Goal: Task Accomplishment & Management: Use online tool/utility

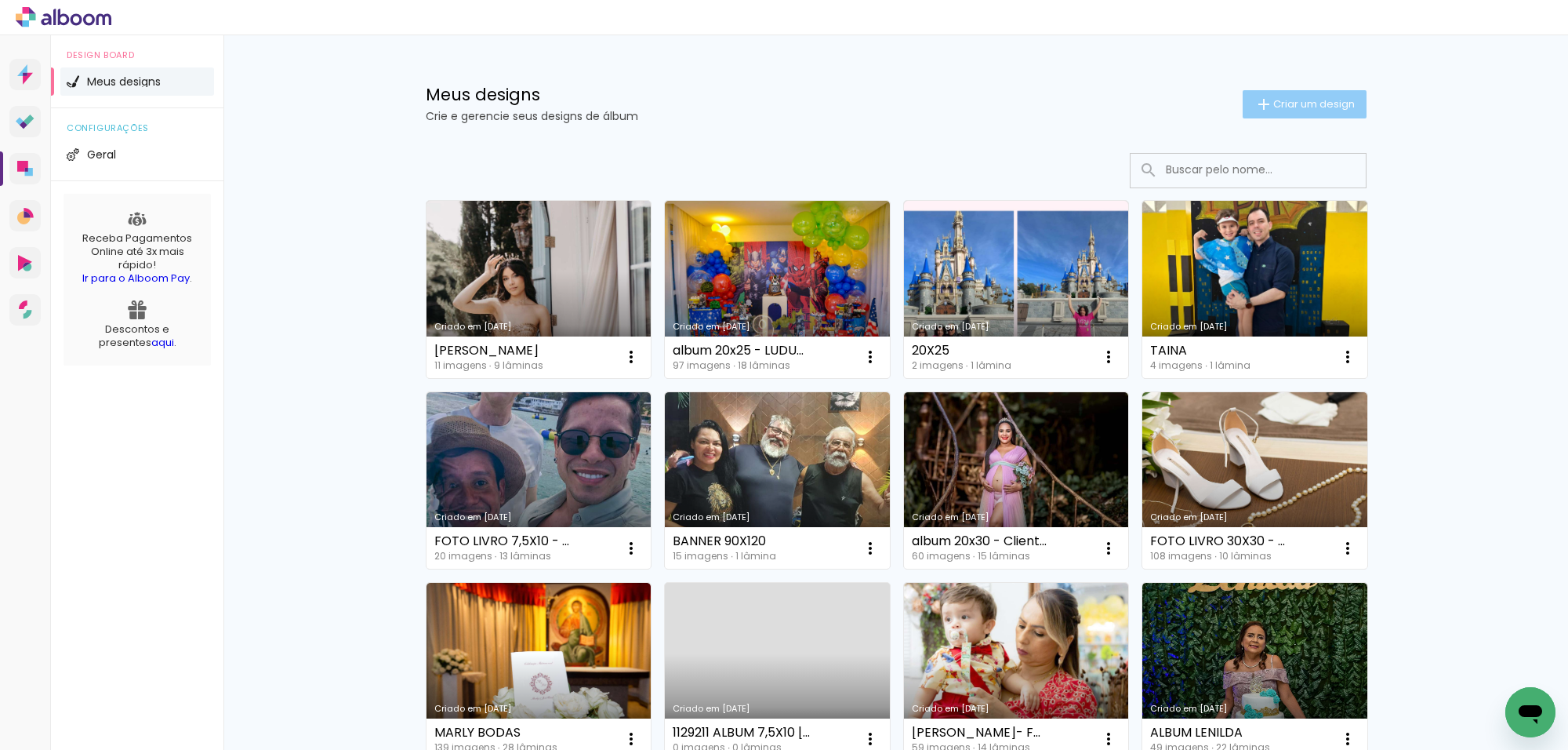
click at [1341, 108] on span "Criar um design" at bounding box center [1315, 103] width 82 height 10
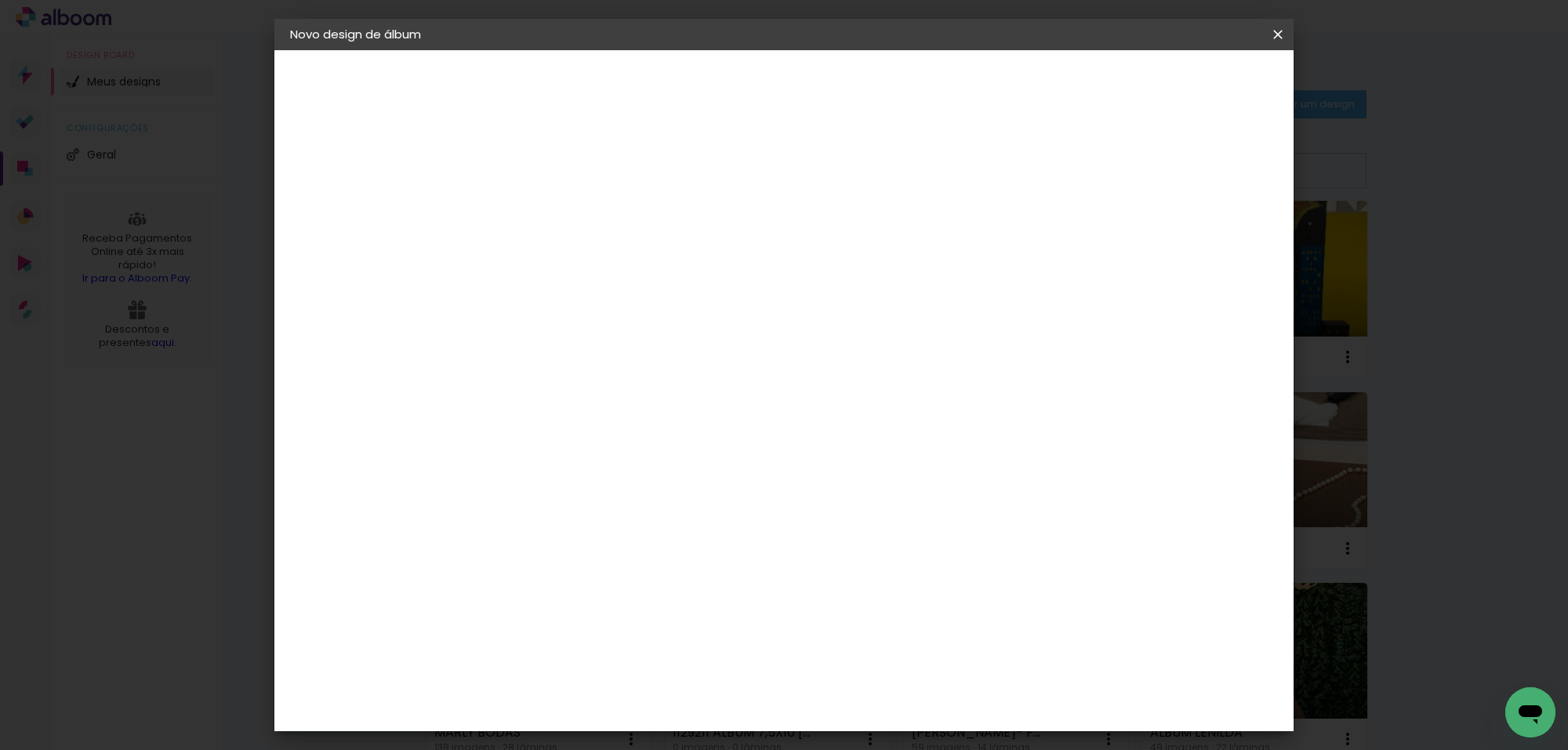
click at [546, 202] on input at bounding box center [546, 210] width 0 height 24
type input "montagem"
type paper-input "montagem"
click at [0, 0] on slot "Avançar" at bounding box center [0, 0] width 0 height 0
drag, startPoint x: 1029, startPoint y: 256, endPoint x: 1030, endPoint y: 248, distance: 8.1
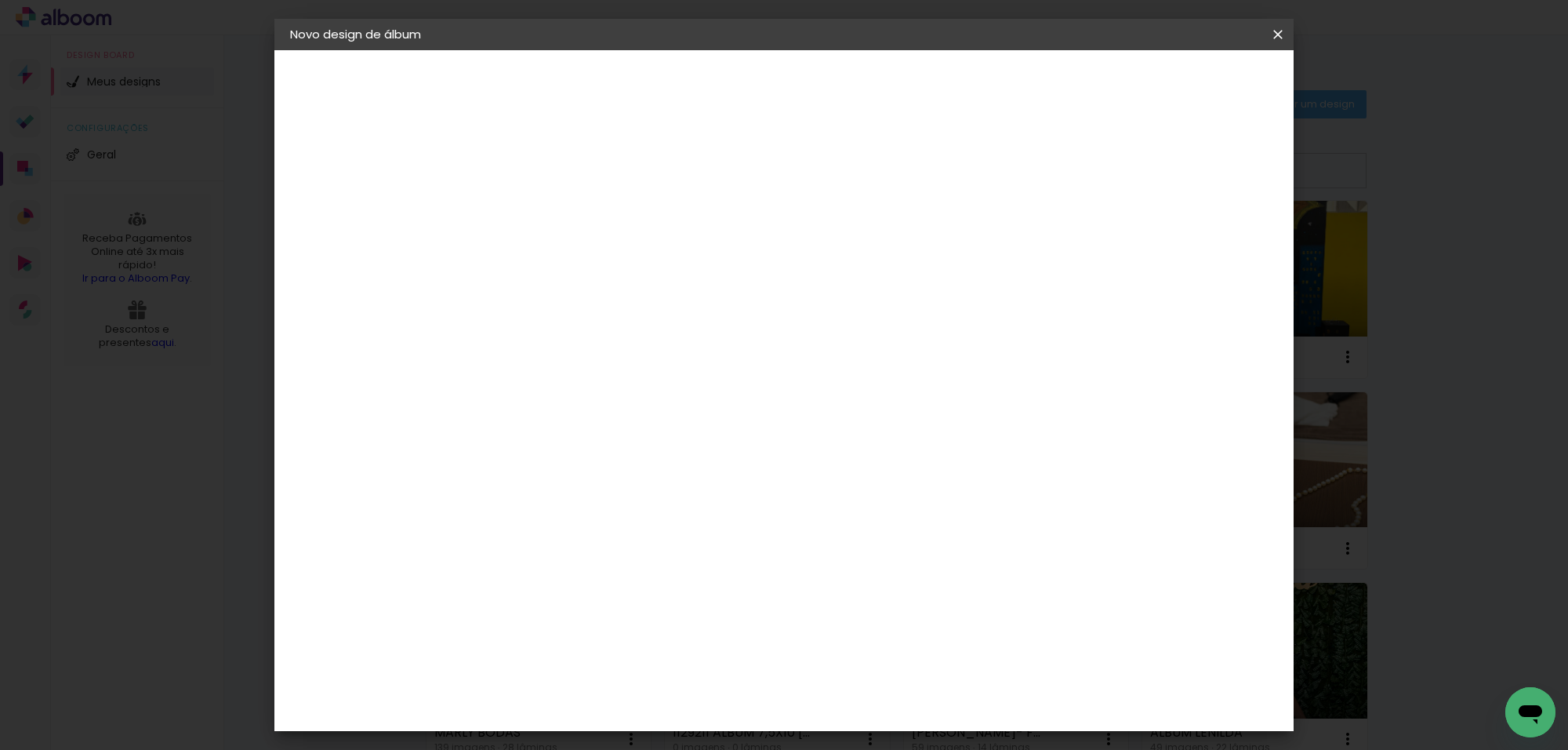
click at [840, 253] on paper-listbox "Tamanho Livre Sugerir uma encadernadora" at bounding box center [765, 274] width 150 height 147
drag, startPoint x: 1030, startPoint y: 248, endPoint x: 1158, endPoint y: 150, distance: 161.2
click at [840, 244] on paper-item "Tamanho Livre" at bounding box center [765, 238] width 150 height 35
click at [0, 0] on slot "Avançar" at bounding box center [0, 0] width 0 height 0
drag, startPoint x: 516, startPoint y: 444, endPoint x: 486, endPoint y: 451, distance: 30.8
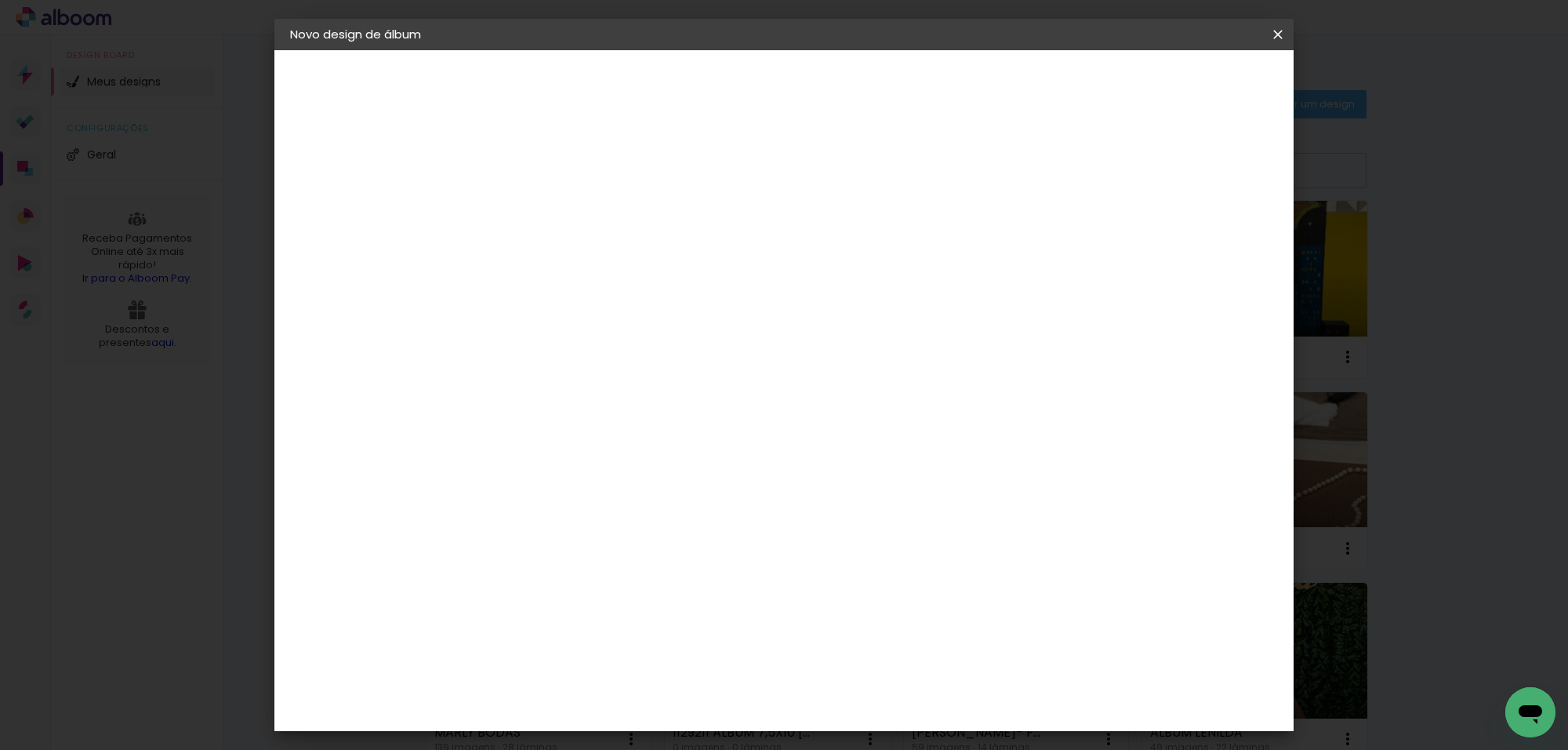
click at [487, 451] on input "30" at bounding box center [497, 444] width 41 height 23
type input "18,5"
type paper-input "18,5"
drag, startPoint x: 875, startPoint y: 533, endPoint x: 812, endPoint y: 578, distance: 77.4
click at [840, 541] on div "cm" at bounding box center [878, 536] width 612 height 55
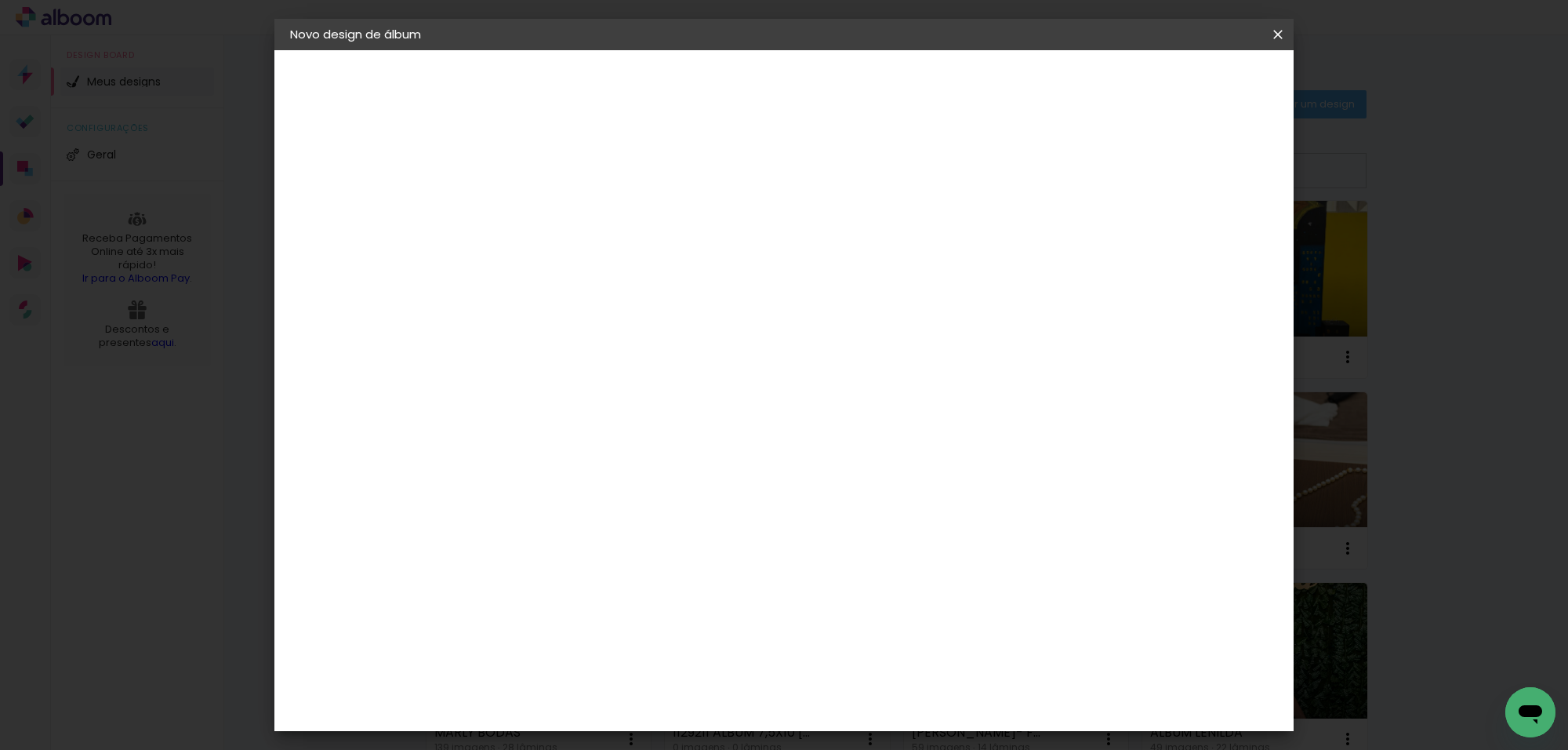
drag, startPoint x: 867, startPoint y: 531, endPoint x: 891, endPoint y: 539, distance: 25.3
click at [893, 534] on div "60" at bounding box center [879, 535] width 60 height 23
type input "13,5"
type paper-input "13,5"
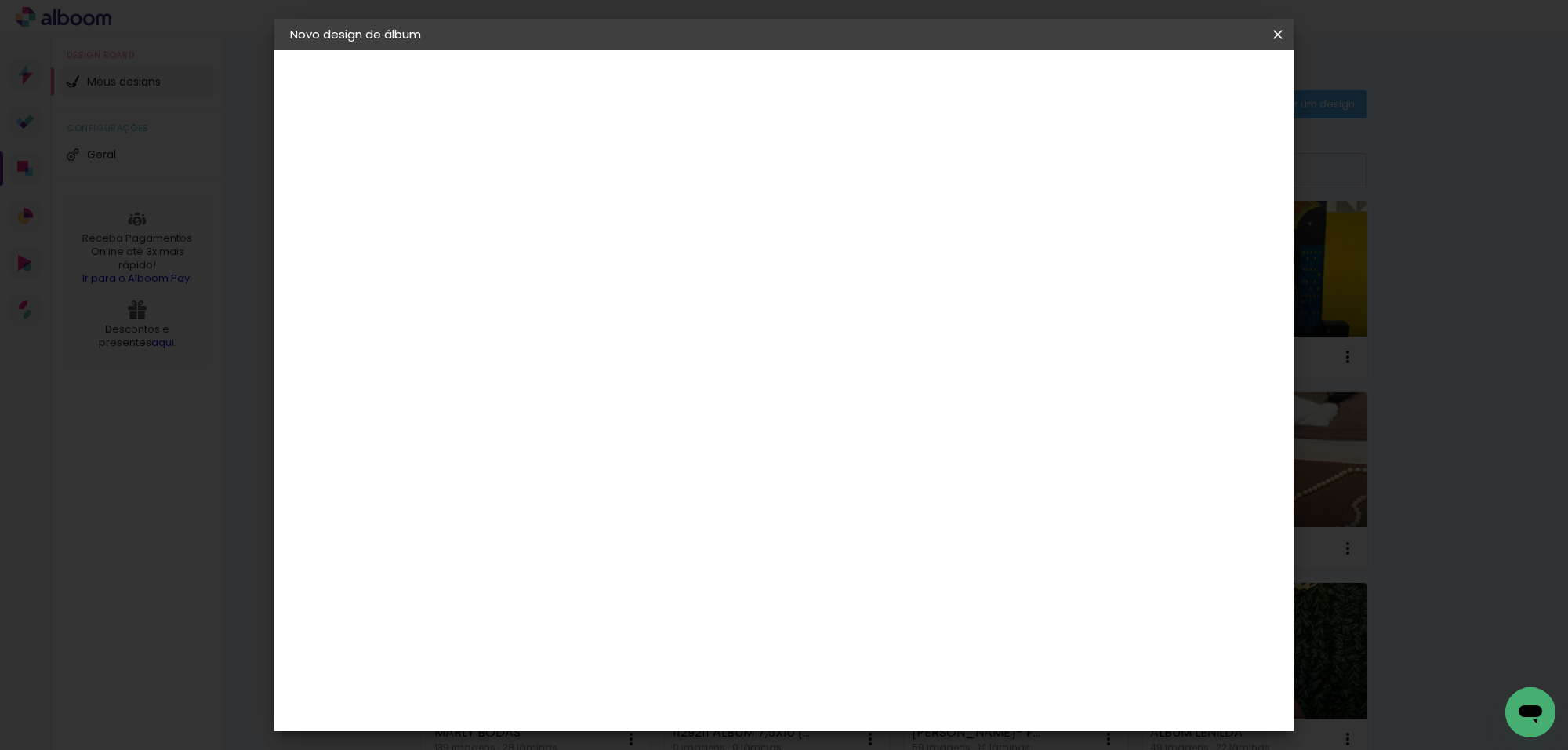
drag, startPoint x: 645, startPoint y: 535, endPoint x: 561, endPoint y: 545, distance: 84.6
click at [565, 89] on div "6.75 cm cm cm mm A maioria das encadernadoras sugere 5mm de sangria." at bounding box center [720, 26] width 485 height 125
drag, startPoint x: 609, startPoint y: 531, endPoint x: 664, endPoint y: 593, distance: 82.9
click at [638, 539] on input "18,5" at bounding box center [625, 538] width 41 height 23
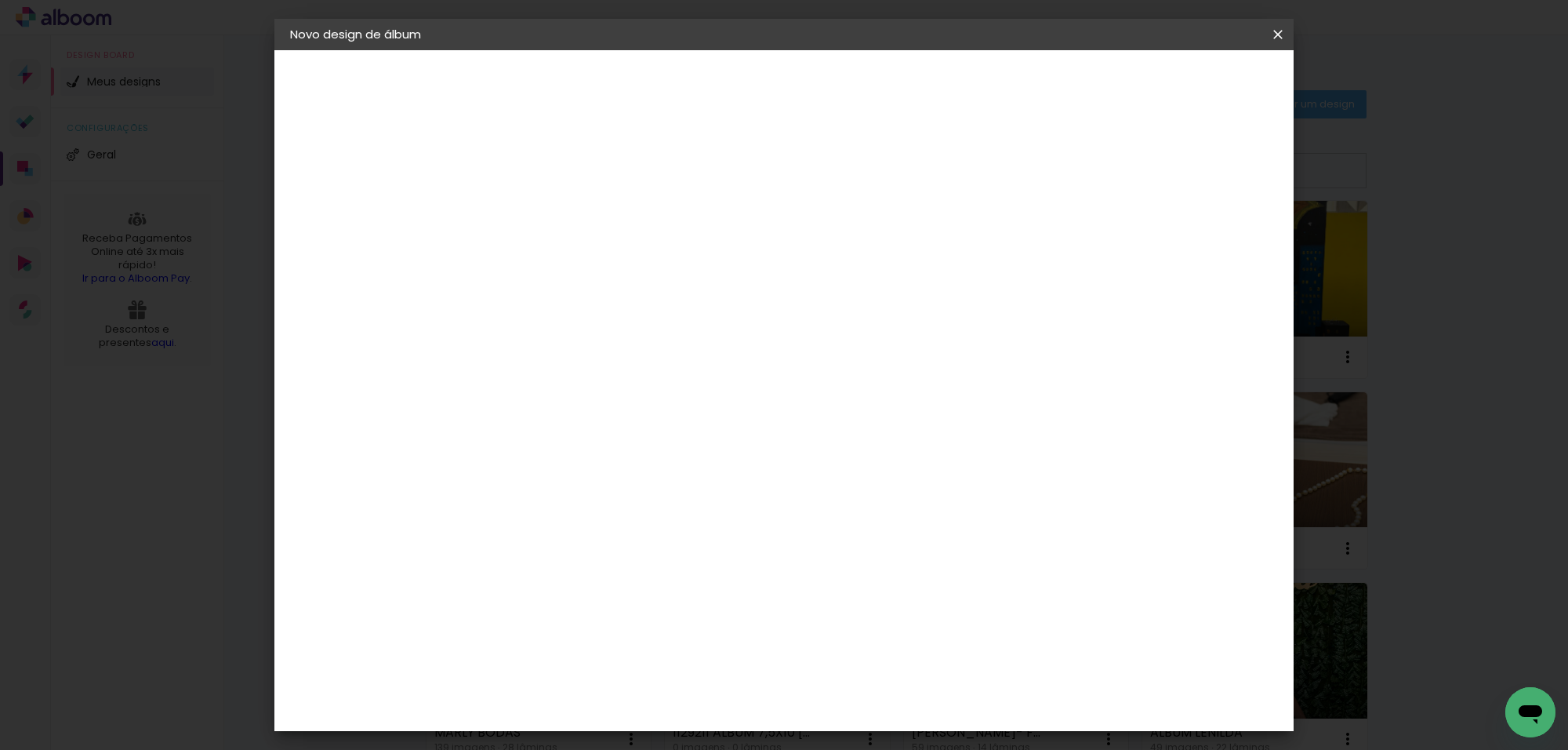
type input "13,5"
type paper-input "13,5"
click at [872, 703] on input "13,5" at bounding box center [870, 705] width 41 height 23
click at [868, 703] on input "13,5" at bounding box center [870, 705] width 41 height 23
type input "18,5"
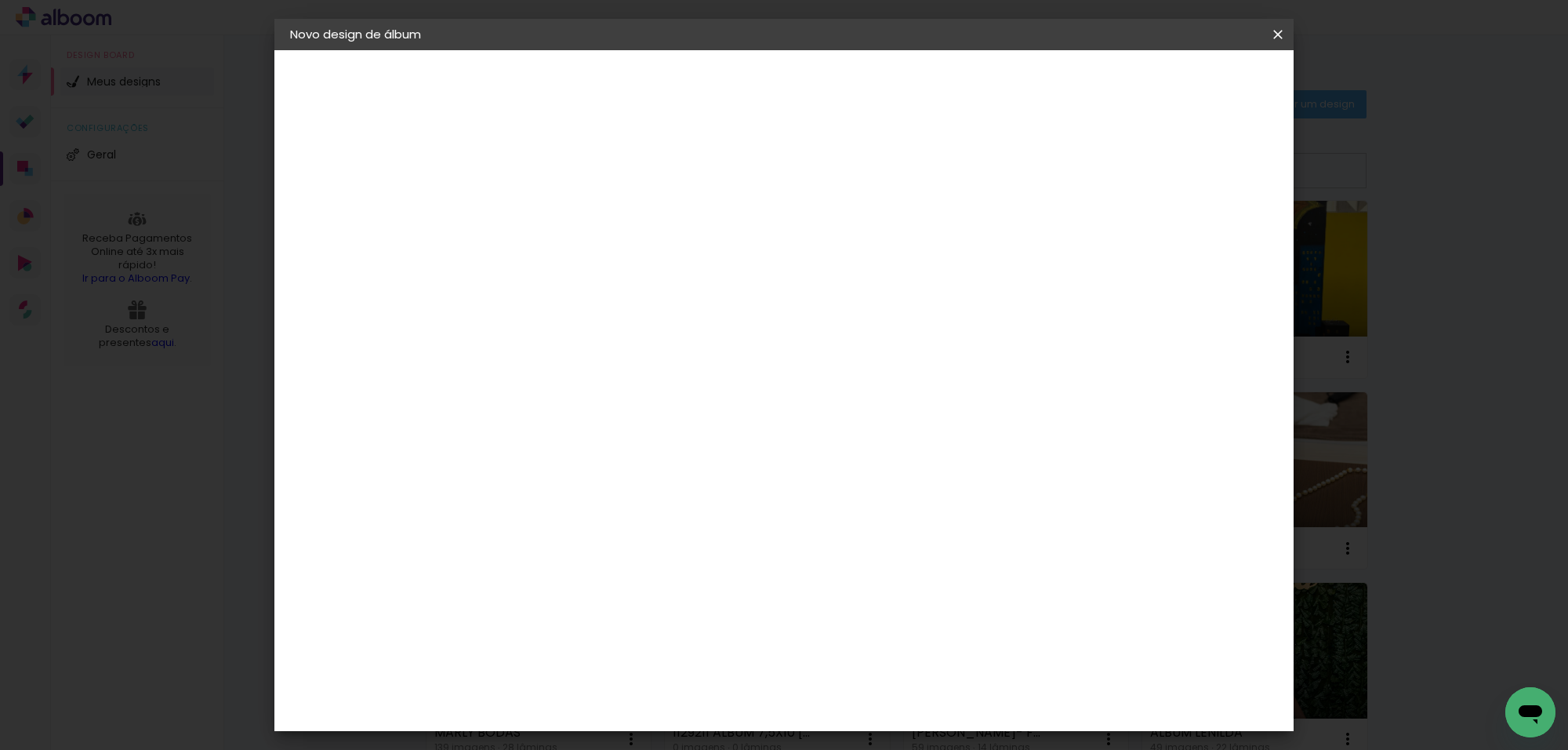
type paper-input "18,5"
click at [1177, 88] on span "Iniciar design" at bounding box center [1142, 83] width 71 height 11
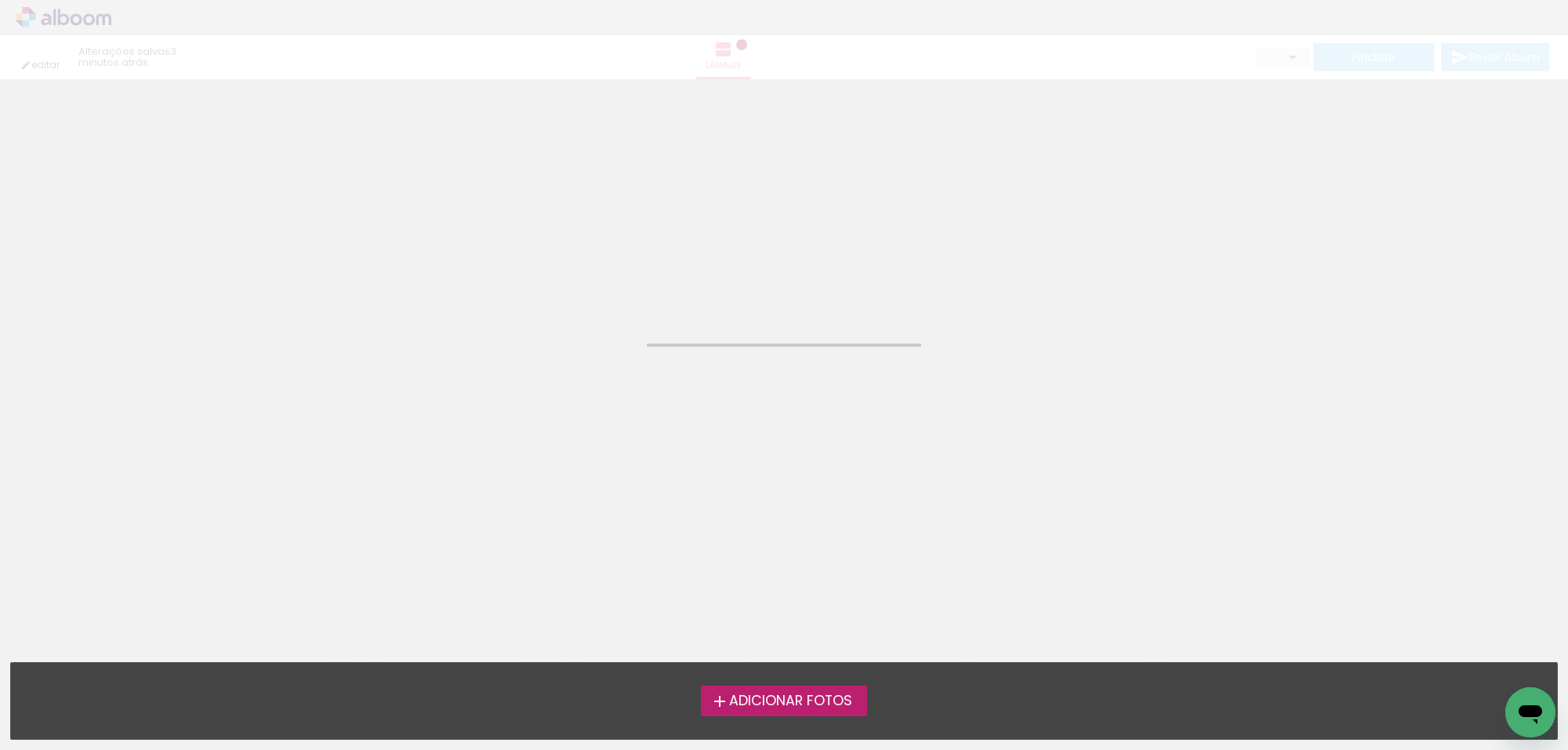
click at [812, 704] on span "Adicionar Fotos" at bounding box center [791, 701] width 123 height 14
click at [0, 0] on input "file" at bounding box center [0, 0] width 0 height 0
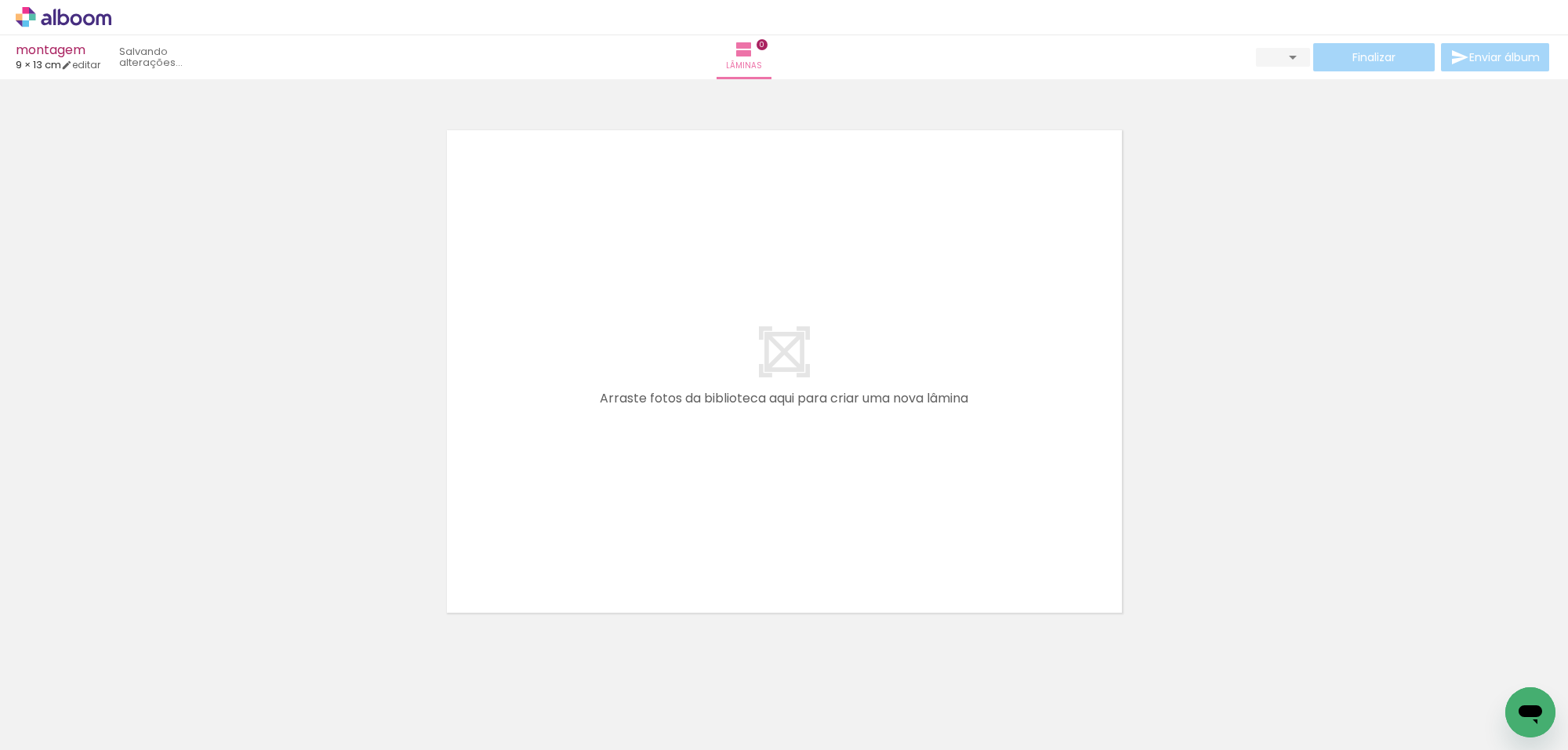
scroll to position [20, 0]
drag, startPoint x: 426, startPoint y: 690, endPoint x: 651, endPoint y: 353, distance: 405.2
click at [651, 353] on quentale-workspace at bounding box center [784, 375] width 1568 height 750
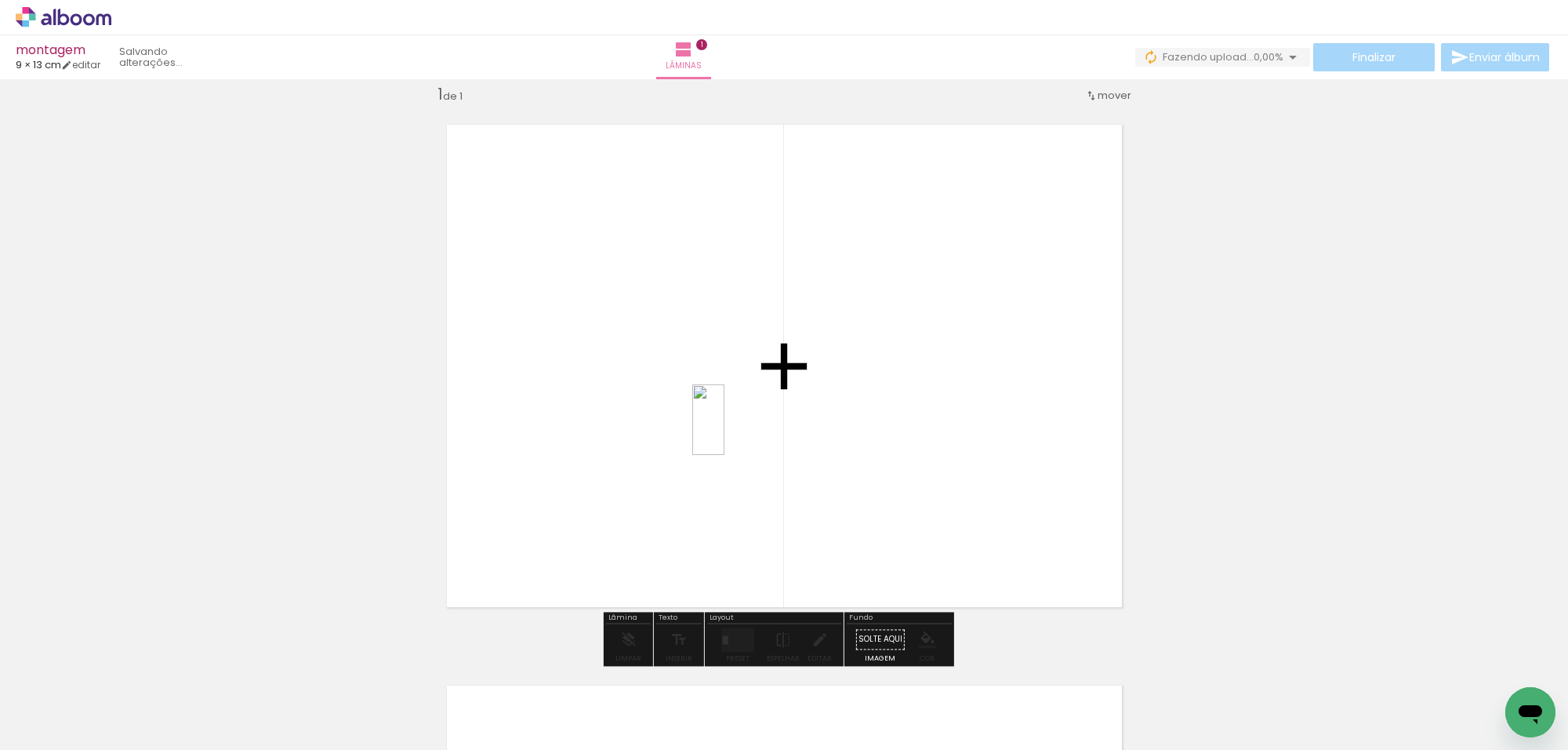
drag, startPoint x: 342, startPoint y: 690, endPoint x: 739, endPoint y: 432, distance: 473.5
click at [739, 432] on quentale-workspace at bounding box center [784, 375] width 1568 height 750
drag, startPoint x: 261, startPoint y: 689, endPoint x: 767, endPoint y: 408, distance: 578.8
click at [767, 408] on quentale-workspace at bounding box center [784, 375] width 1568 height 750
drag, startPoint x: 165, startPoint y: 704, endPoint x: 800, endPoint y: 410, distance: 699.8
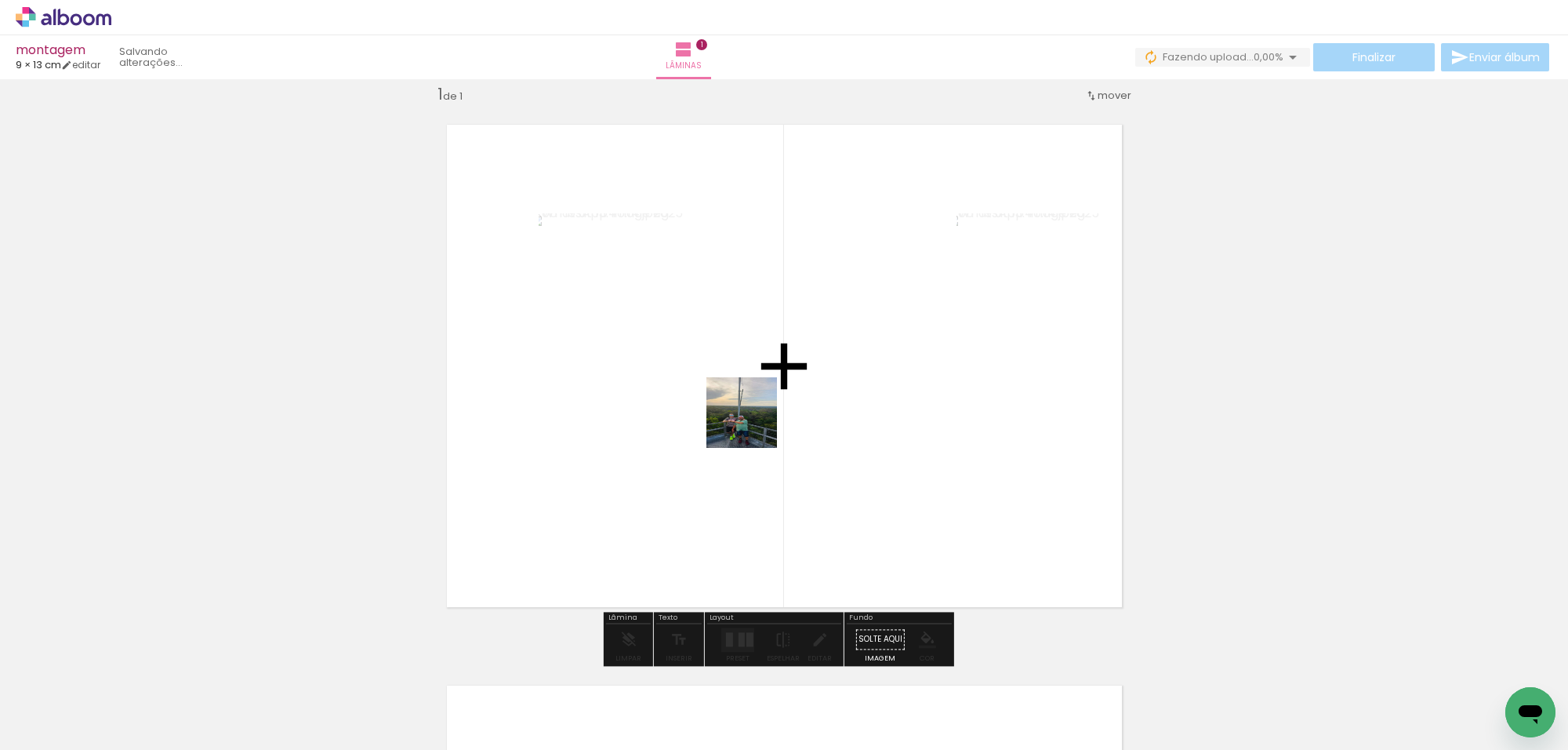
click at [800, 410] on quentale-workspace at bounding box center [784, 375] width 1568 height 750
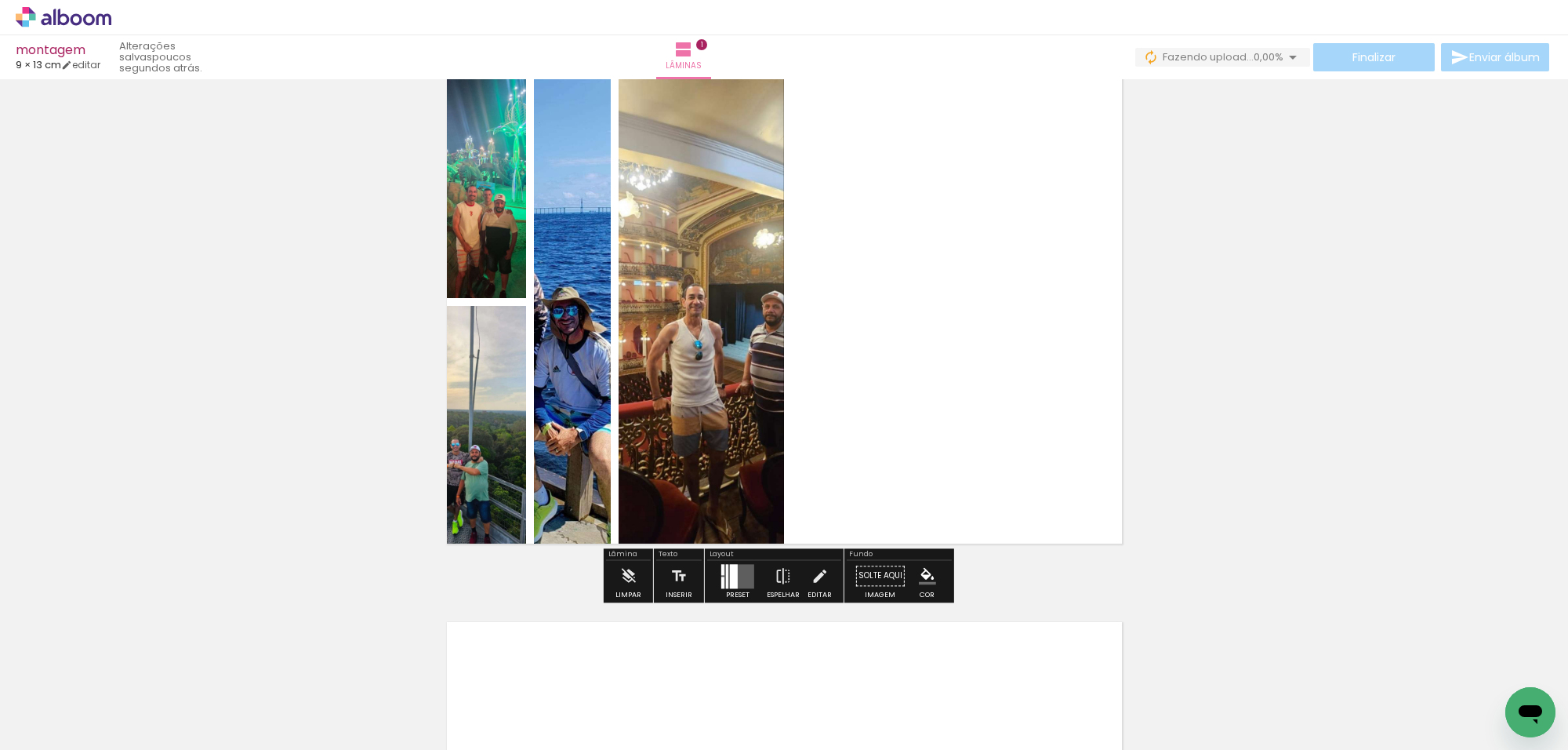
scroll to position [117, 0]
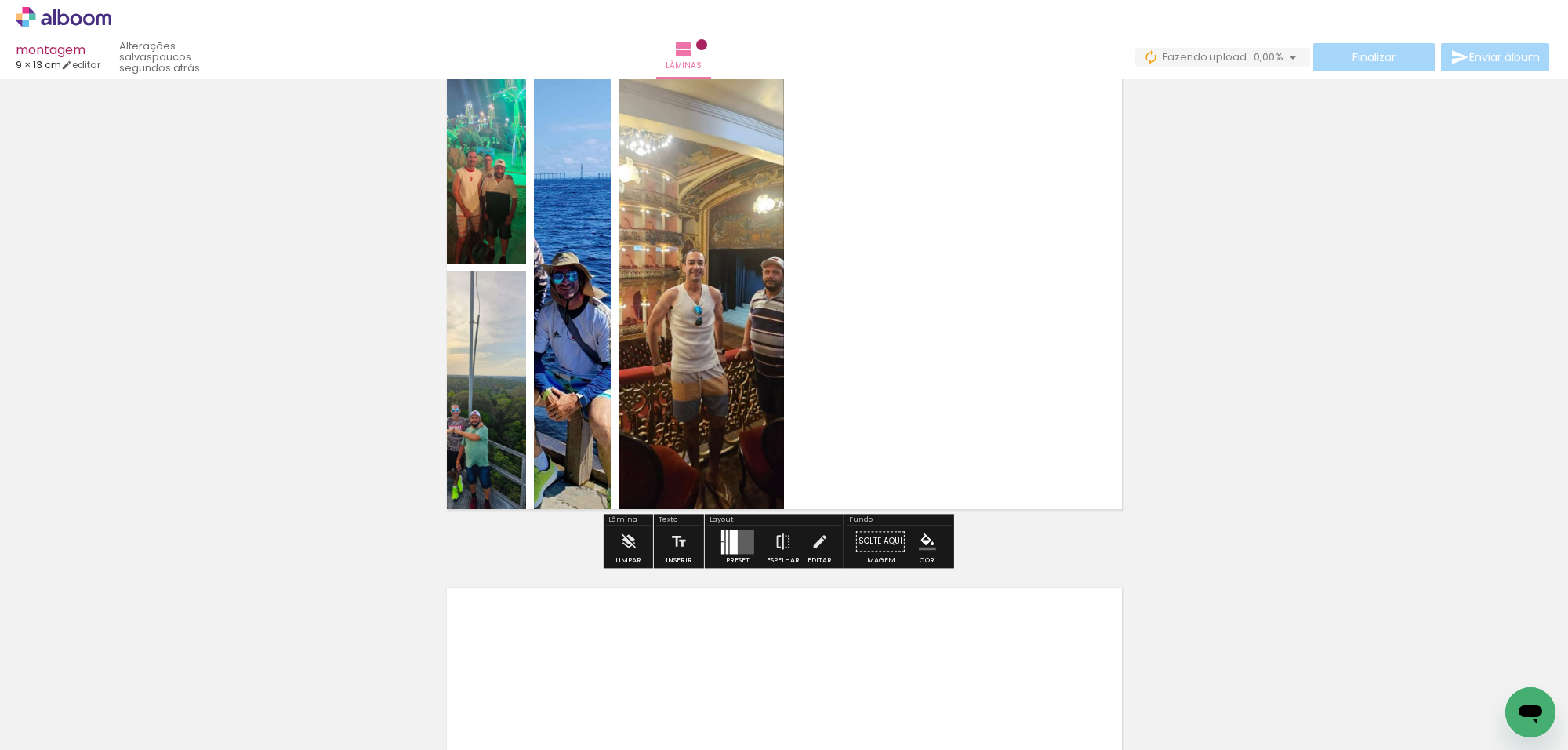
drag, startPoint x: 735, startPoint y: 544, endPoint x: 1007, endPoint y: 503, distance: 275.1
click at [739, 542] on quentale-layouter at bounding box center [737, 541] width 33 height 24
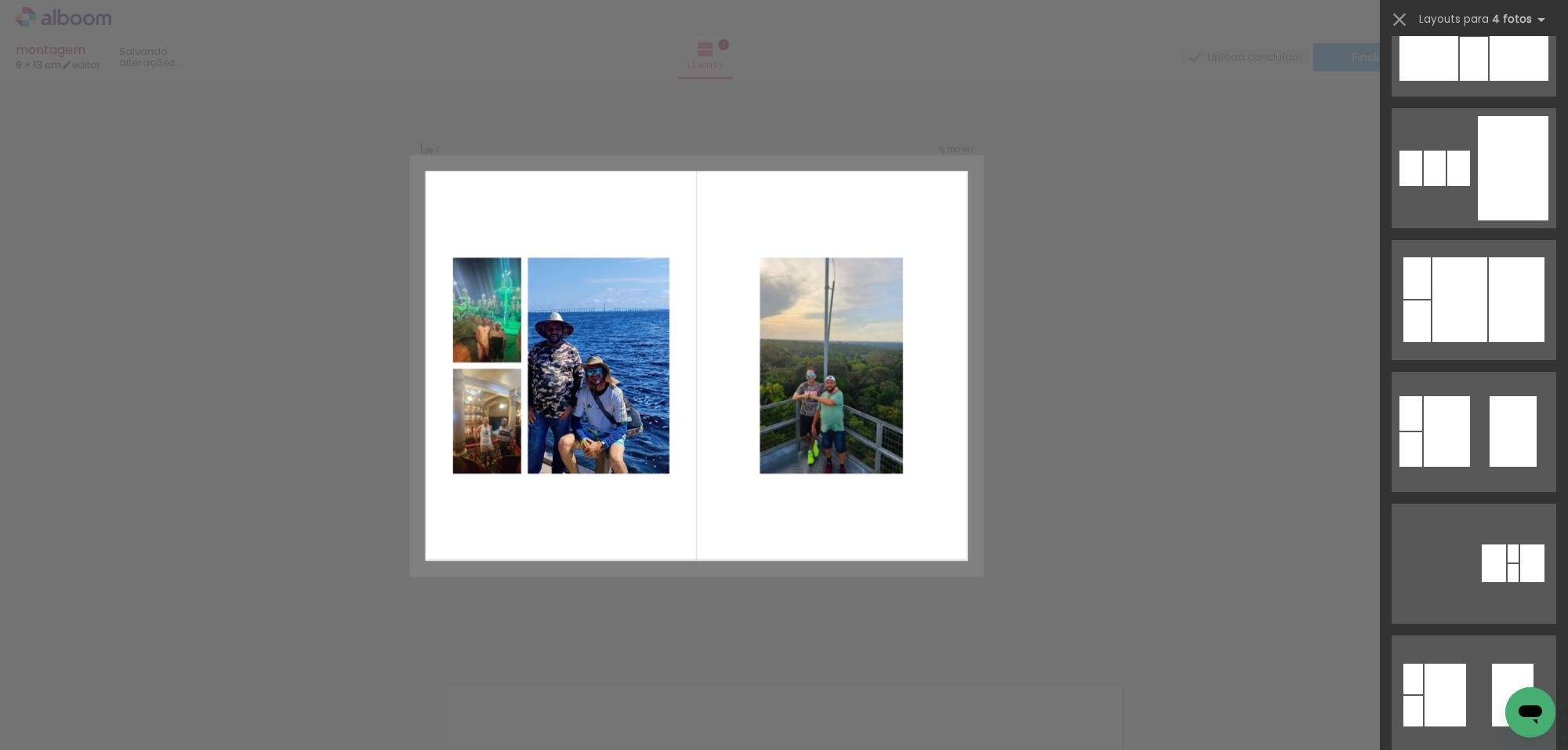
scroll to position [1667, 0]
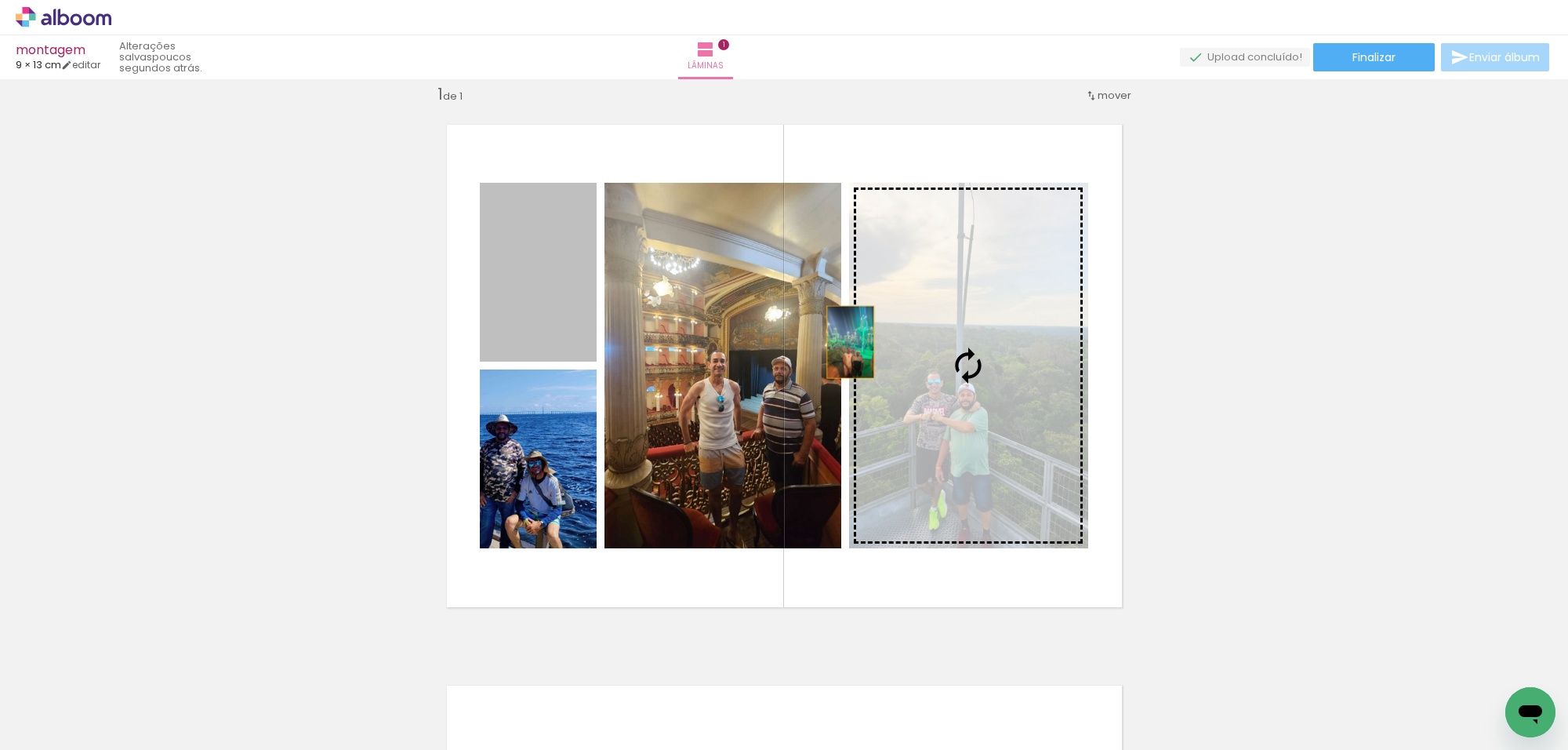
drag, startPoint x: 552, startPoint y: 323, endPoint x: 946, endPoint y: 374, distance: 397.3
click at [0, 0] on slot at bounding box center [0, 0] width 0 height 0
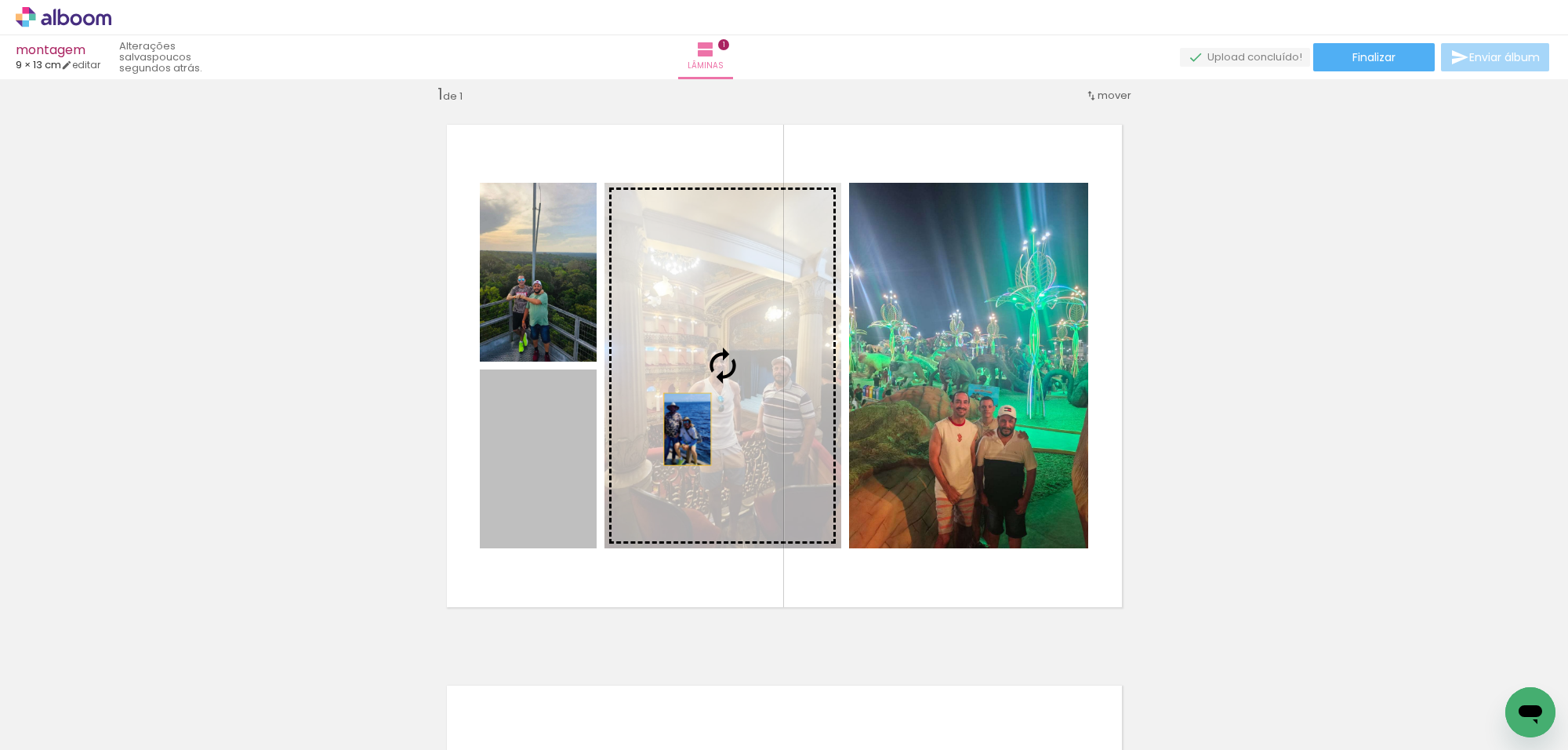
drag, startPoint x: 545, startPoint y: 491, endPoint x: 680, endPoint y: 429, distance: 148.6
click at [0, 0] on slot at bounding box center [0, 0] width 0 height 0
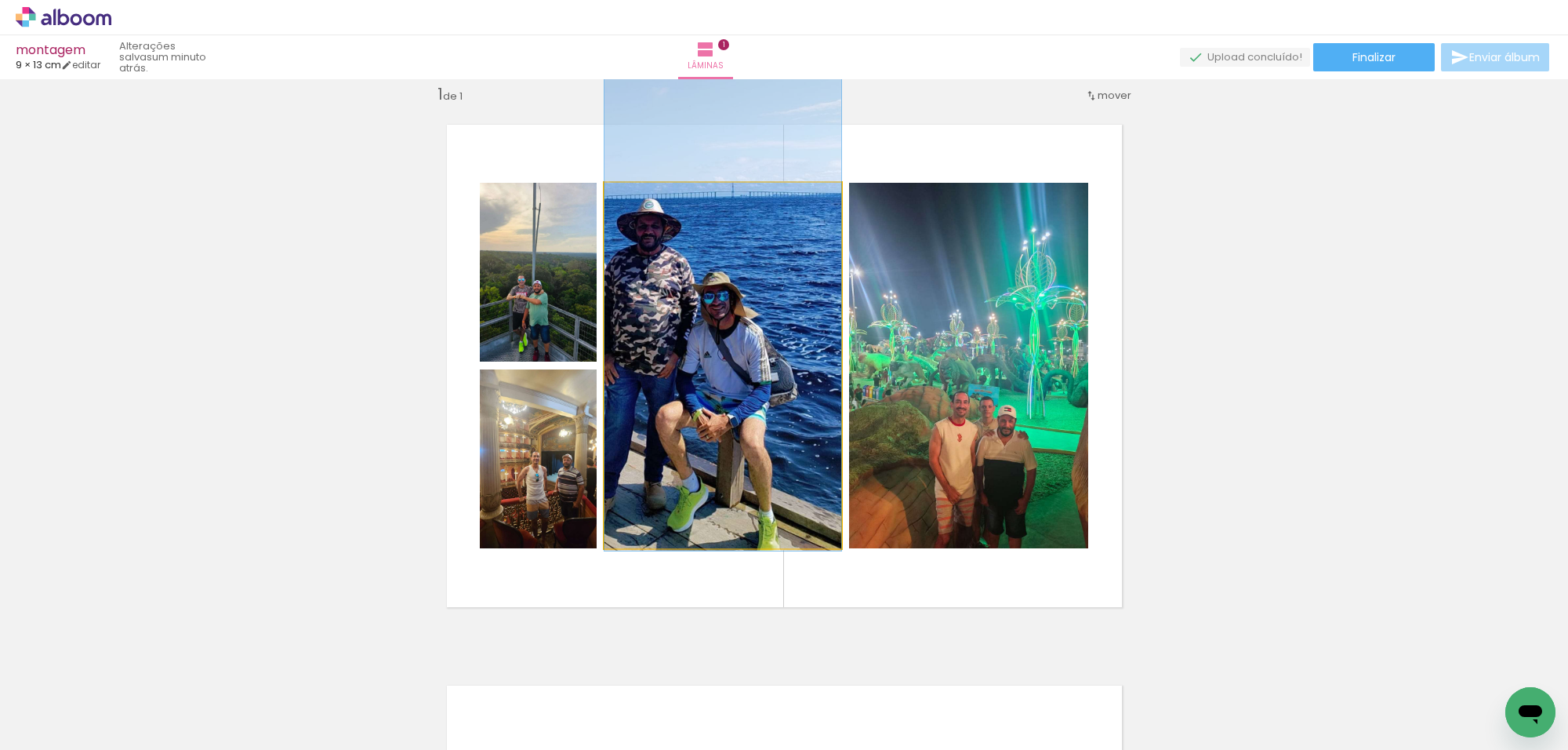
drag, startPoint x: 686, startPoint y: 433, endPoint x: 715, endPoint y: 362, distance: 76.7
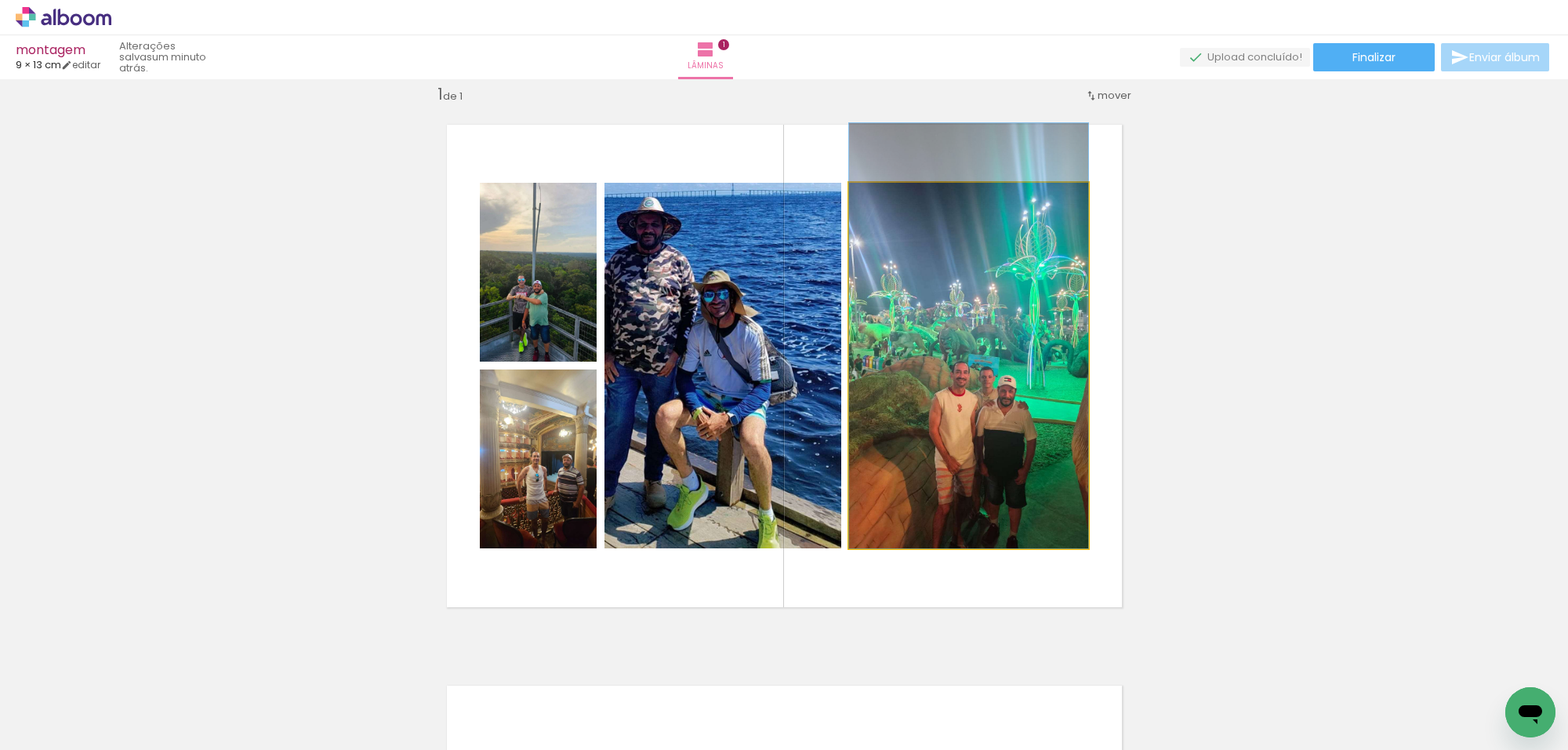
drag, startPoint x: 924, startPoint y: 374, endPoint x: 915, endPoint y: 334, distance: 41.0
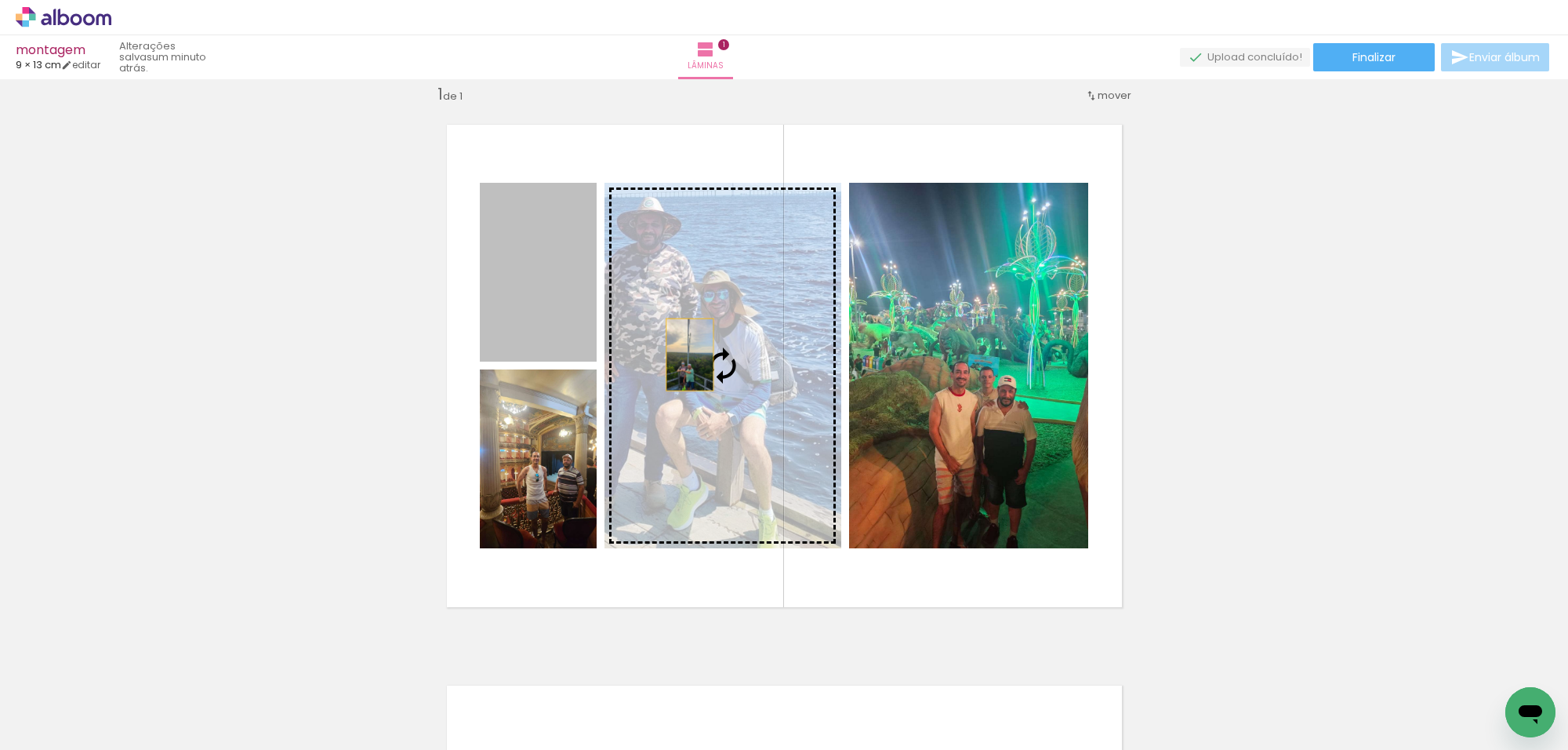
drag, startPoint x: 668, startPoint y: 351, endPoint x: 700, endPoint y: 358, distance: 32.8
click at [0, 0] on slot at bounding box center [0, 0] width 0 height 0
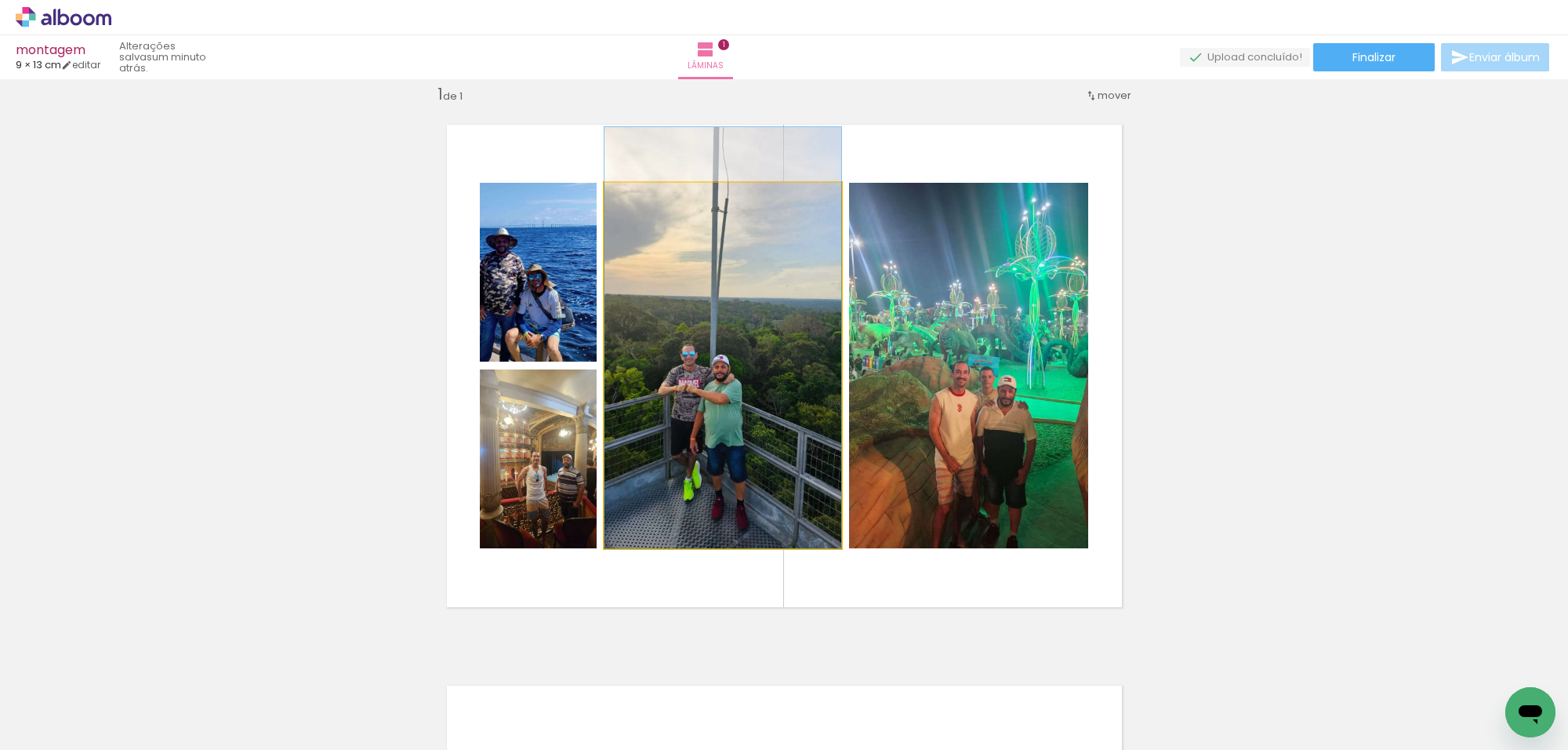
drag, startPoint x: 715, startPoint y: 369, endPoint x: 711, endPoint y: 325, distance: 44.2
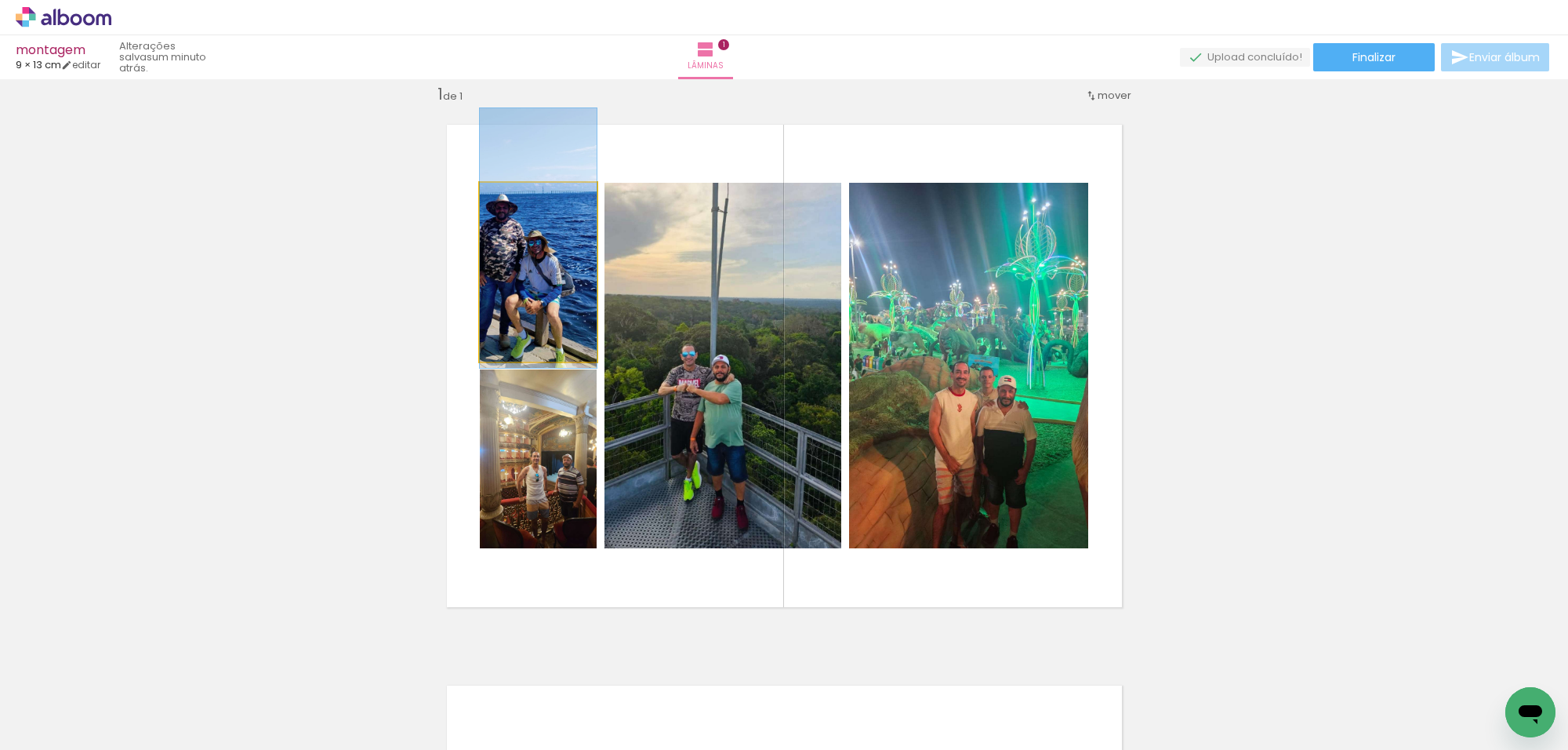
drag, startPoint x: 529, startPoint y: 307, endPoint x: 545, endPoint y: 273, distance: 37.6
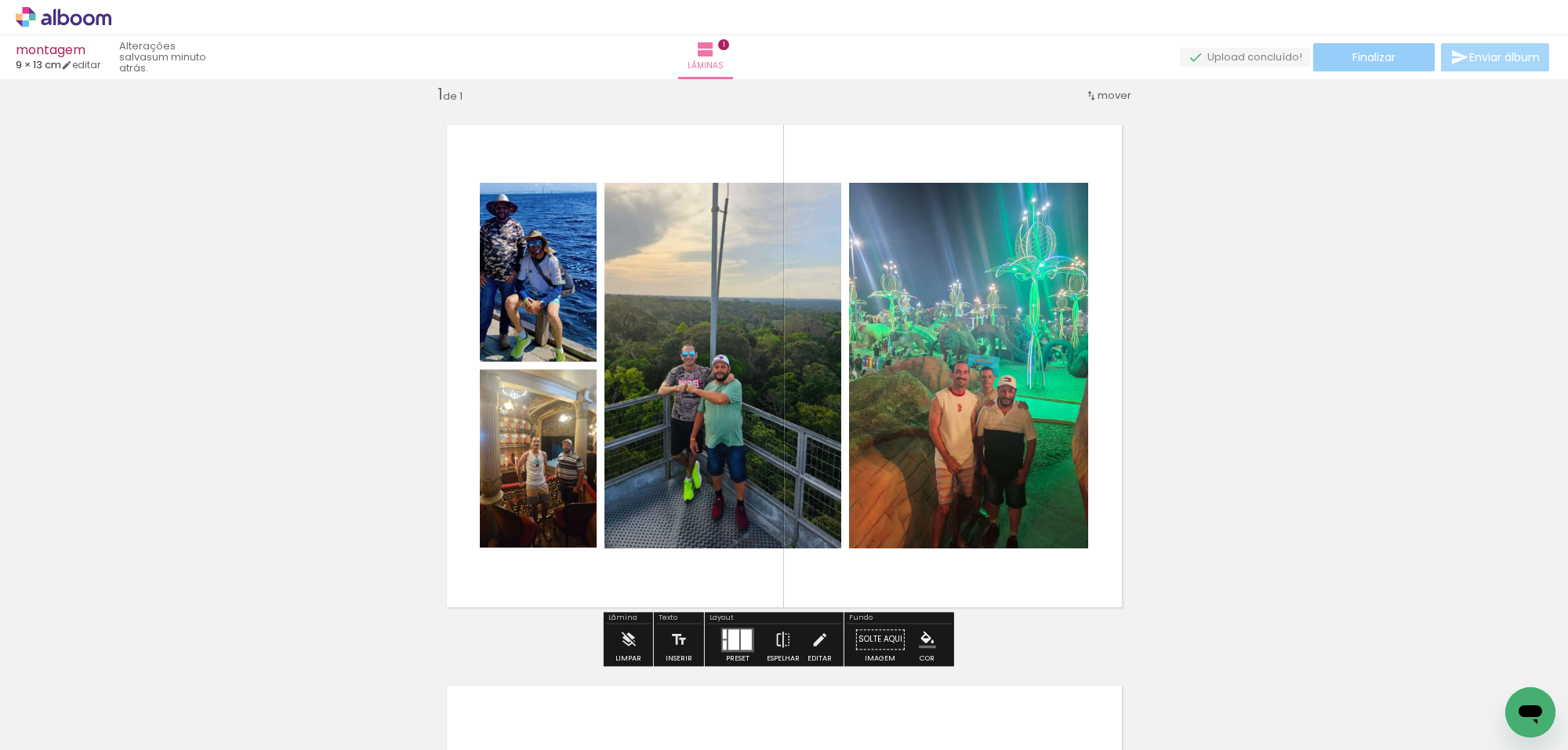
click at [1388, 52] on span "Finalizar" at bounding box center [1374, 57] width 44 height 11
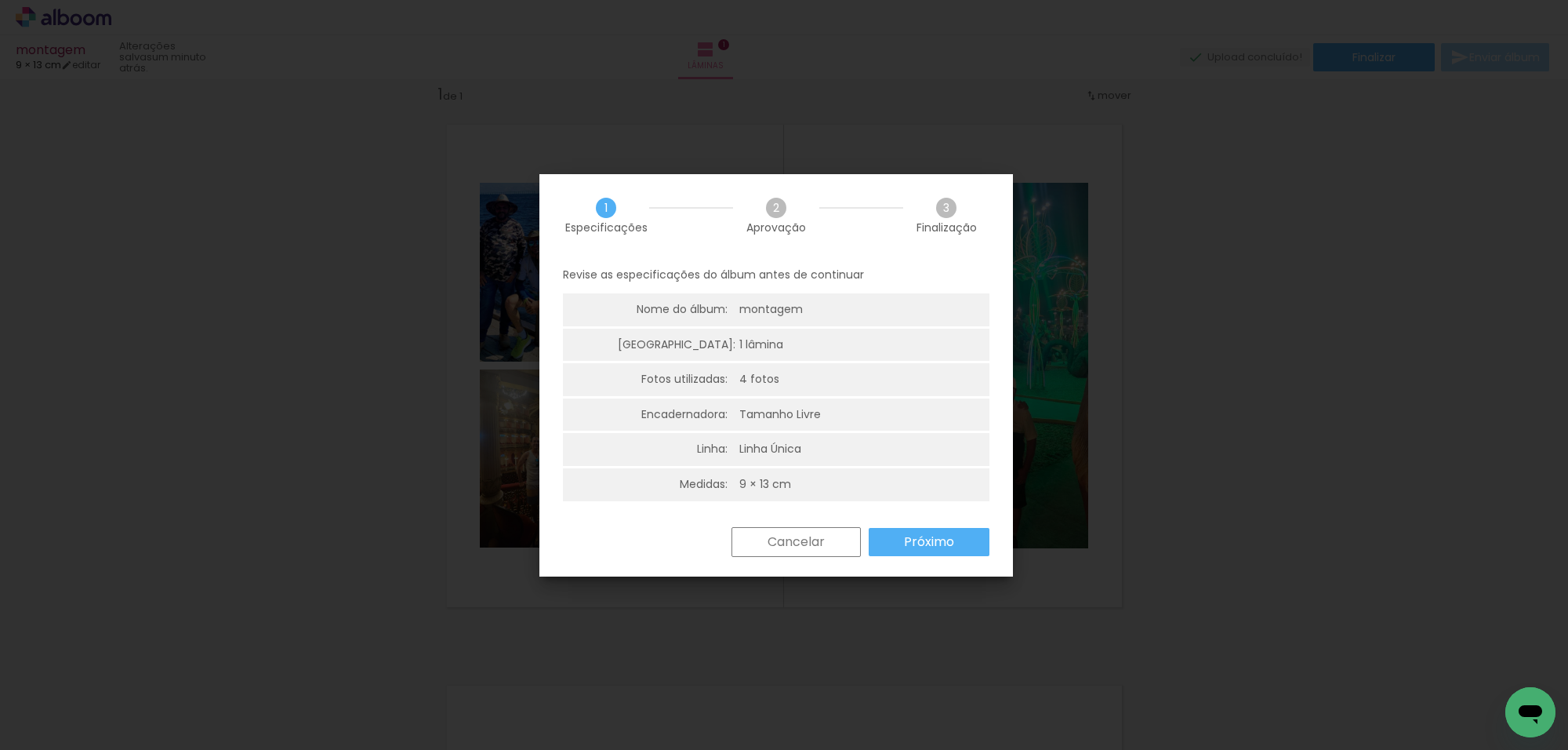
click at [963, 531] on paper-button "Próximo" at bounding box center [929, 542] width 121 height 28
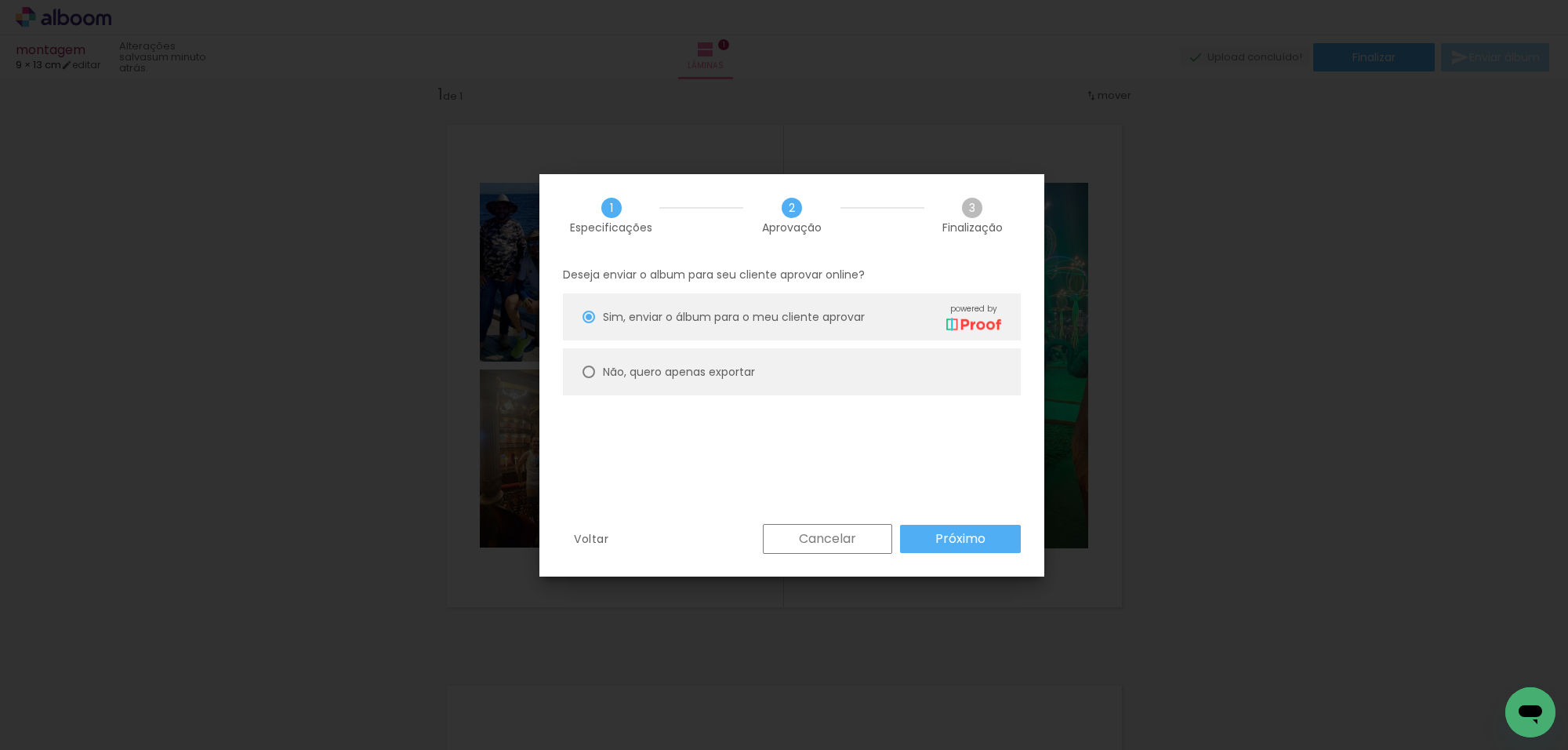
click at [919, 364] on paper-radio-button "Não, quero apenas exportar" at bounding box center [792, 371] width 458 height 47
type paper-radio-button "on"
click at [0, 0] on slot "Próximo" at bounding box center [0, 0] width 0 height 0
type input "Alta, 300 DPI"
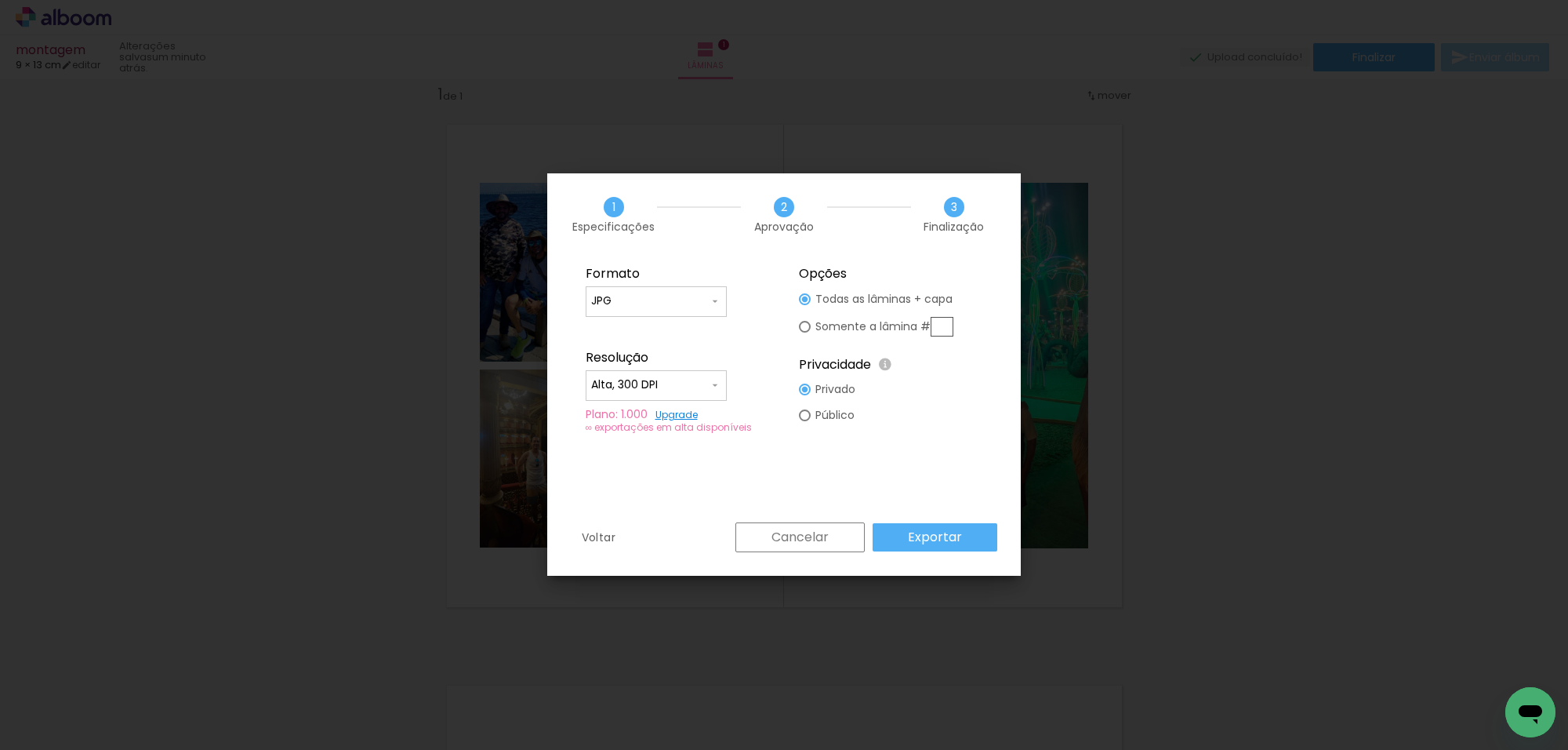
click at [0, 0] on slot "Exportar" at bounding box center [0, 0] width 0 height 0
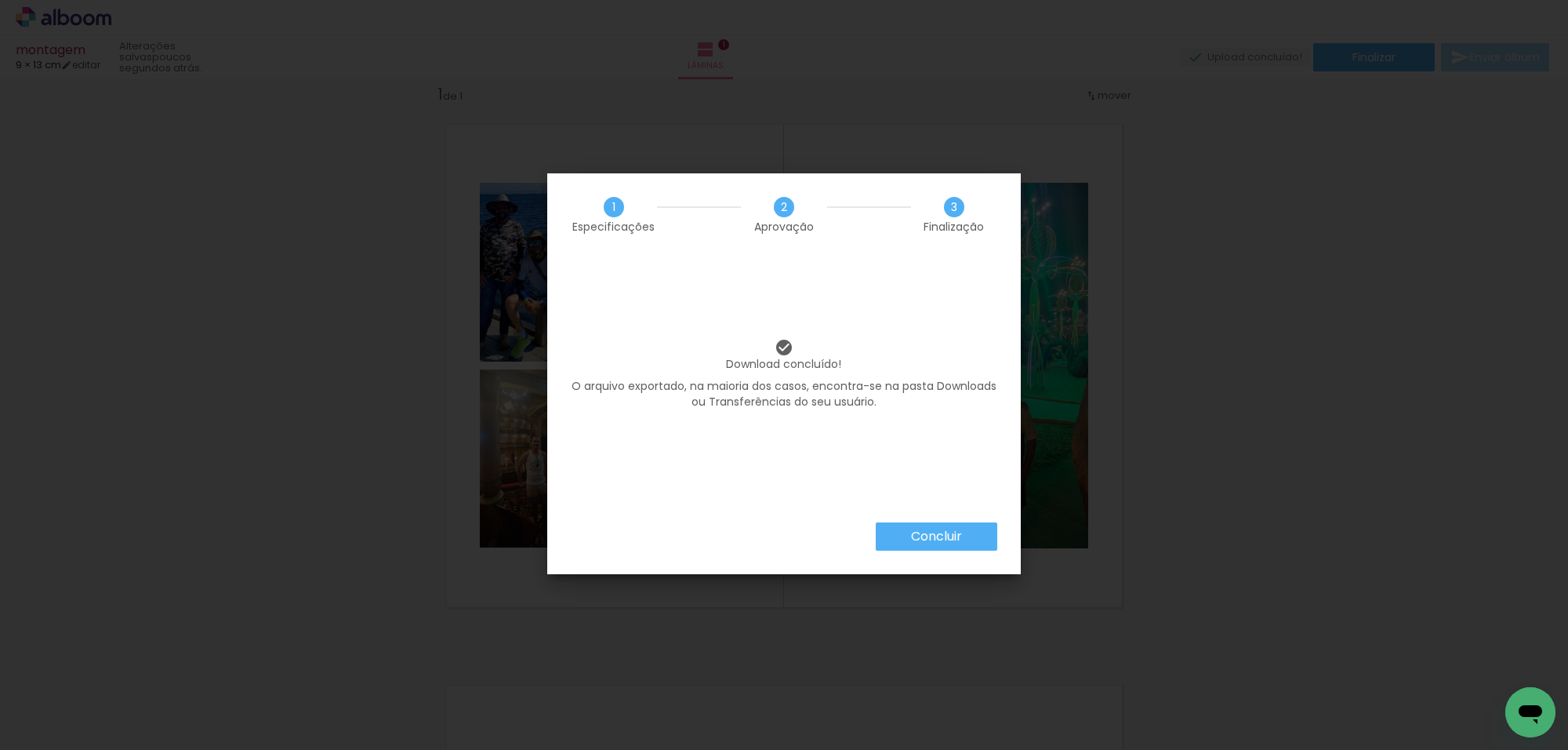
click at [982, 541] on paper-button "Concluir" at bounding box center [936, 537] width 122 height 28
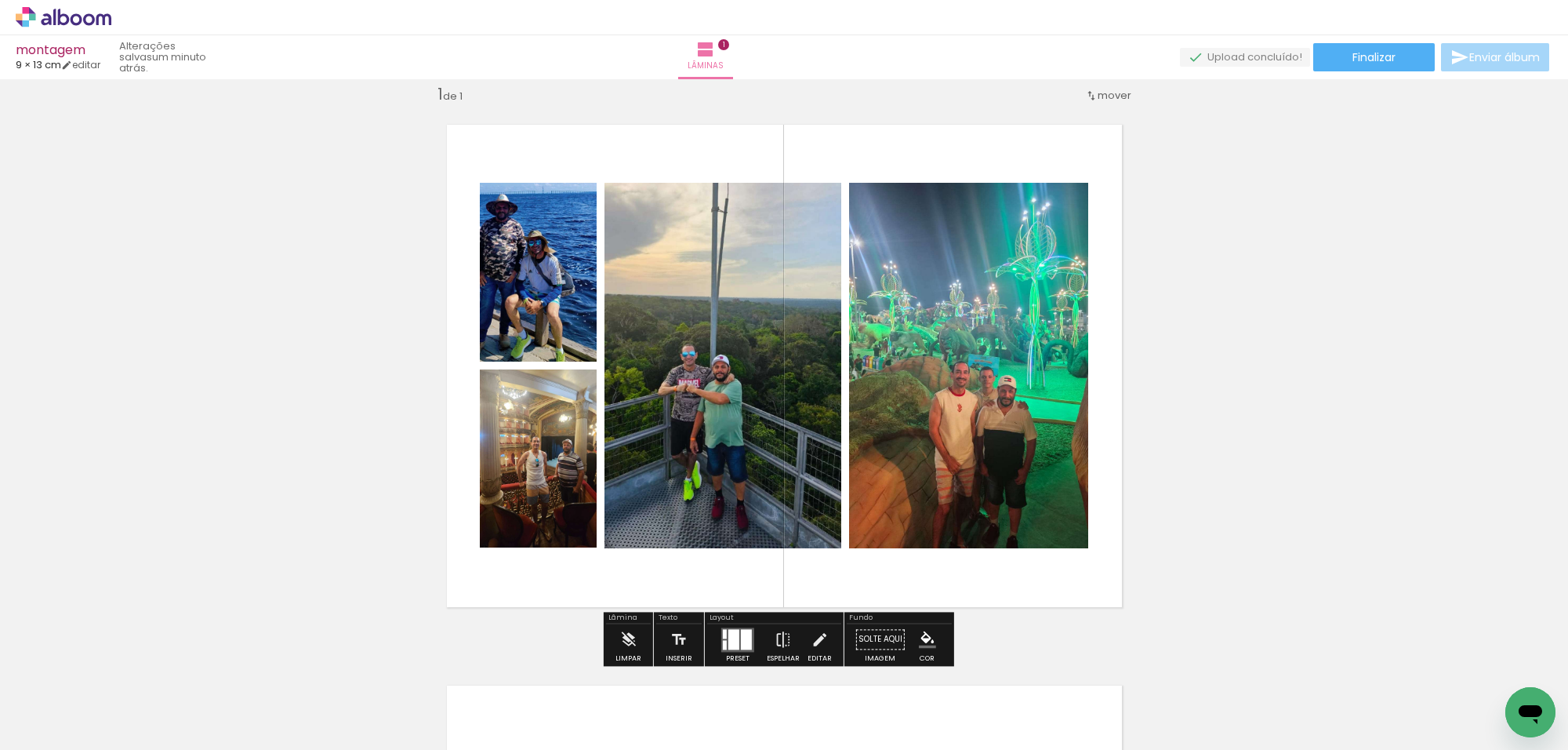
click at [767, 247] on quentale-photo at bounding box center [723, 365] width 237 height 365
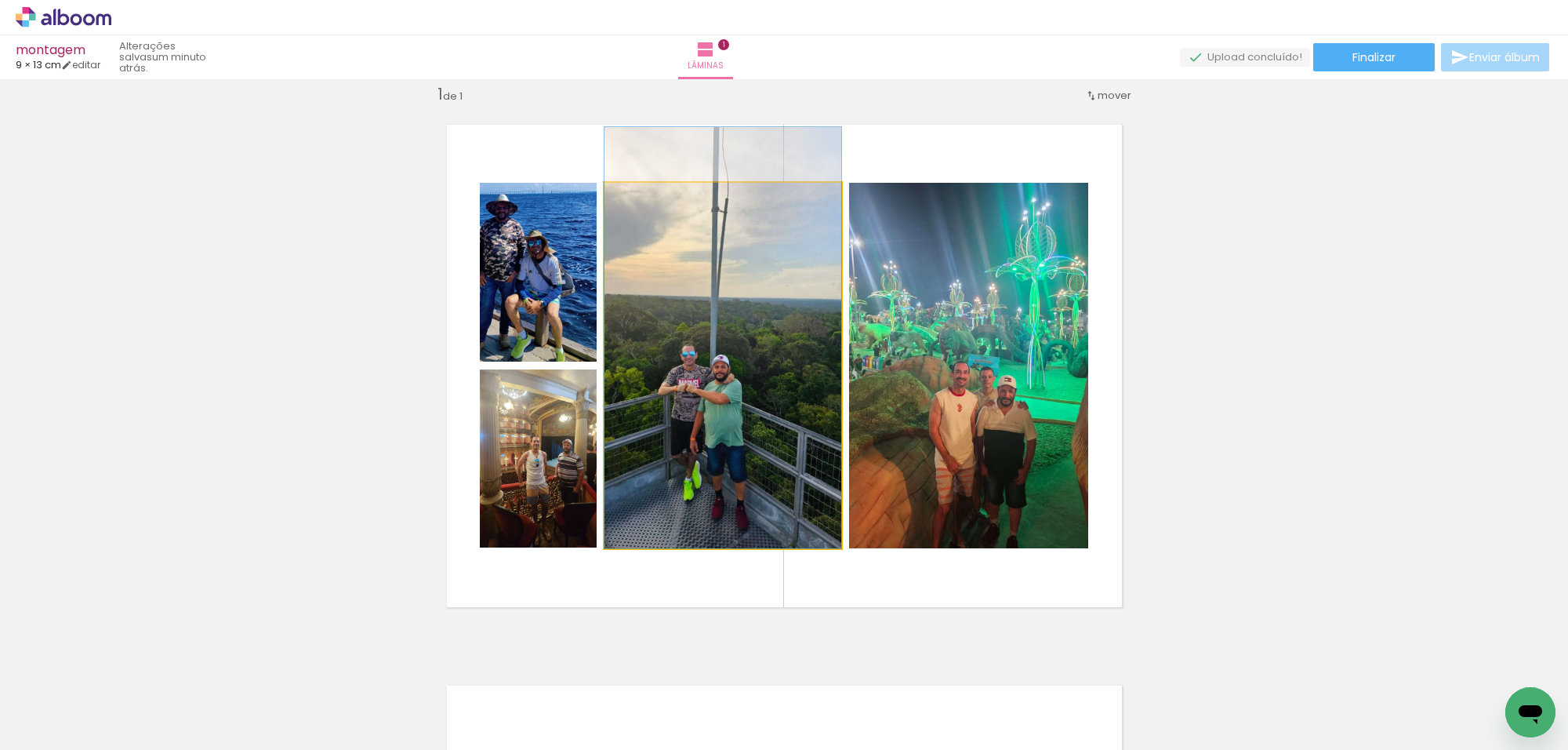
click at [767, 247] on quentale-photo at bounding box center [723, 365] width 237 height 365
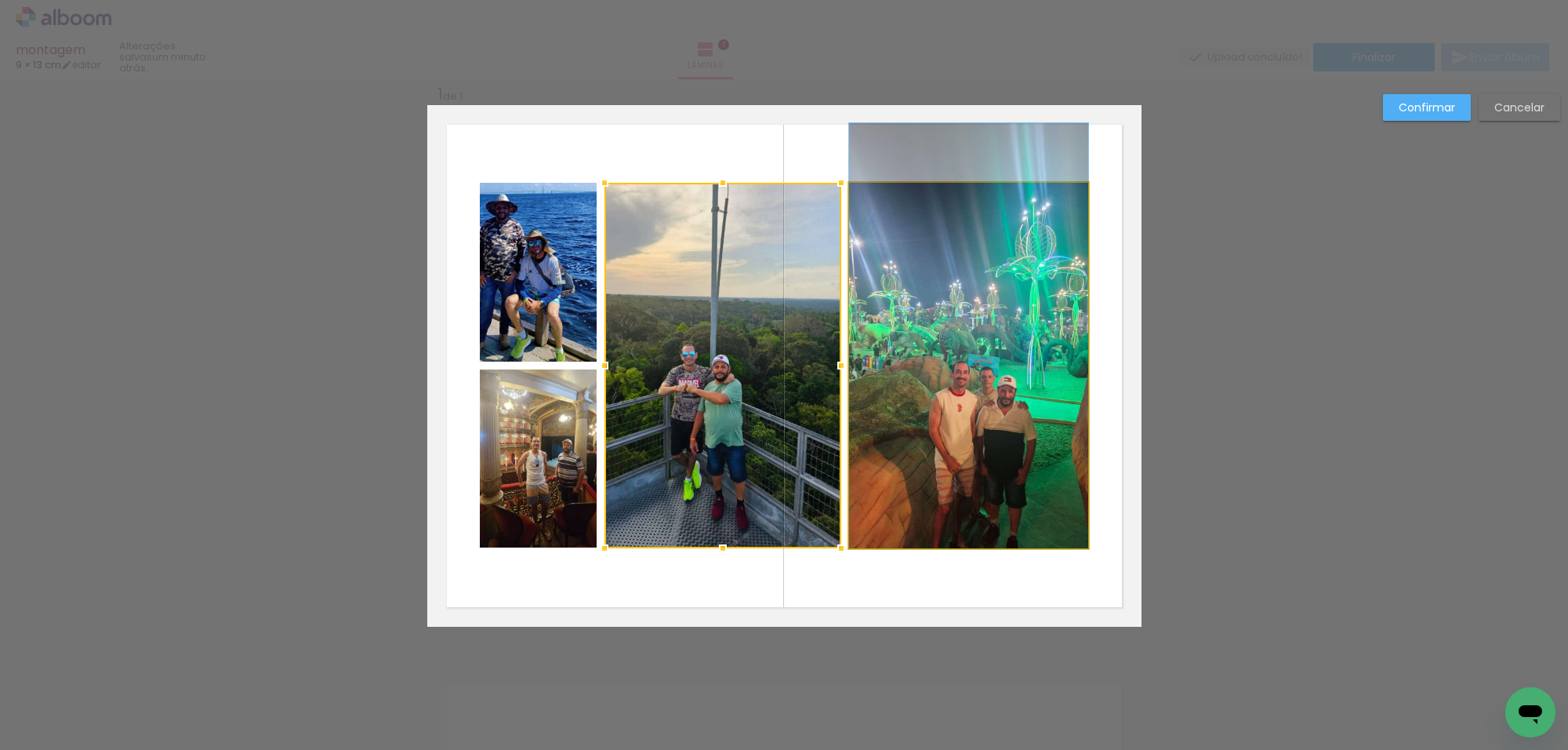
drag, startPoint x: 965, startPoint y: 243, endPoint x: 800, endPoint y: 248, distance: 165.1
click at [965, 244] on quentale-photo at bounding box center [968, 365] width 239 height 365
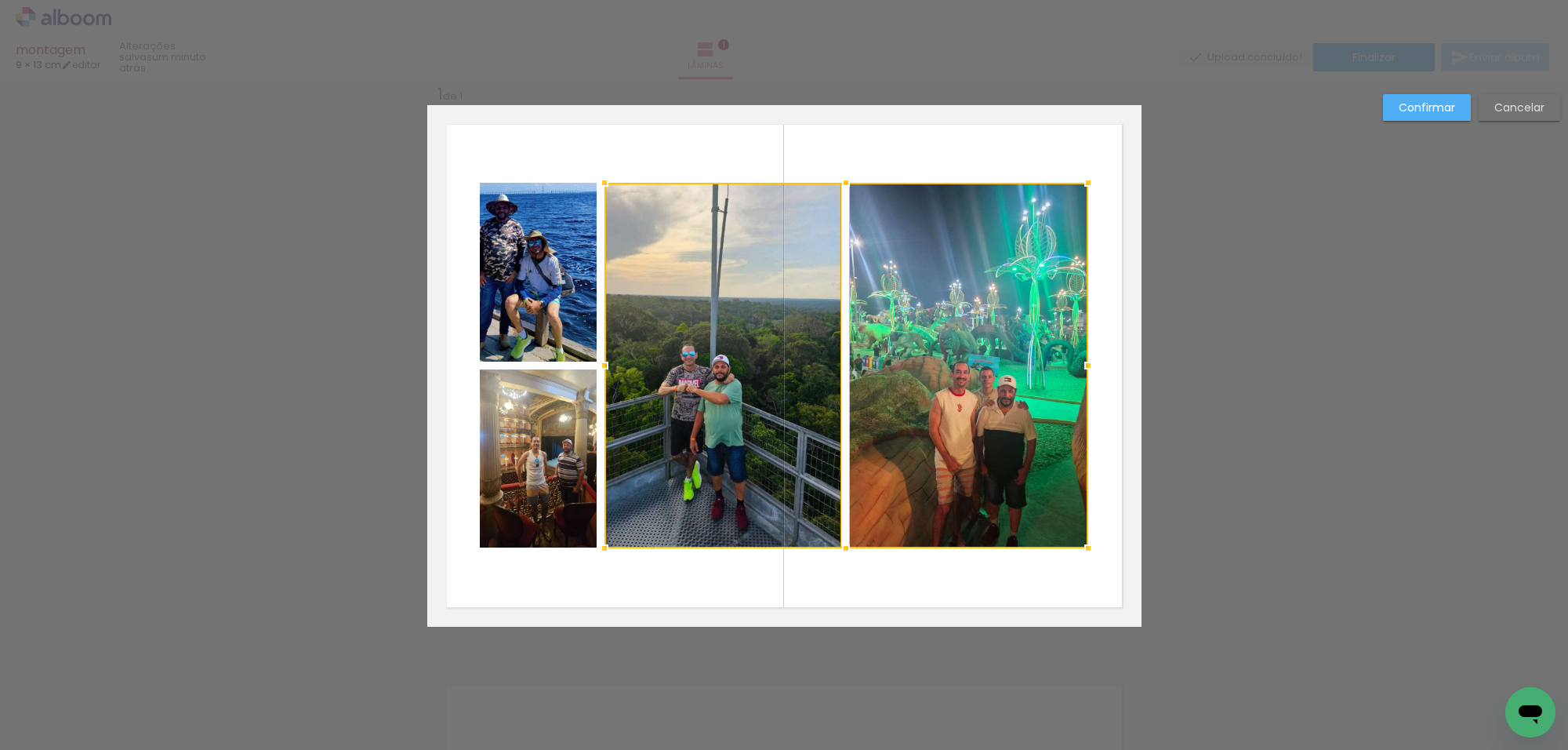
drag, startPoint x: 714, startPoint y: 251, endPoint x: 665, endPoint y: 260, distance: 49.8
click at [713, 251] on div at bounding box center [847, 365] width 484 height 365
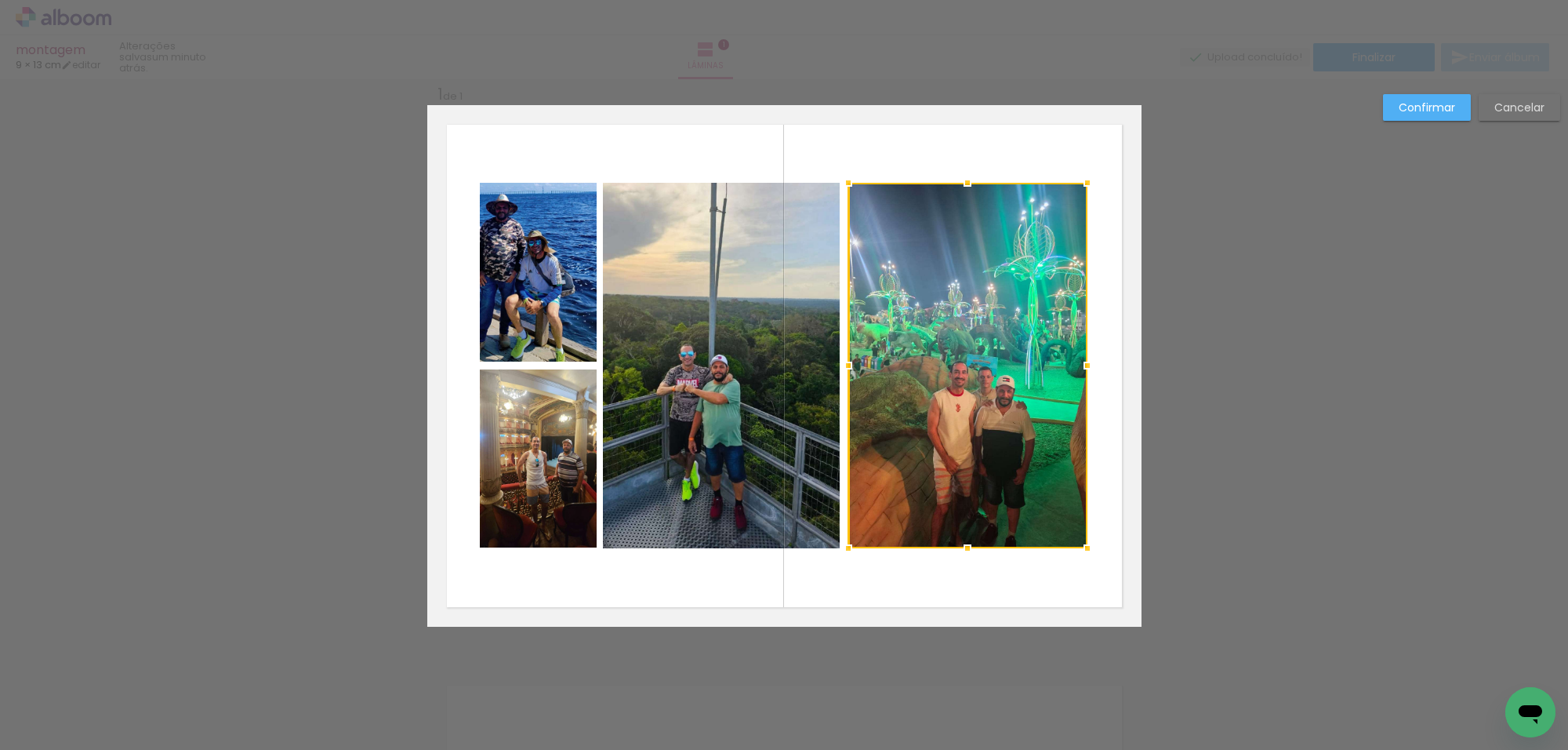
drag, startPoint x: 565, startPoint y: 269, endPoint x: 589, endPoint y: 379, distance: 112.6
click at [565, 272] on quentale-photo at bounding box center [538, 272] width 117 height 179
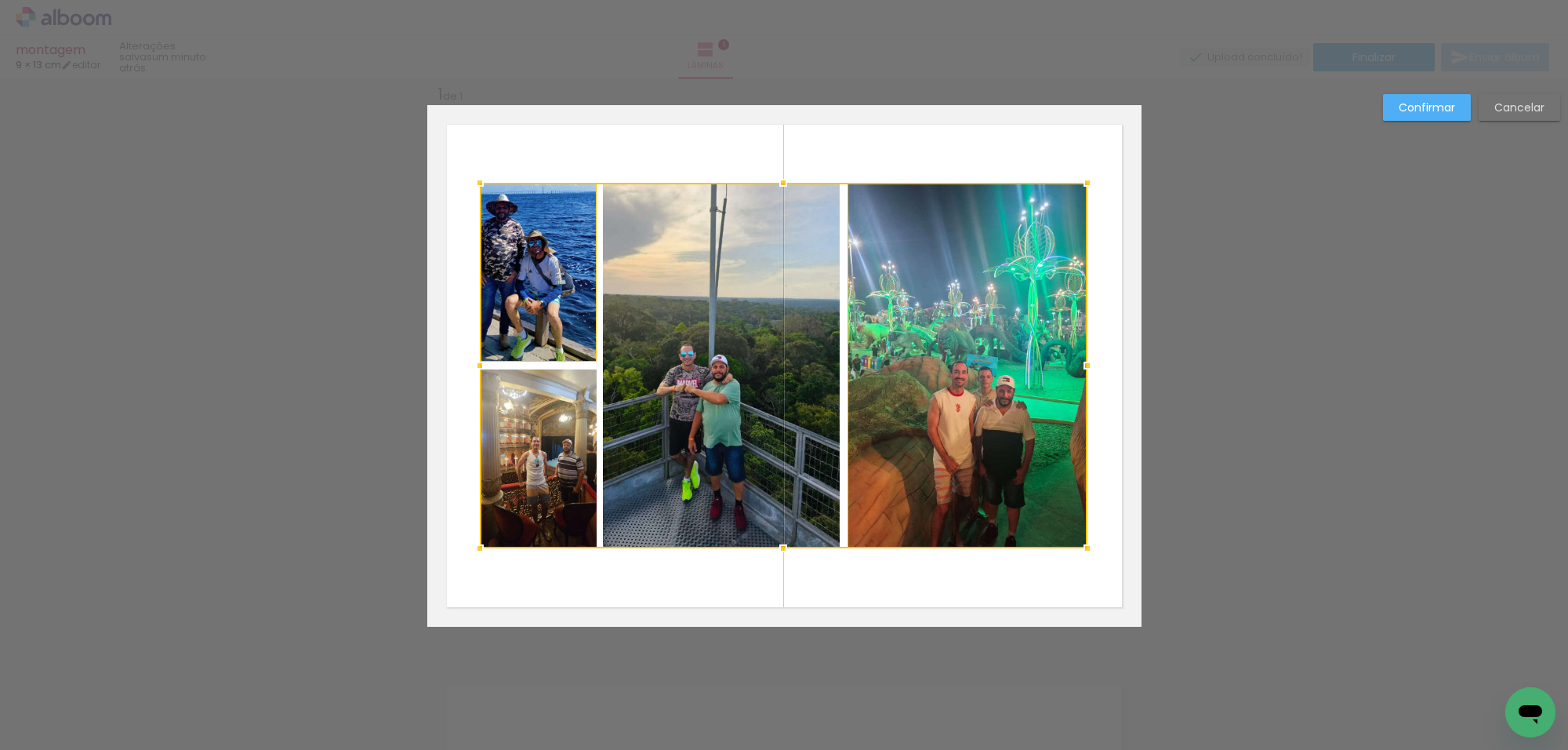
drag, startPoint x: 565, startPoint y: 432, endPoint x: 580, endPoint y: 426, distance: 16.2
click at [565, 432] on div at bounding box center [784, 365] width 608 height 365
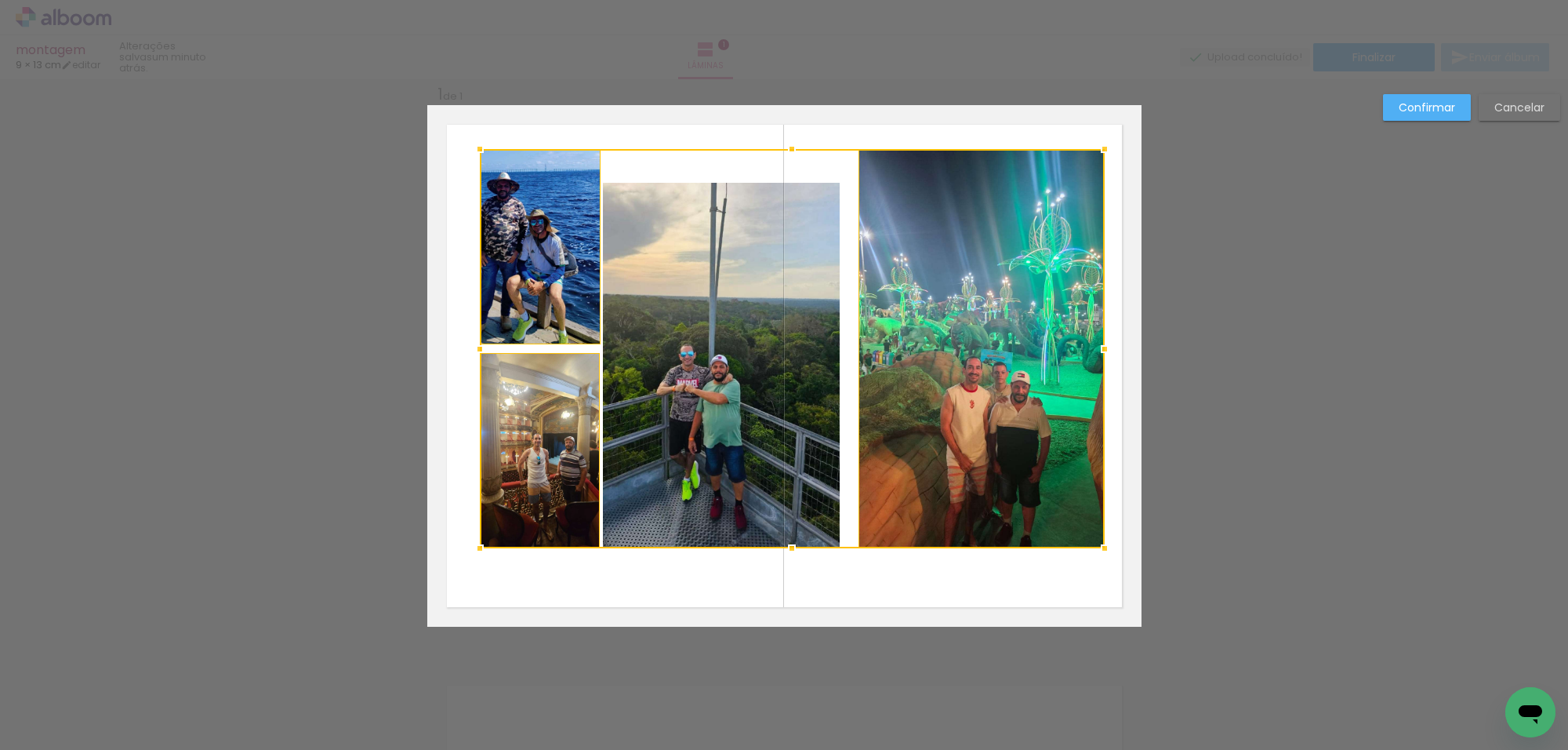
drag, startPoint x: 1083, startPoint y: 184, endPoint x: 1287, endPoint y: 94, distance: 223.0
click at [1102, 151] on div at bounding box center [1104, 148] width 31 height 31
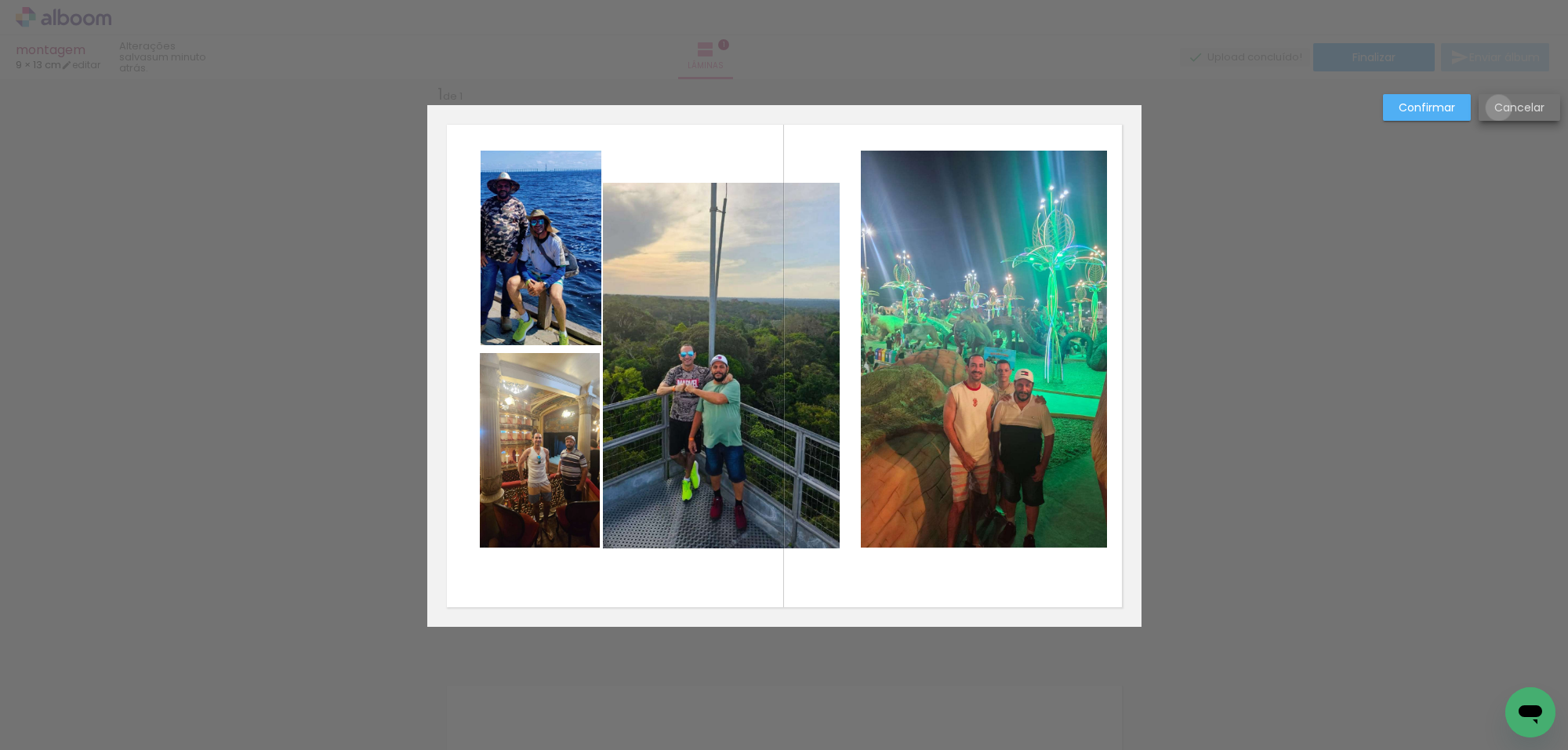
click at [0, 0] on slot "Cancelar" at bounding box center [0, 0] width 0 height 0
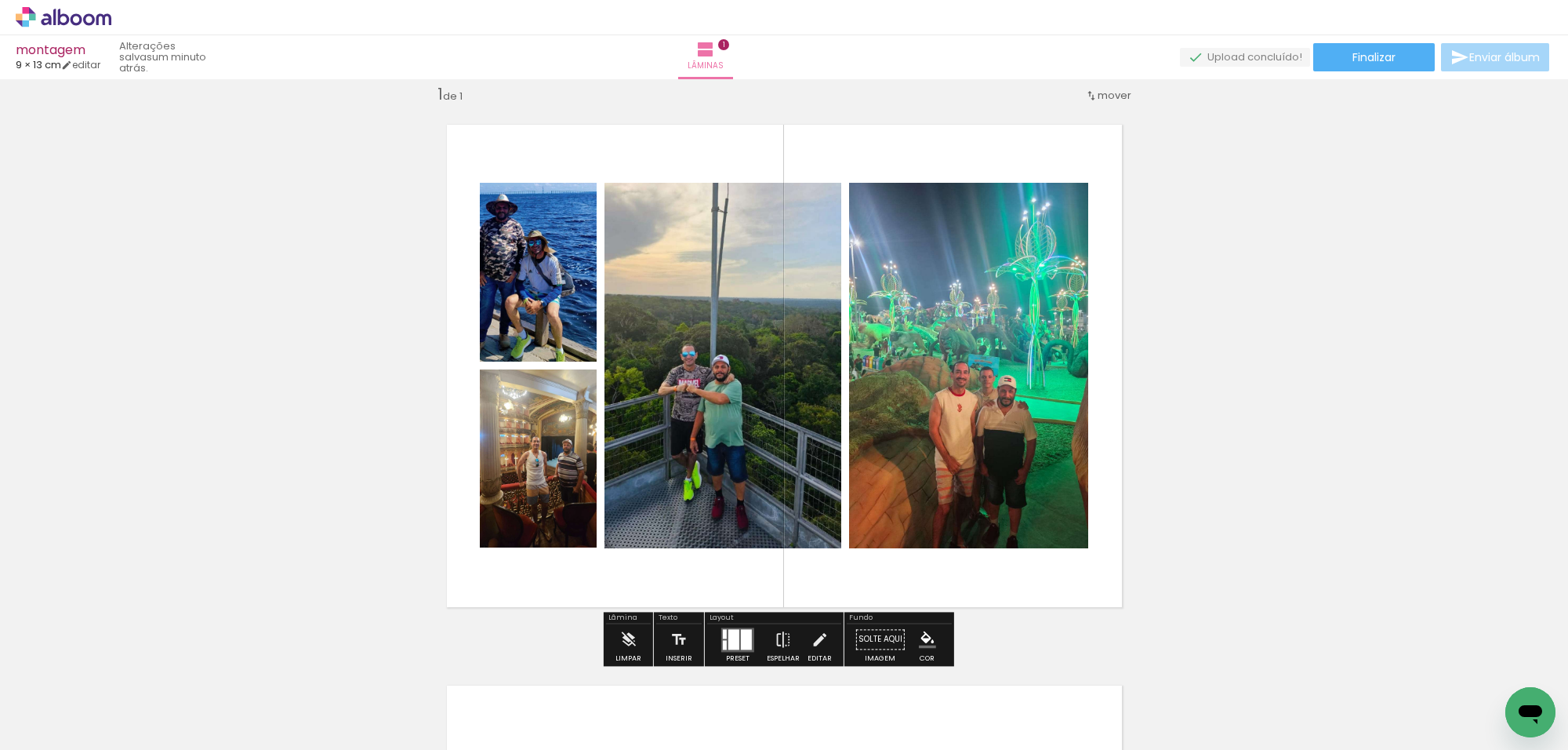
click at [1038, 272] on quentale-photo at bounding box center [968, 365] width 239 height 365
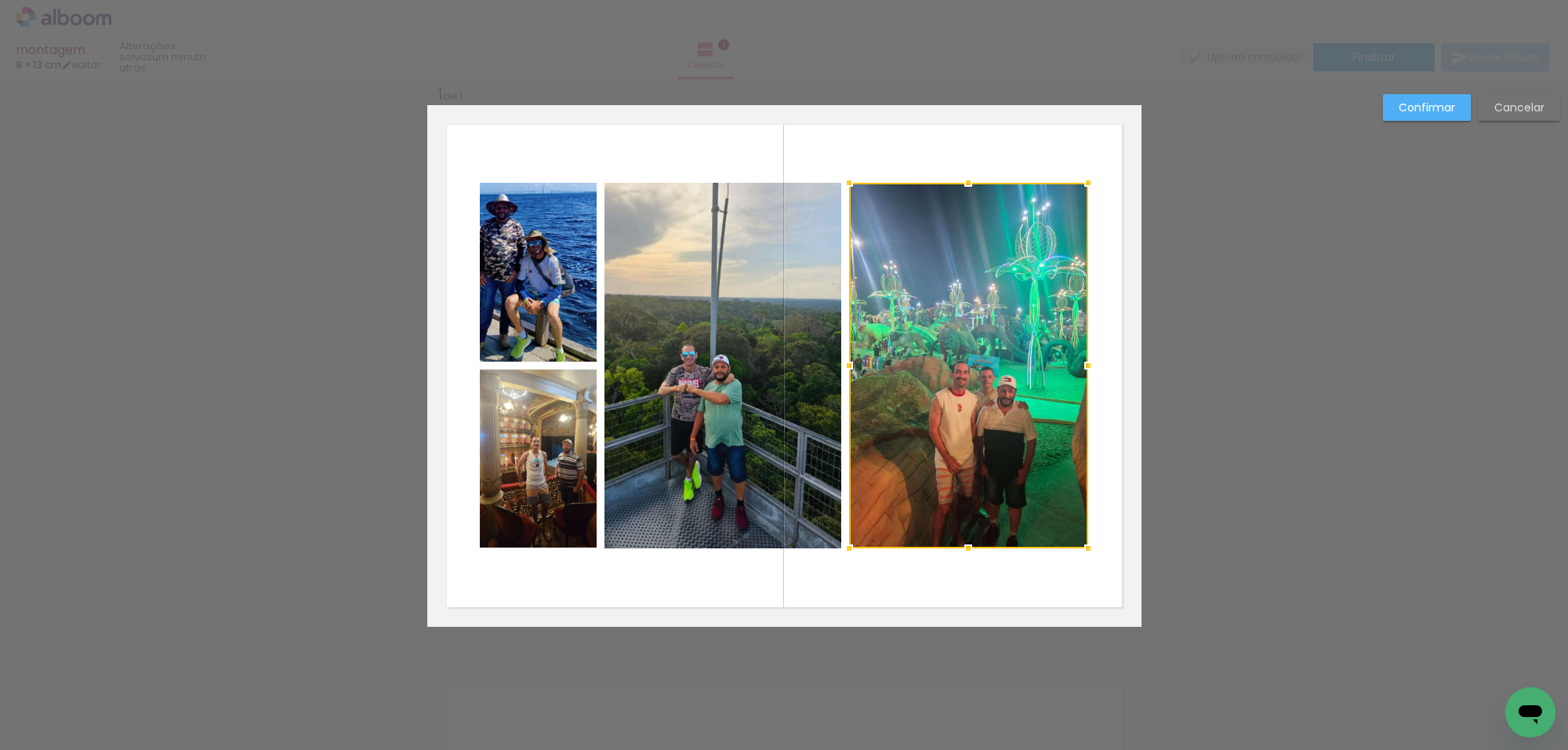
click at [712, 284] on quentale-photo at bounding box center [723, 365] width 237 height 365
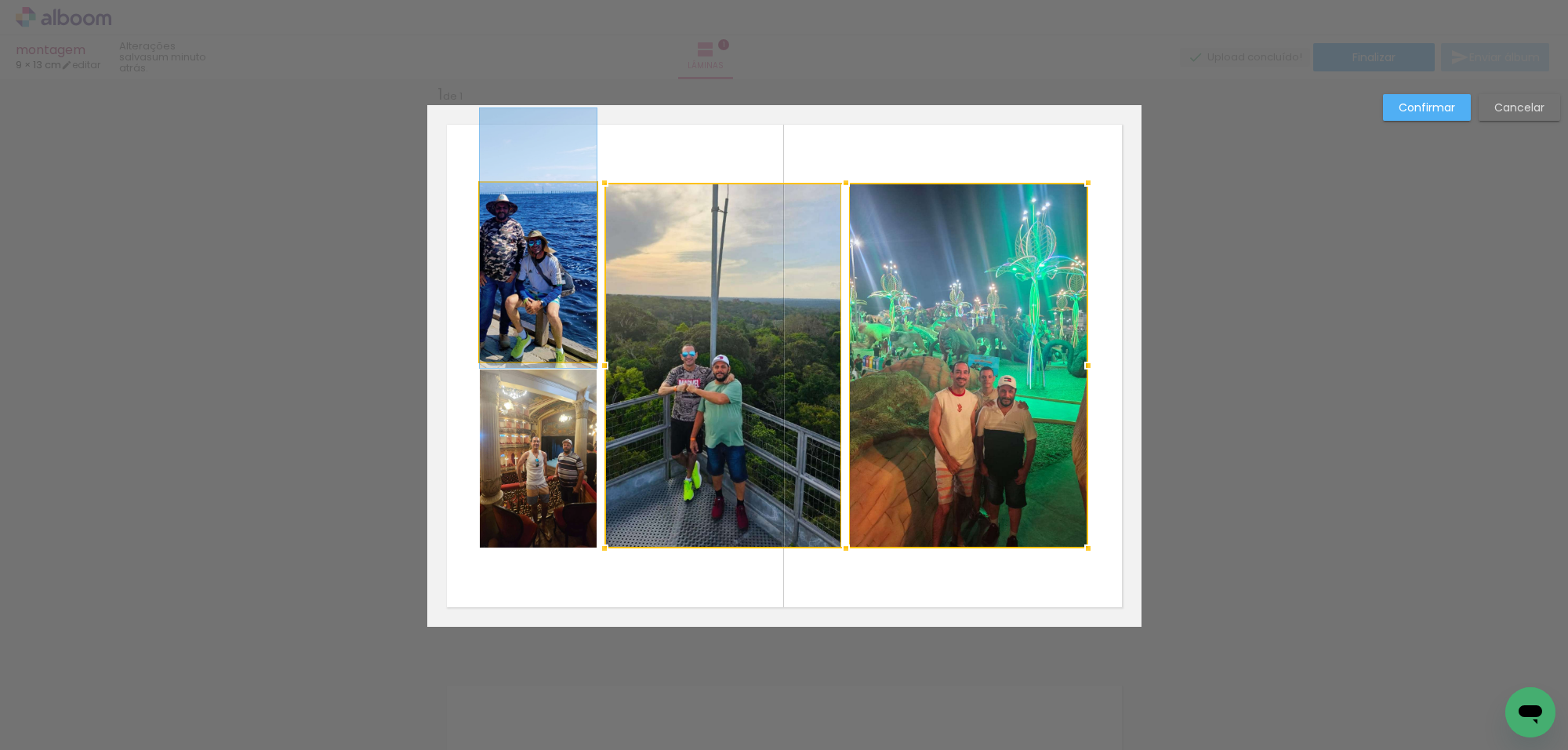
click at [567, 291] on quentale-photo at bounding box center [538, 272] width 117 height 179
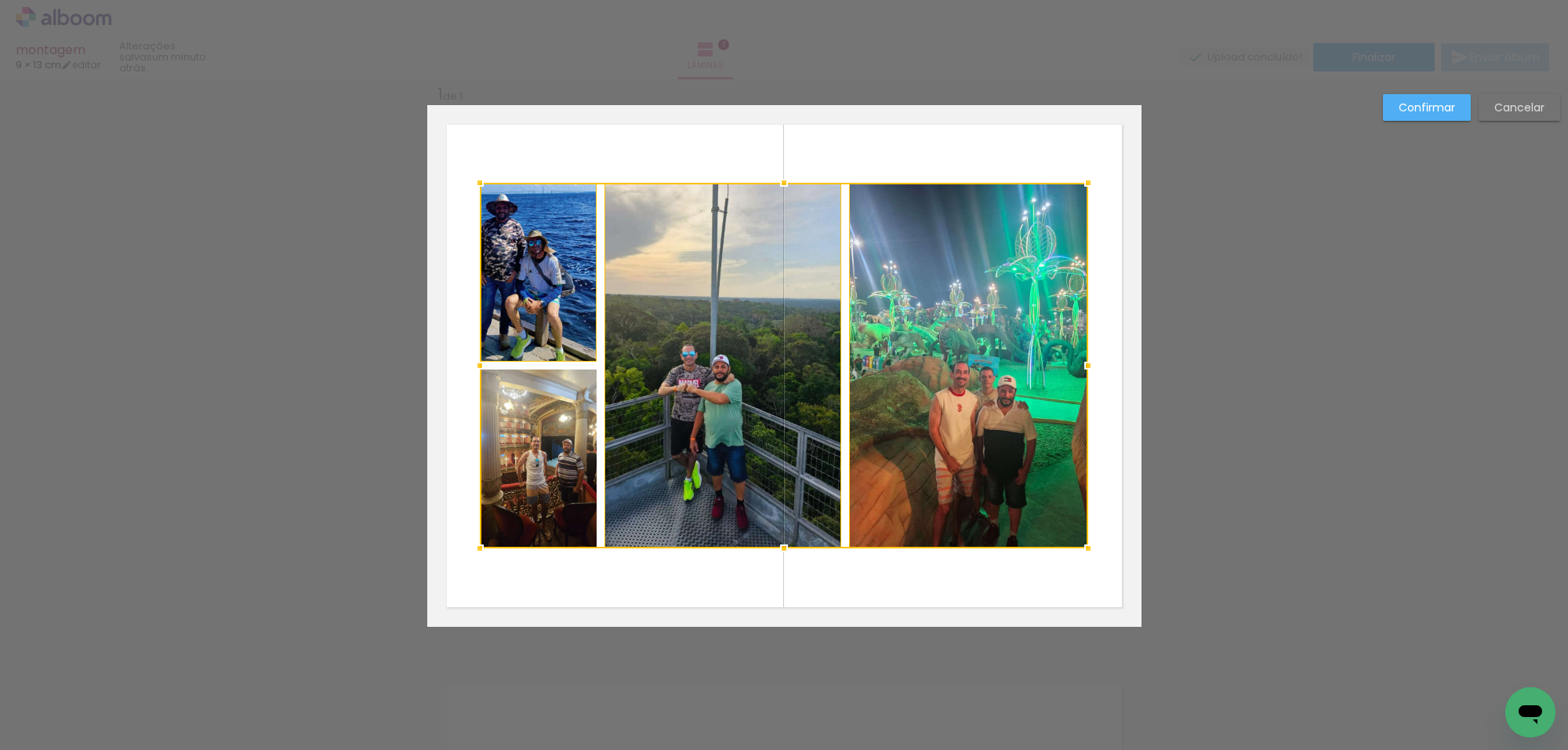
click at [543, 422] on div at bounding box center [784, 365] width 609 height 365
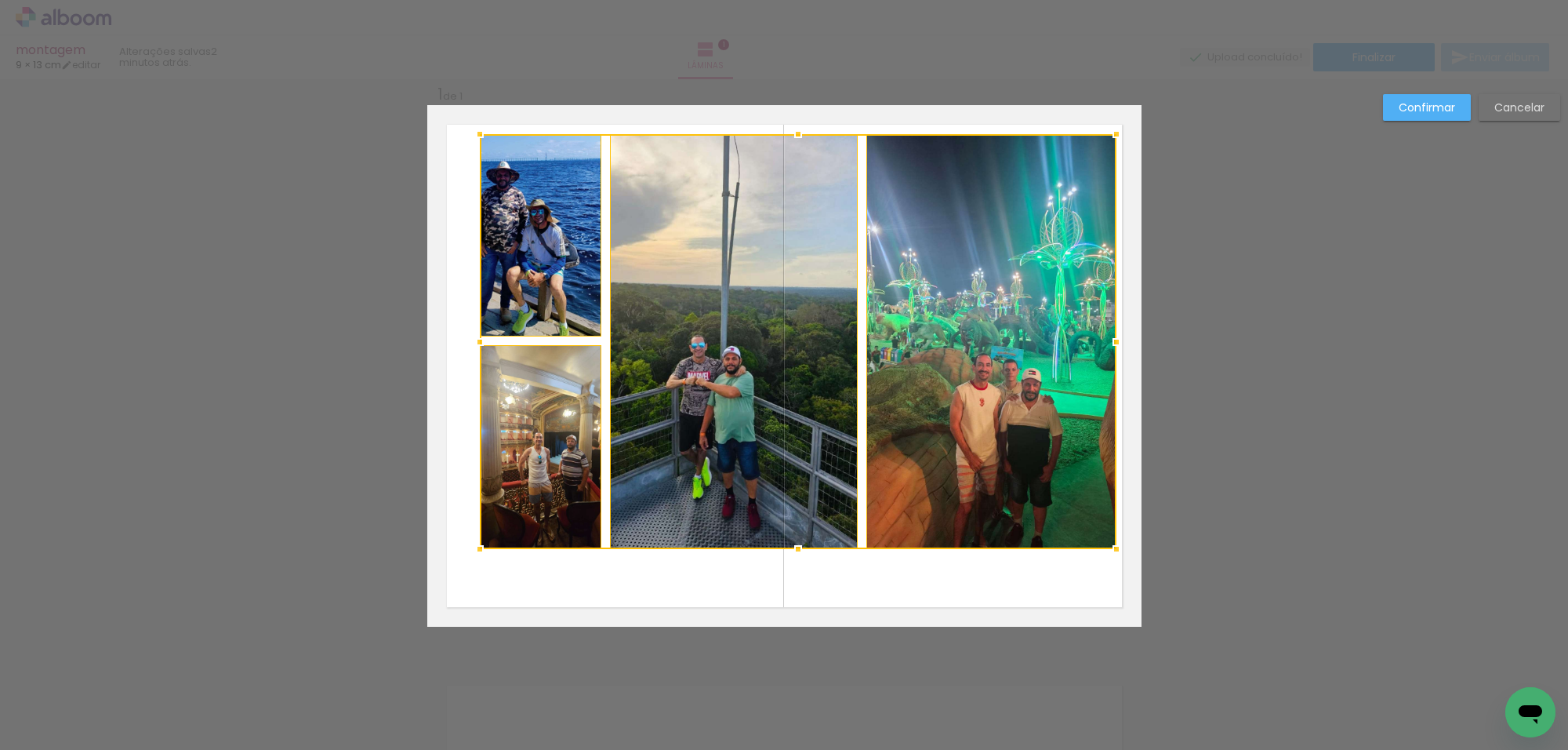
drag, startPoint x: 1079, startPoint y: 178, endPoint x: 1107, endPoint y: 130, distance: 55.6
click at [1107, 130] on div at bounding box center [1116, 133] width 31 height 31
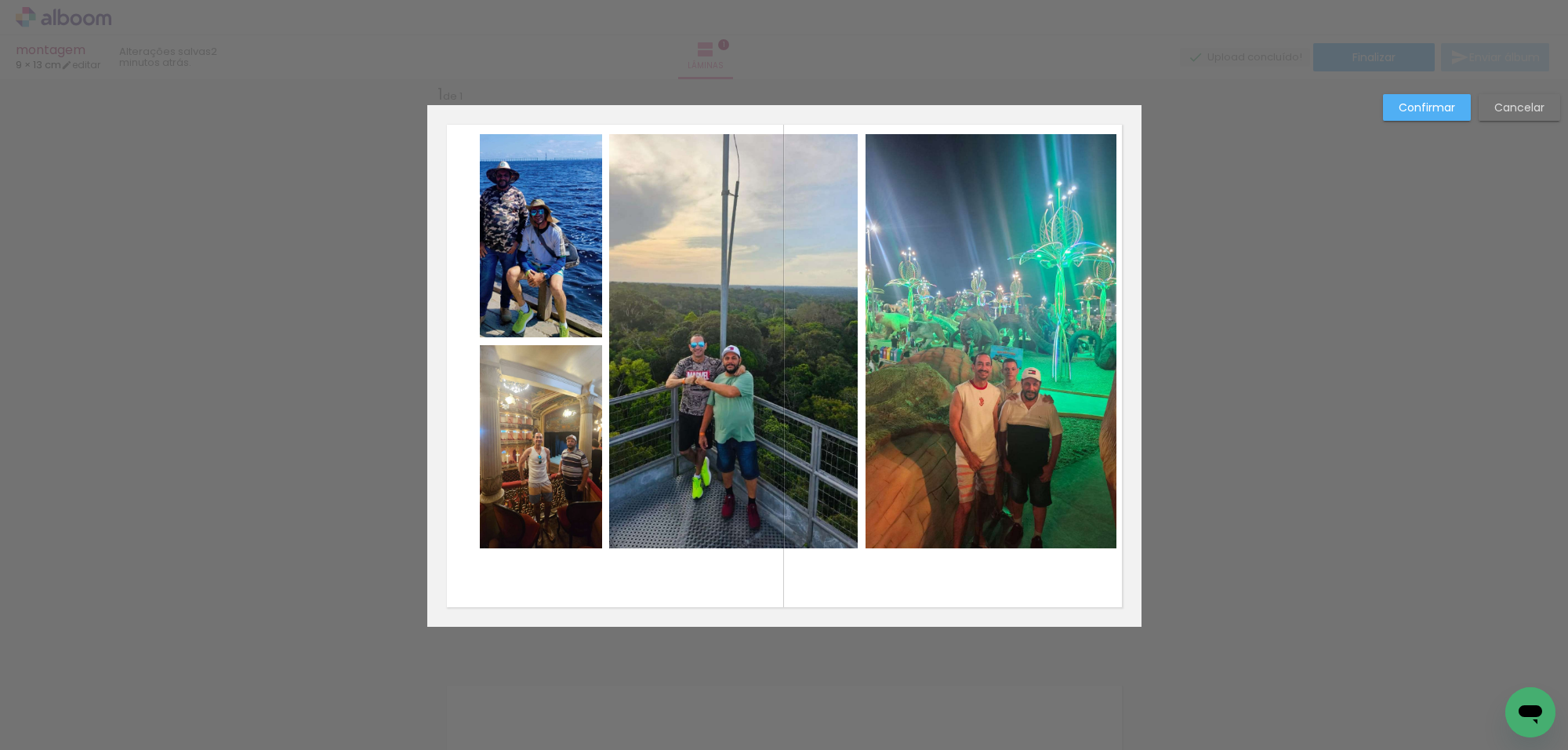
click at [1038, 231] on quentale-photo at bounding box center [991, 341] width 251 height 415
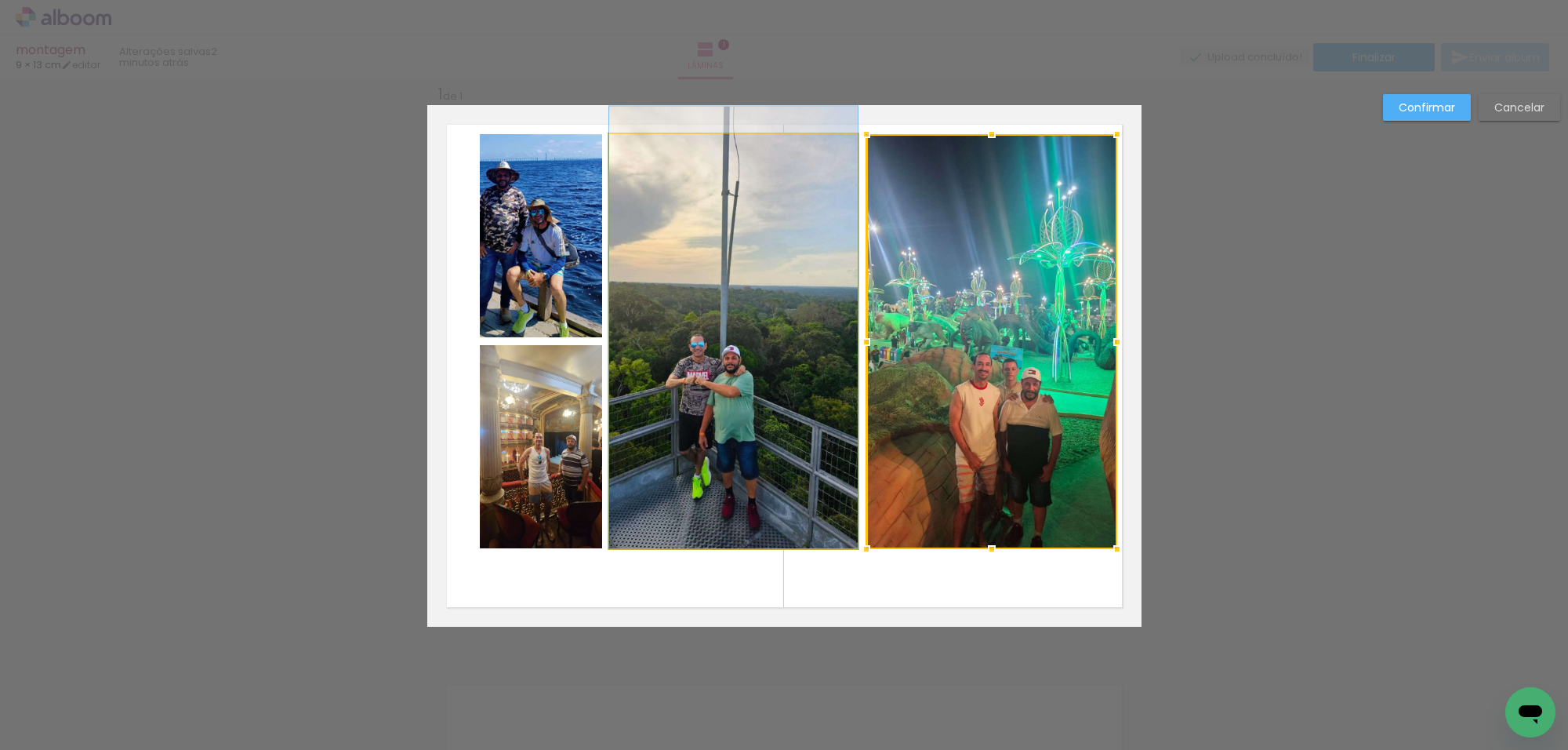
click at [838, 284] on quentale-photo at bounding box center [734, 341] width 249 height 415
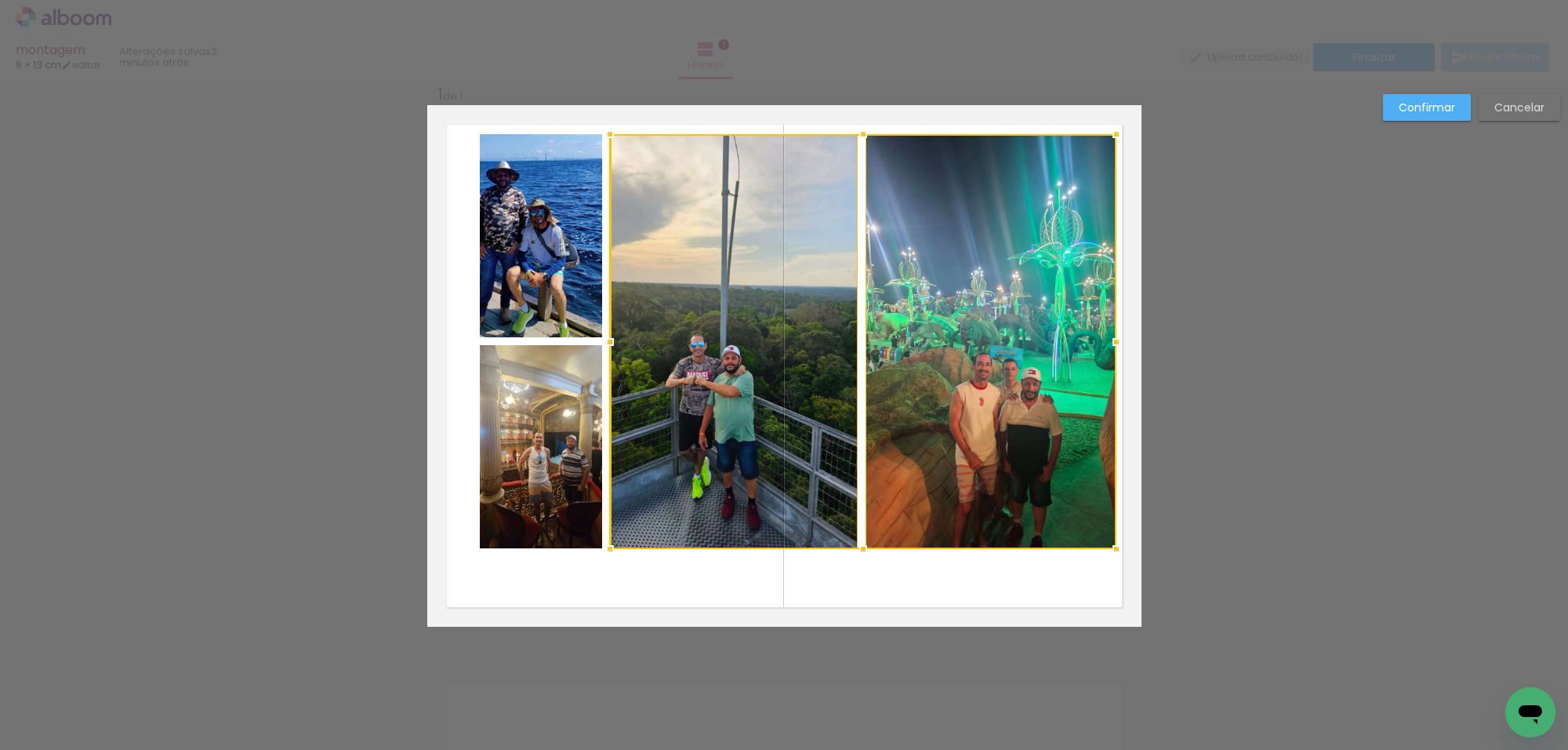
click at [536, 294] on quentale-photo at bounding box center [541, 235] width 123 height 203
click at [577, 451] on div at bounding box center [798, 341] width 637 height 415
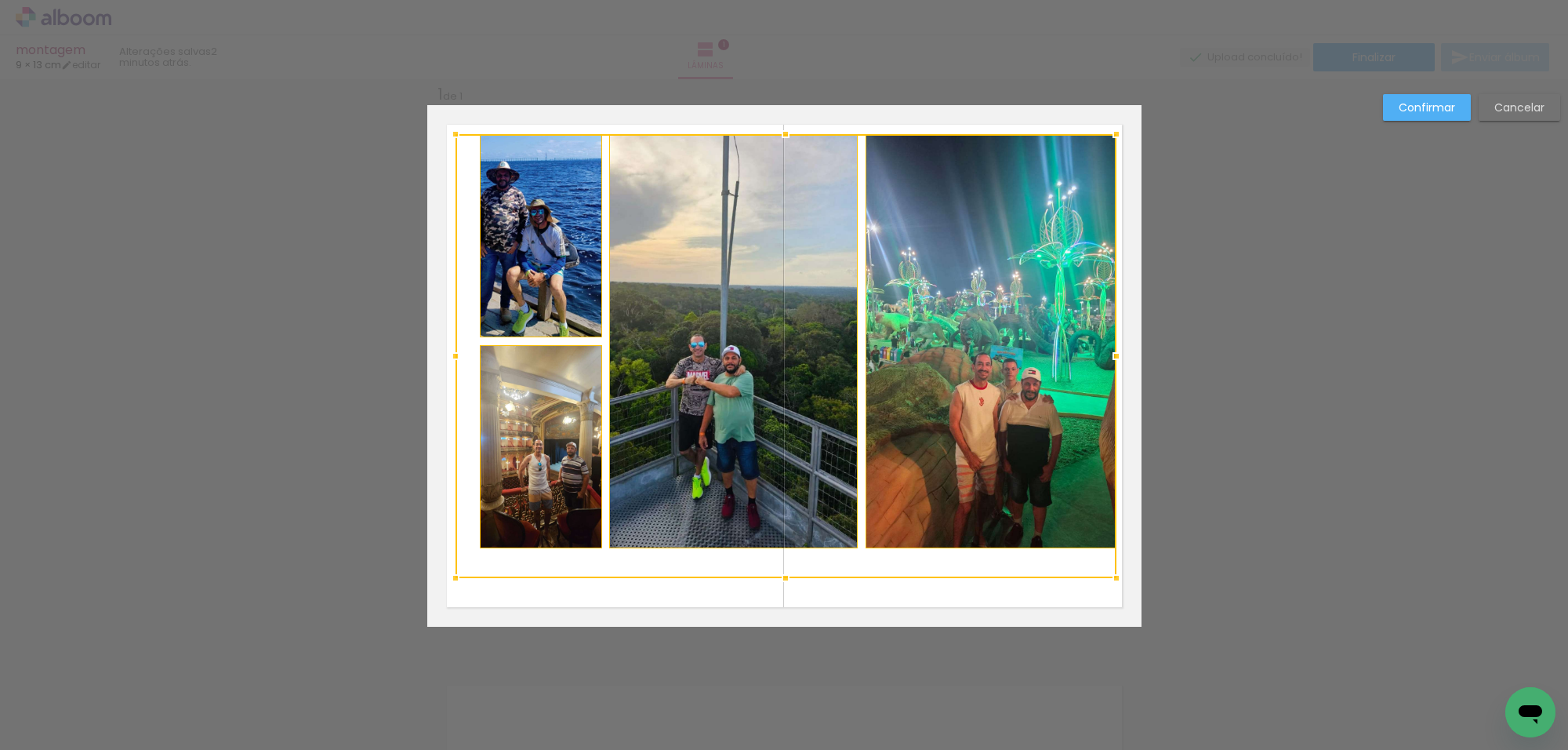
drag, startPoint x: 471, startPoint y: 547, endPoint x: 429, endPoint y: 632, distance: 94.8
click at [412, 647] on div "Inserir lâmina 1 de 1 Confirmar Cancelar" at bounding box center [784, 639] width 1568 height 1160
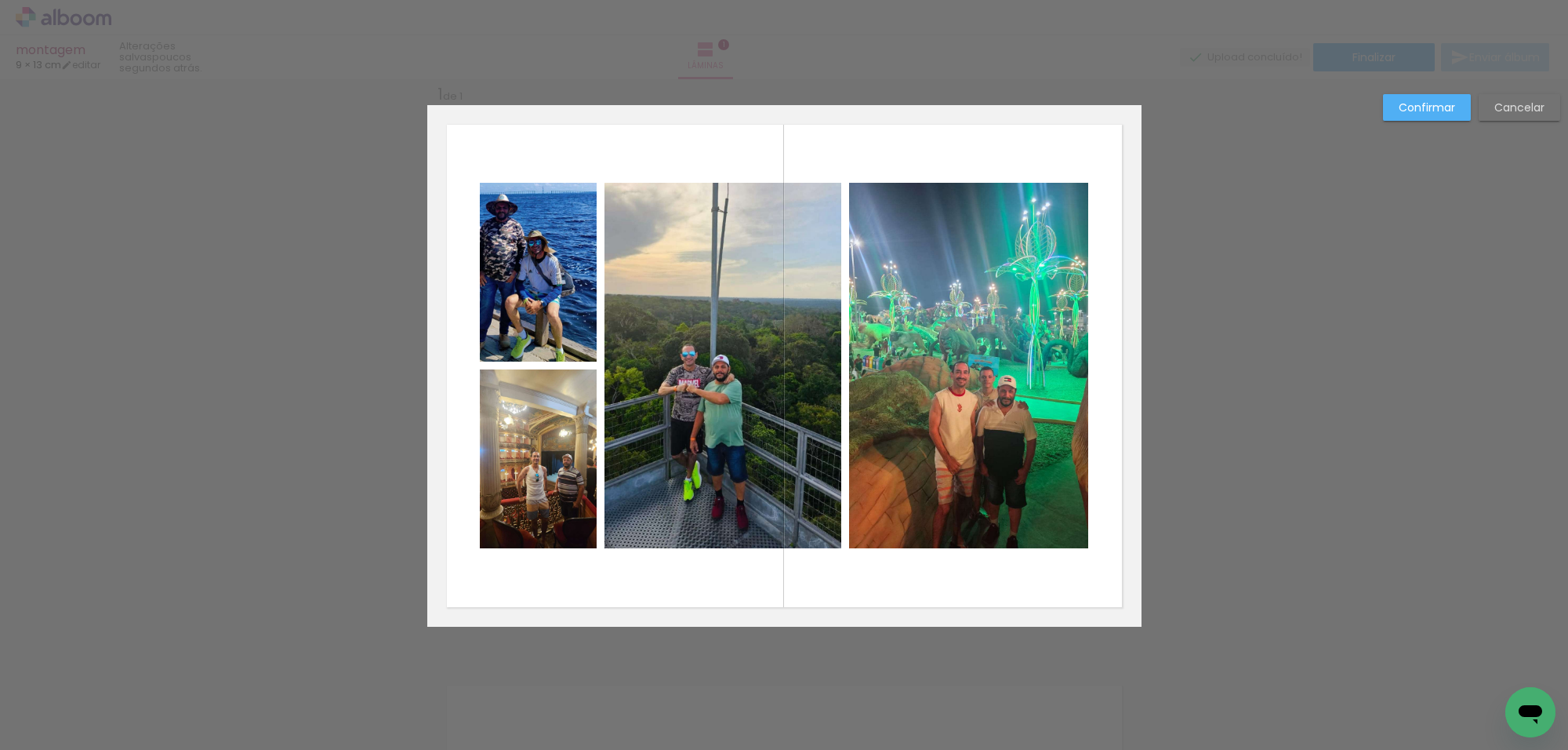
click at [907, 271] on quentale-photo at bounding box center [968, 365] width 239 height 365
click at [742, 271] on quentale-photo at bounding box center [723, 365] width 237 height 365
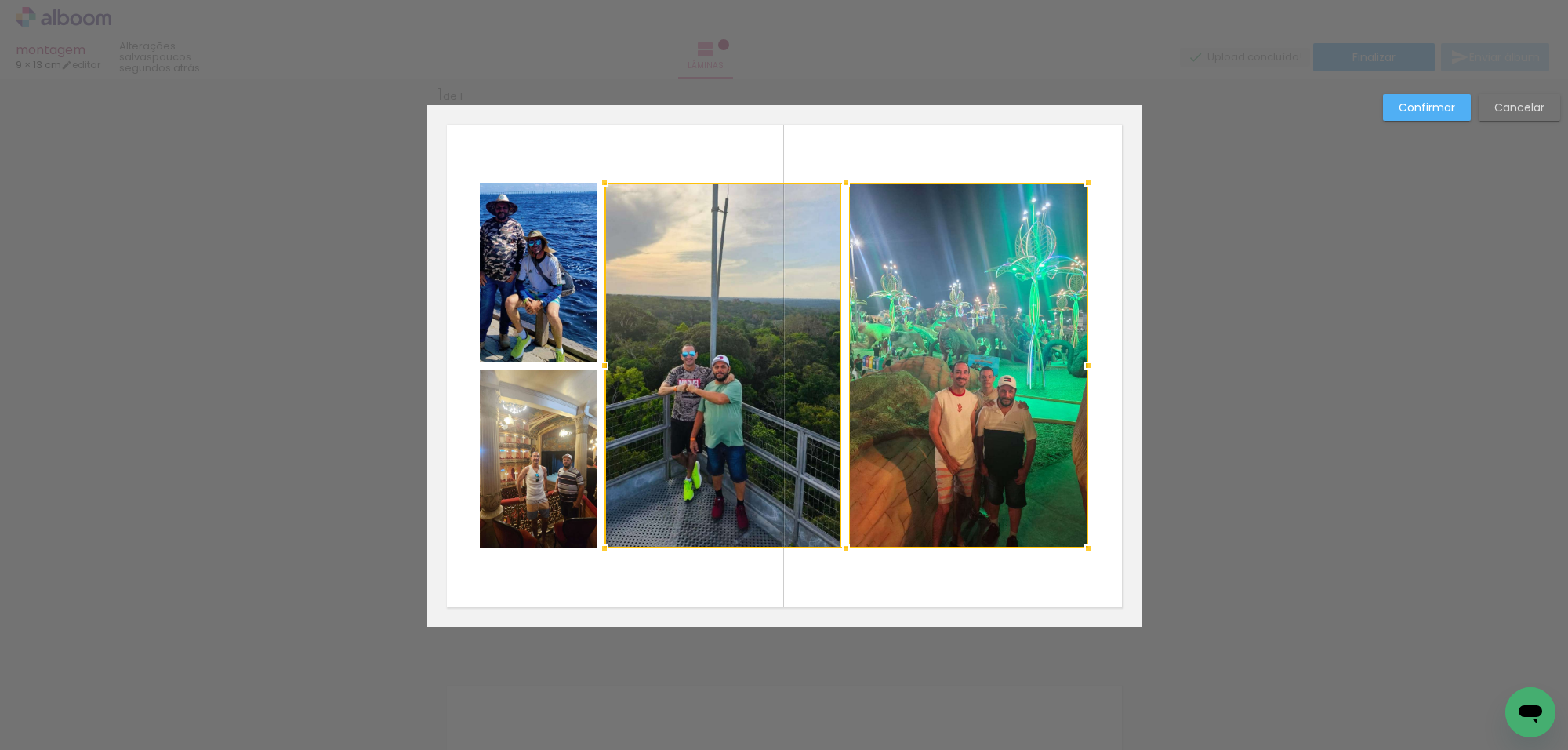
click at [563, 288] on quentale-photo at bounding box center [538, 272] width 117 height 179
click at [530, 421] on div at bounding box center [784, 365] width 609 height 365
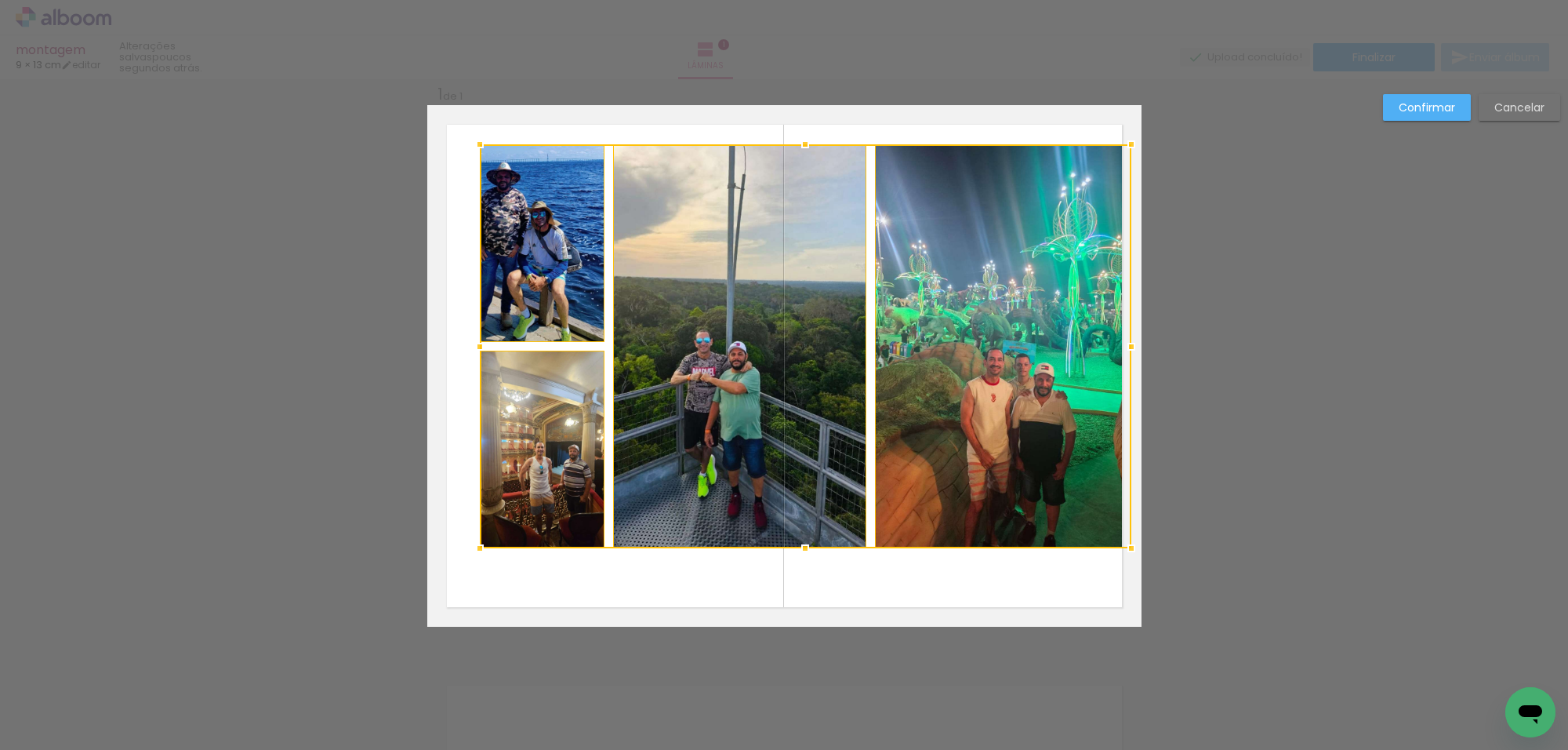
drag, startPoint x: 1084, startPoint y: 184, endPoint x: 1110, endPoint y: 127, distance: 62.6
click at [1112, 125] on album-spread "1 de 1" at bounding box center [784, 365] width 714 height 522
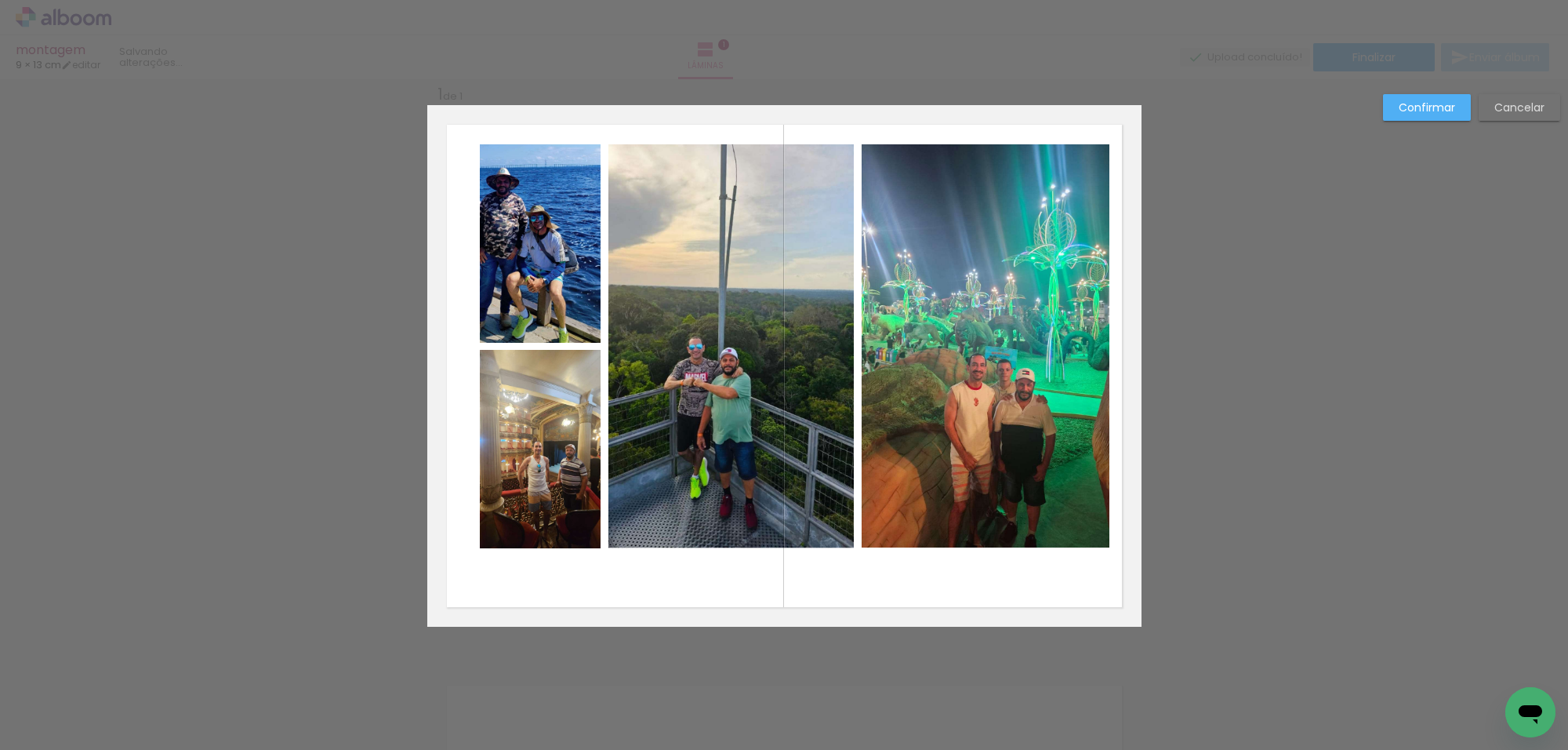
click at [1085, 163] on quentale-photo at bounding box center [985, 346] width 248 height 404
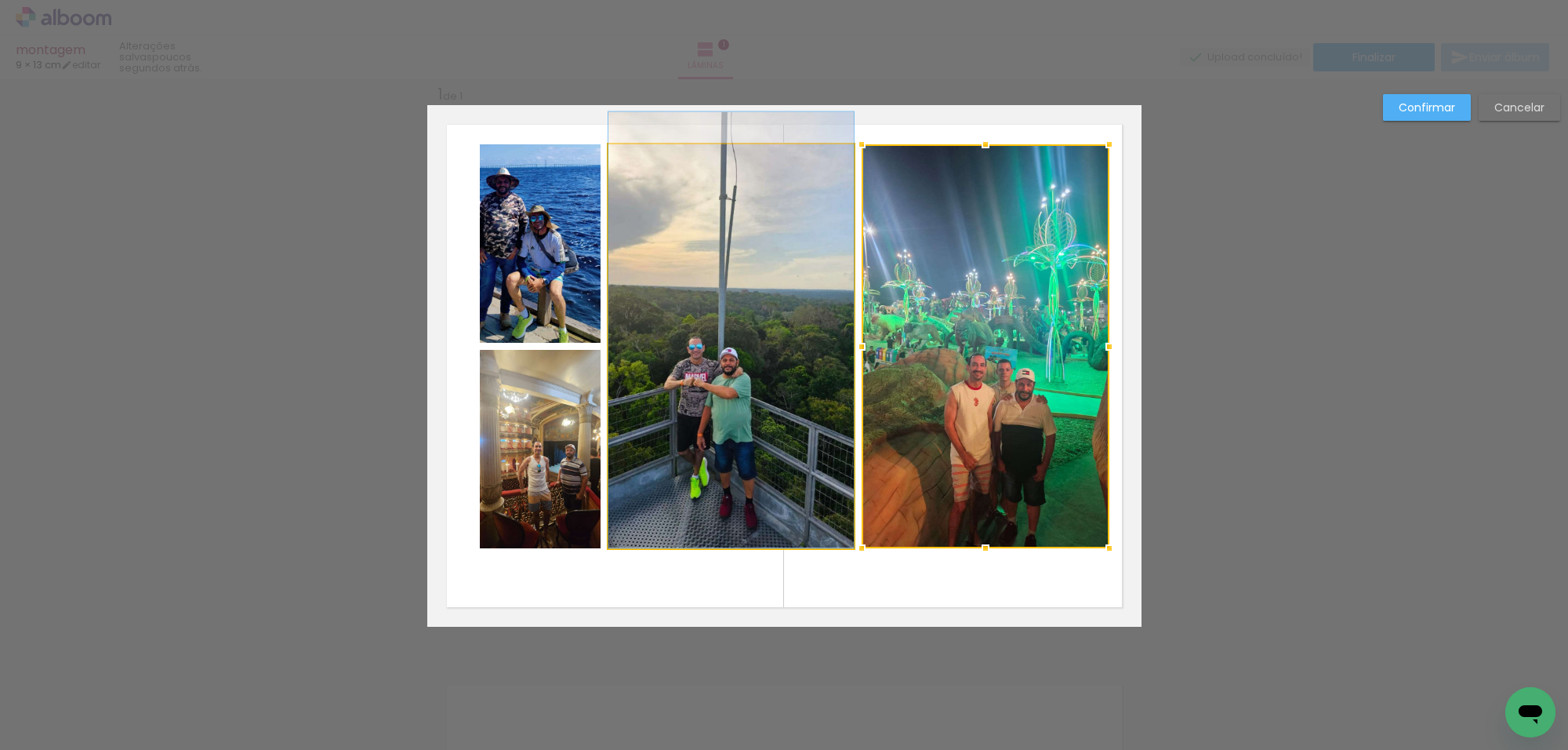
drag, startPoint x: 743, startPoint y: 264, endPoint x: 643, endPoint y: 291, distance: 103.6
click at [742, 264] on quentale-photo at bounding box center [731, 346] width 245 height 404
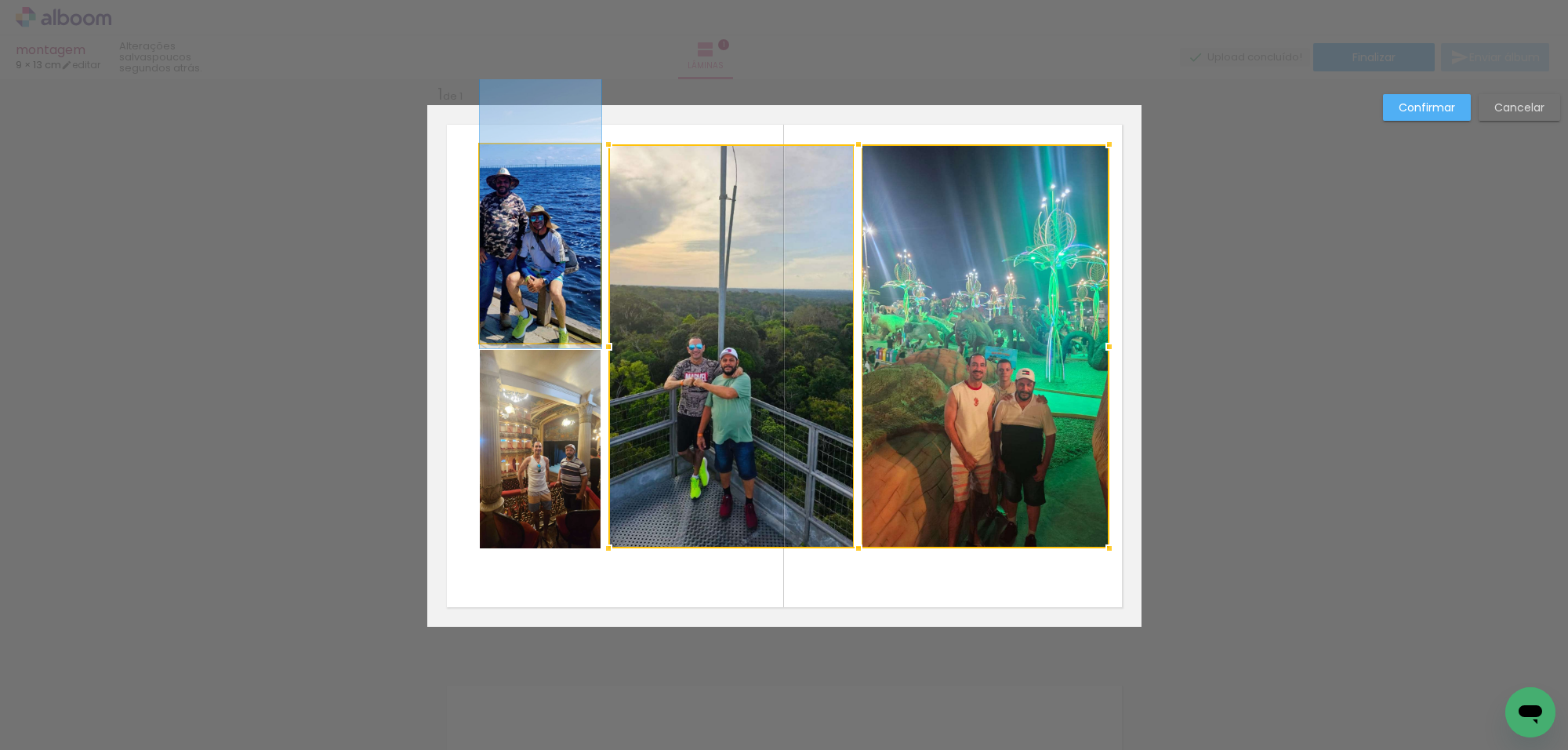
click at [566, 294] on quentale-photo at bounding box center [540, 243] width 122 height 198
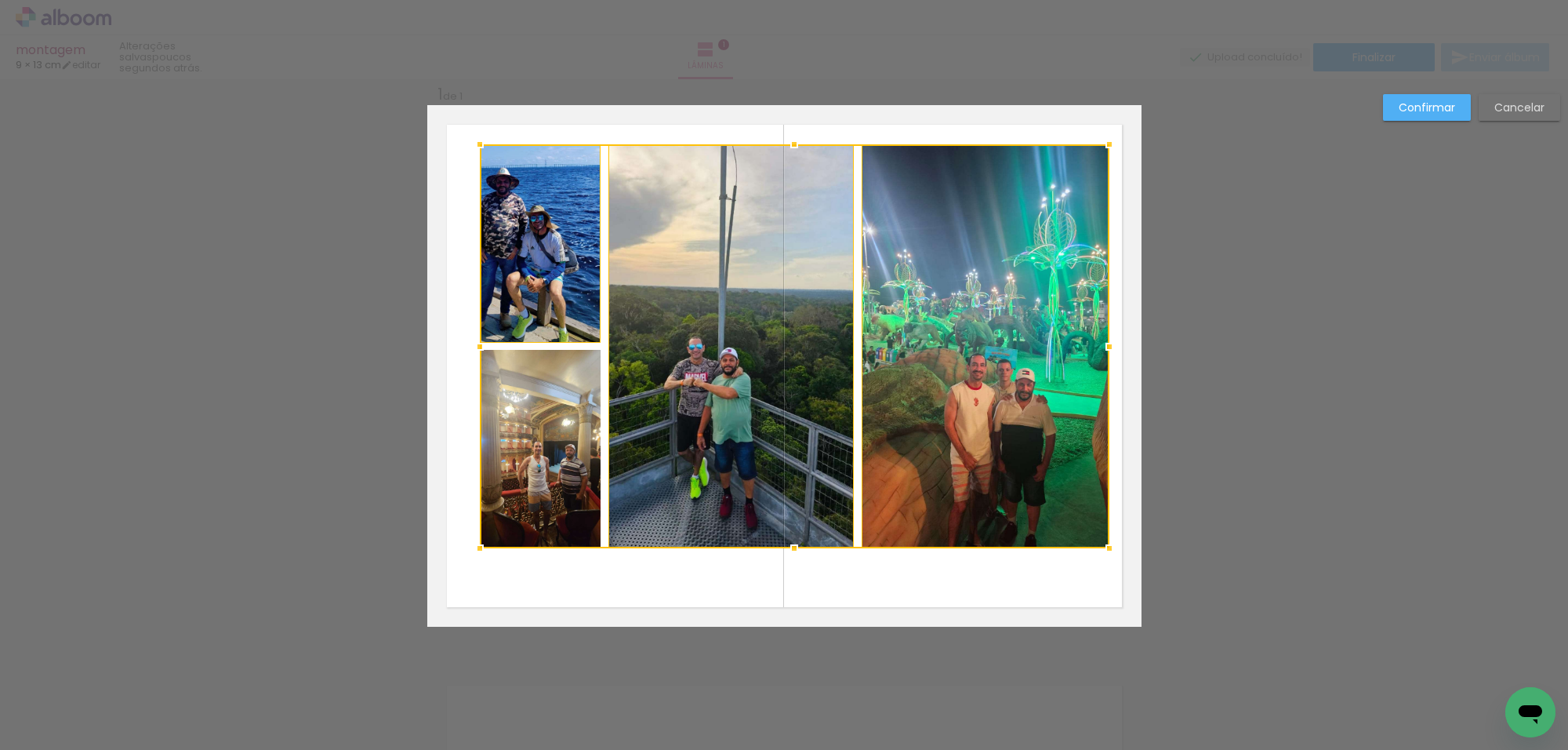
click at [563, 429] on div at bounding box center [794, 346] width 630 height 404
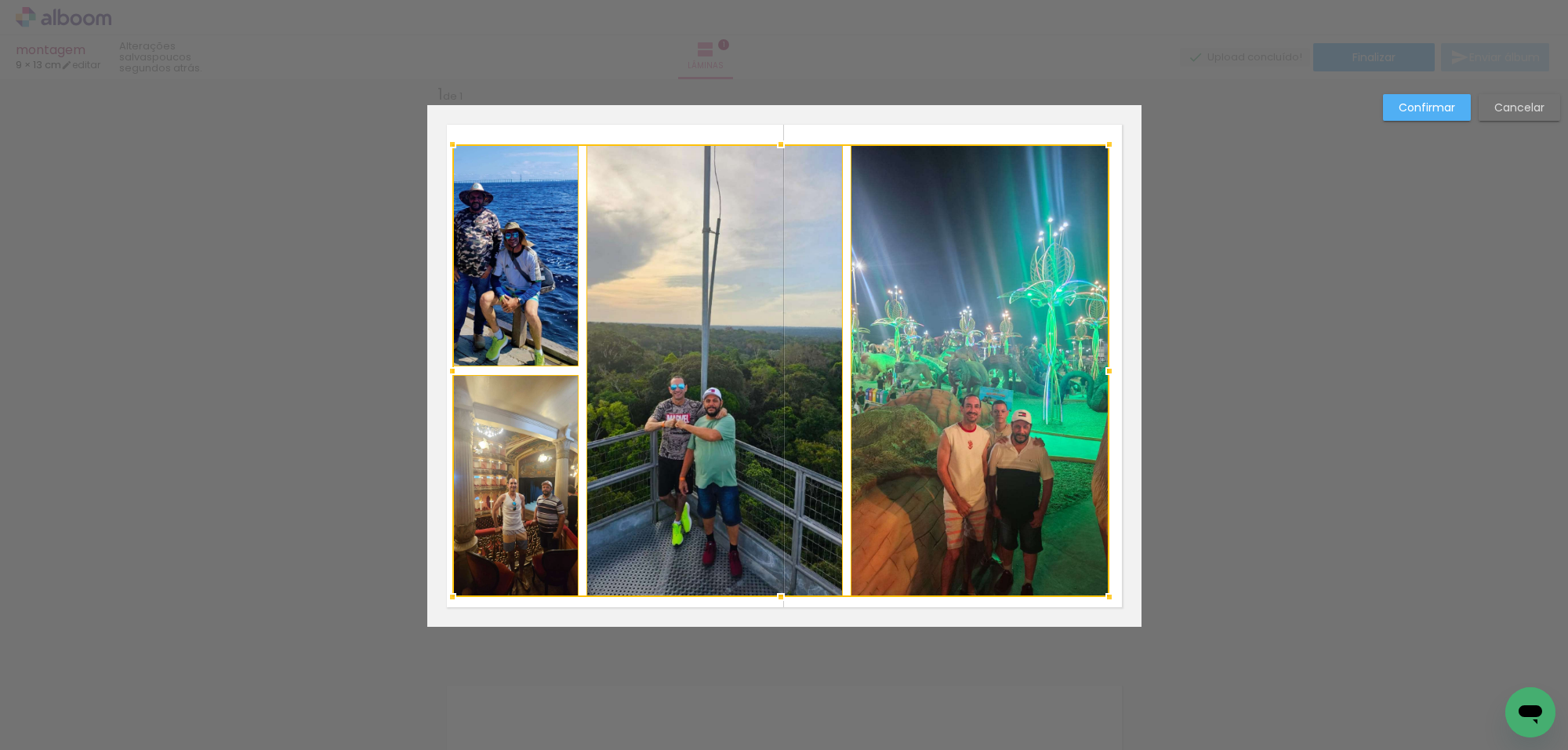
drag, startPoint x: 471, startPoint y: 549, endPoint x: 443, endPoint y: 598, distance: 56.4
click at [443, 598] on div at bounding box center [452, 596] width 31 height 31
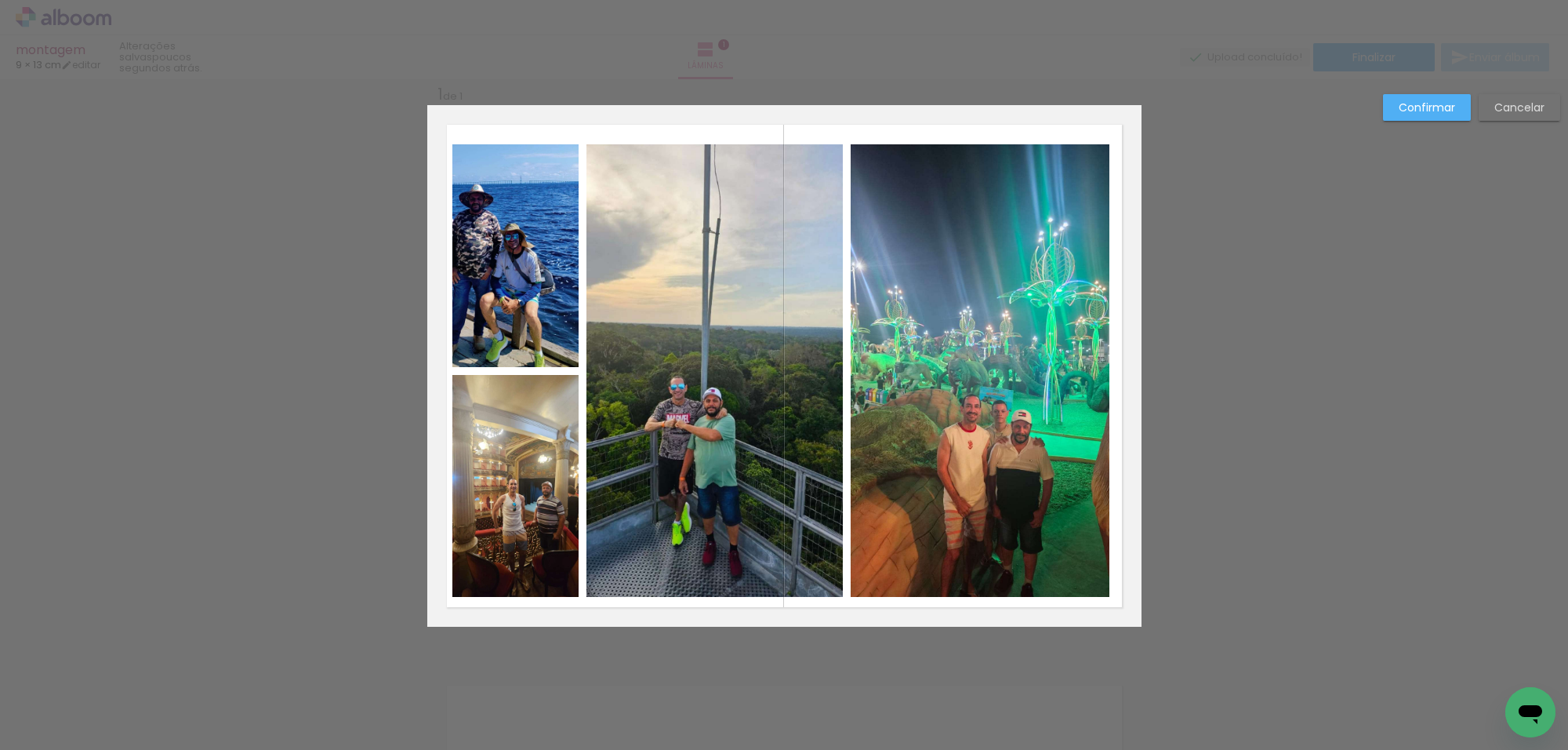
click at [1441, 99] on paper-button "Confirmar" at bounding box center [1427, 108] width 88 height 27
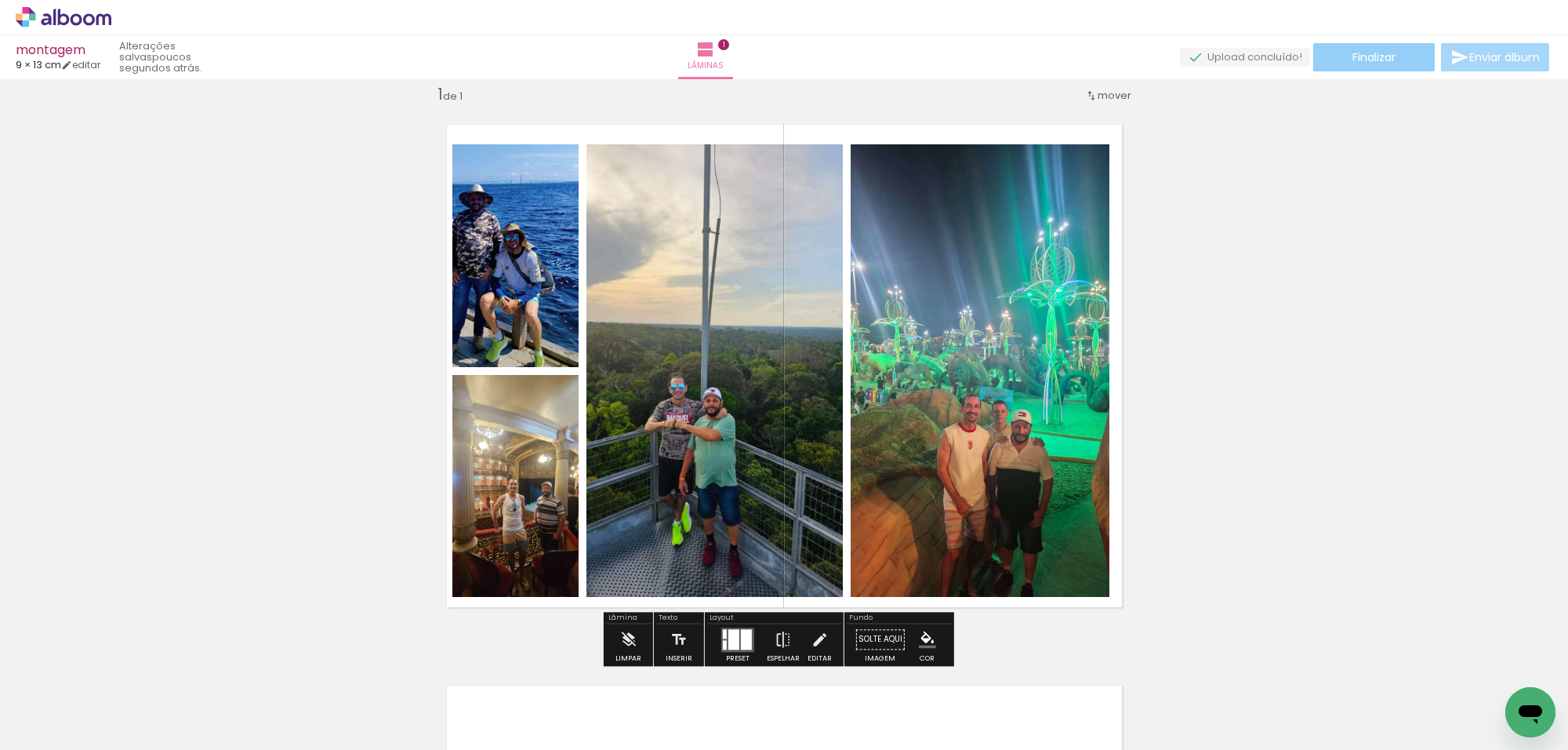
click at [1385, 60] on span "Finalizar" at bounding box center [1374, 57] width 44 height 11
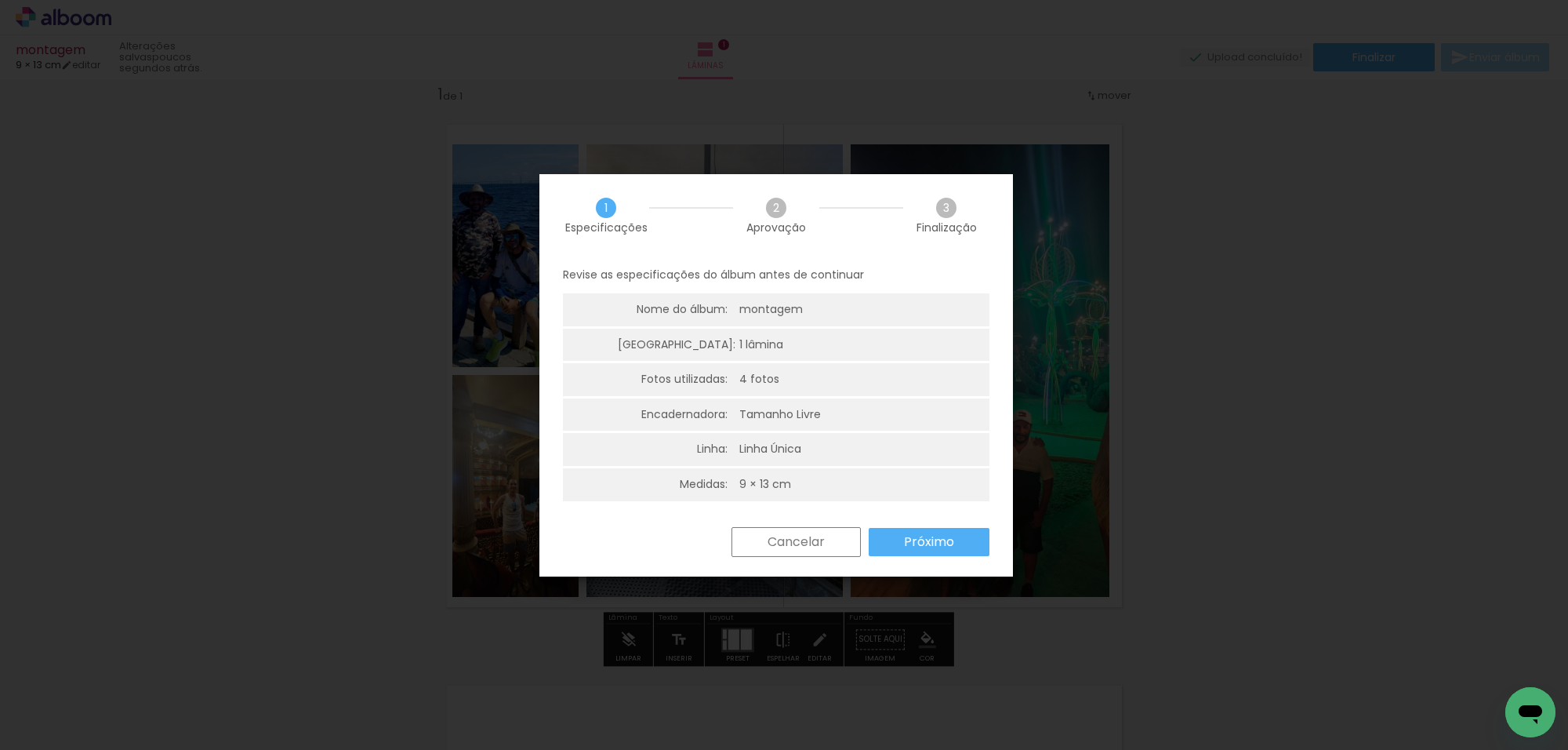
click at [0, 0] on slot "Próximo" at bounding box center [0, 0] width 0 height 0
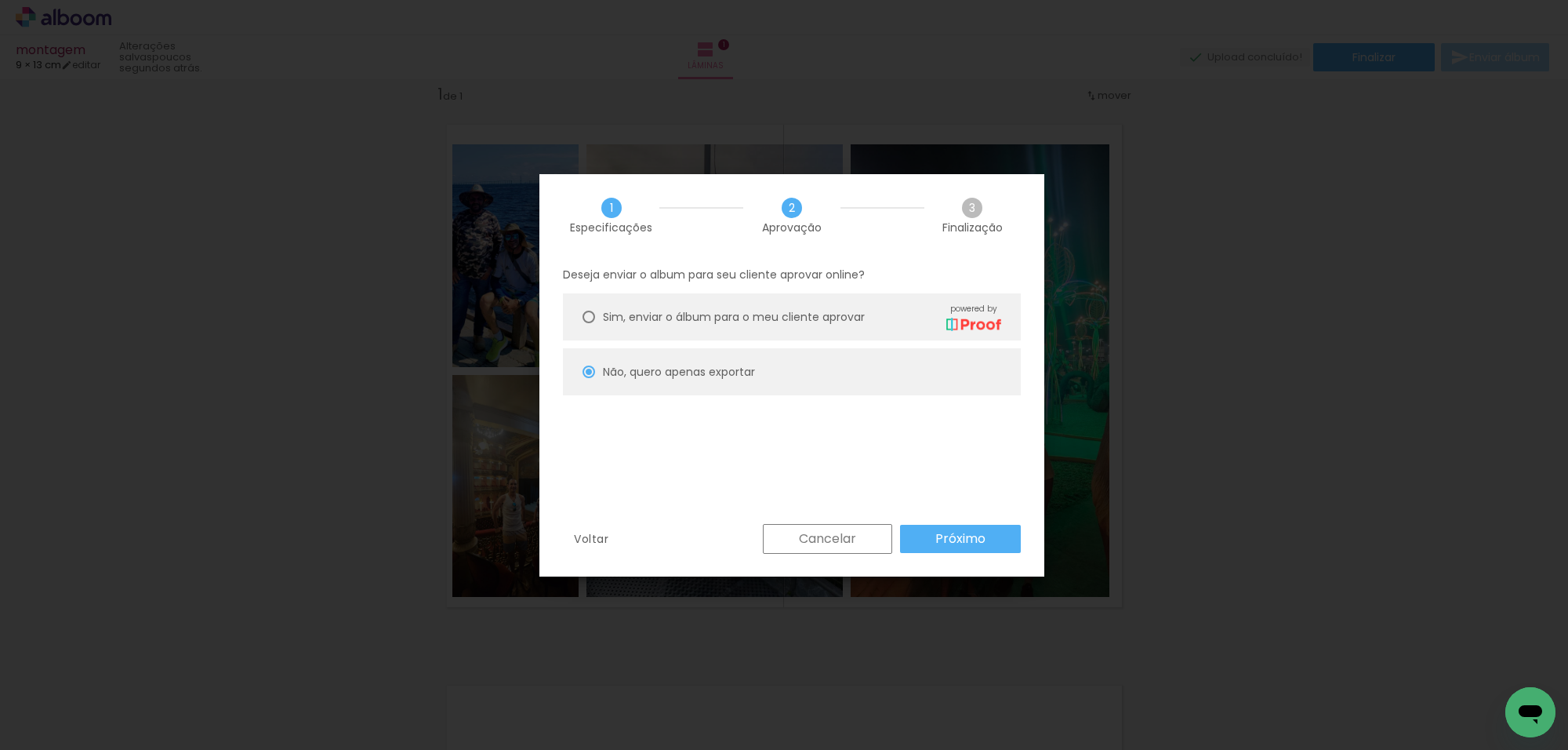
click at [0, 0] on slot "Cancelar" at bounding box center [0, 0] width 0 height 0
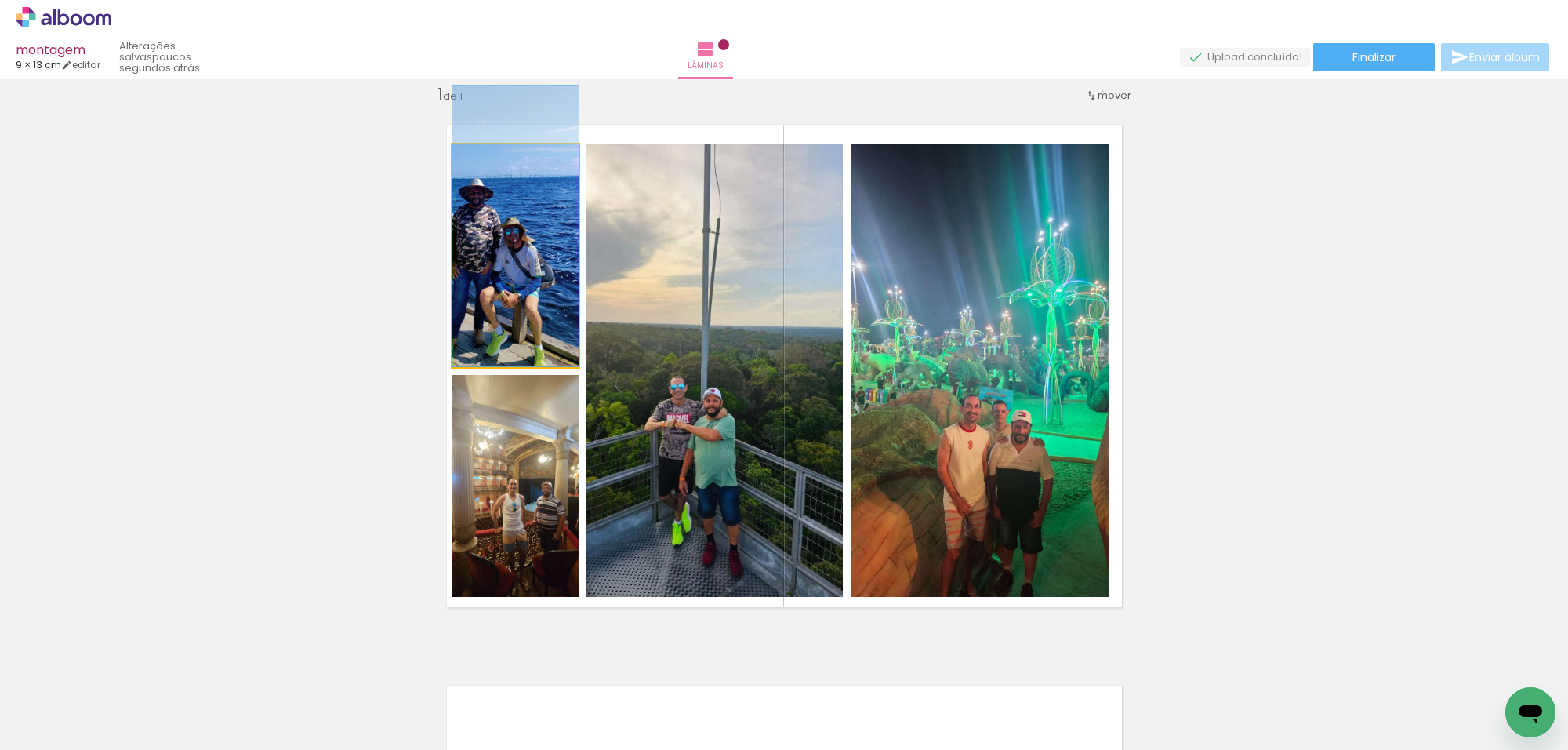
drag, startPoint x: 482, startPoint y: 233, endPoint x: 530, endPoint y: 453, distance: 225.2
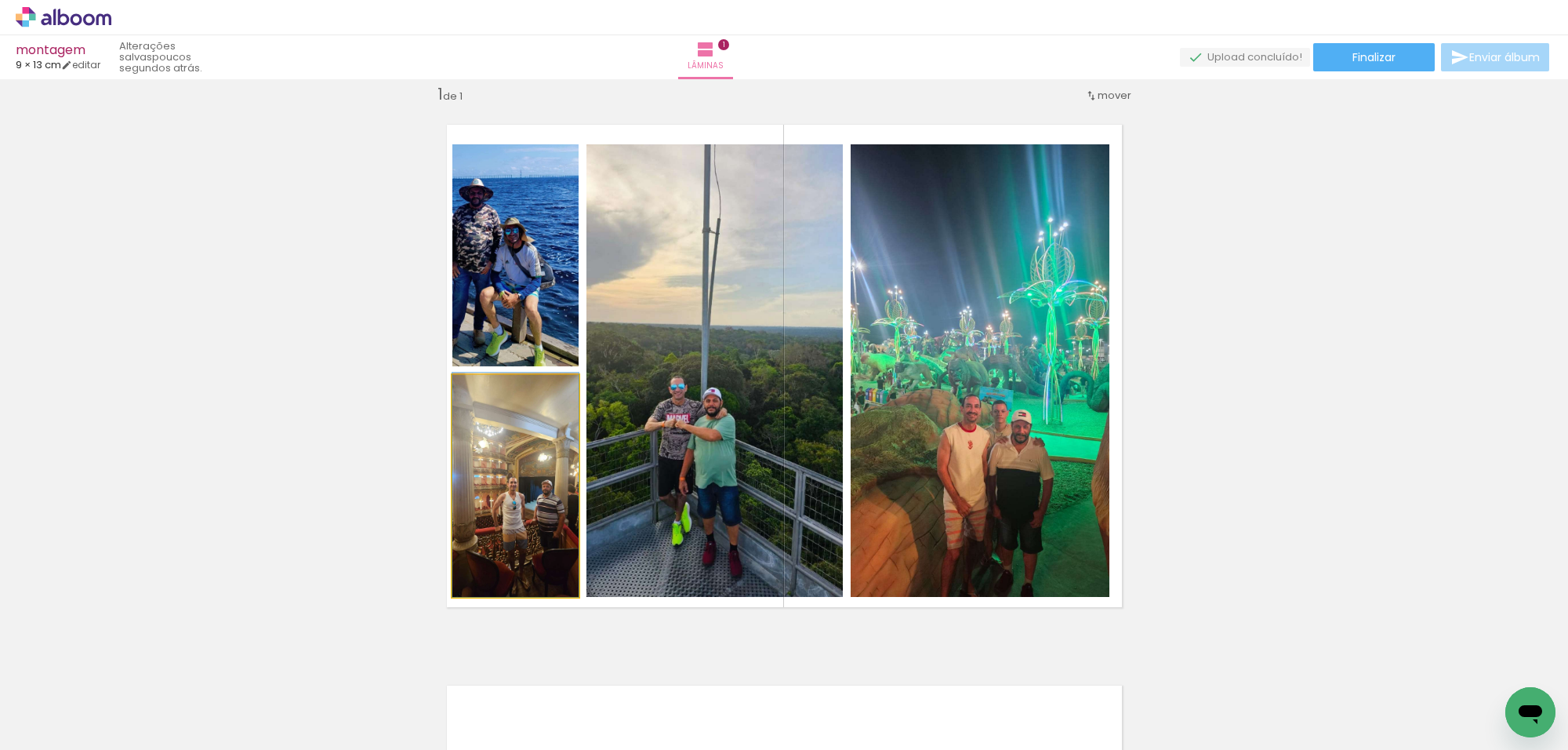
drag, startPoint x: 519, startPoint y: 512, endPoint x: 514, endPoint y: 489, distance: 23.5
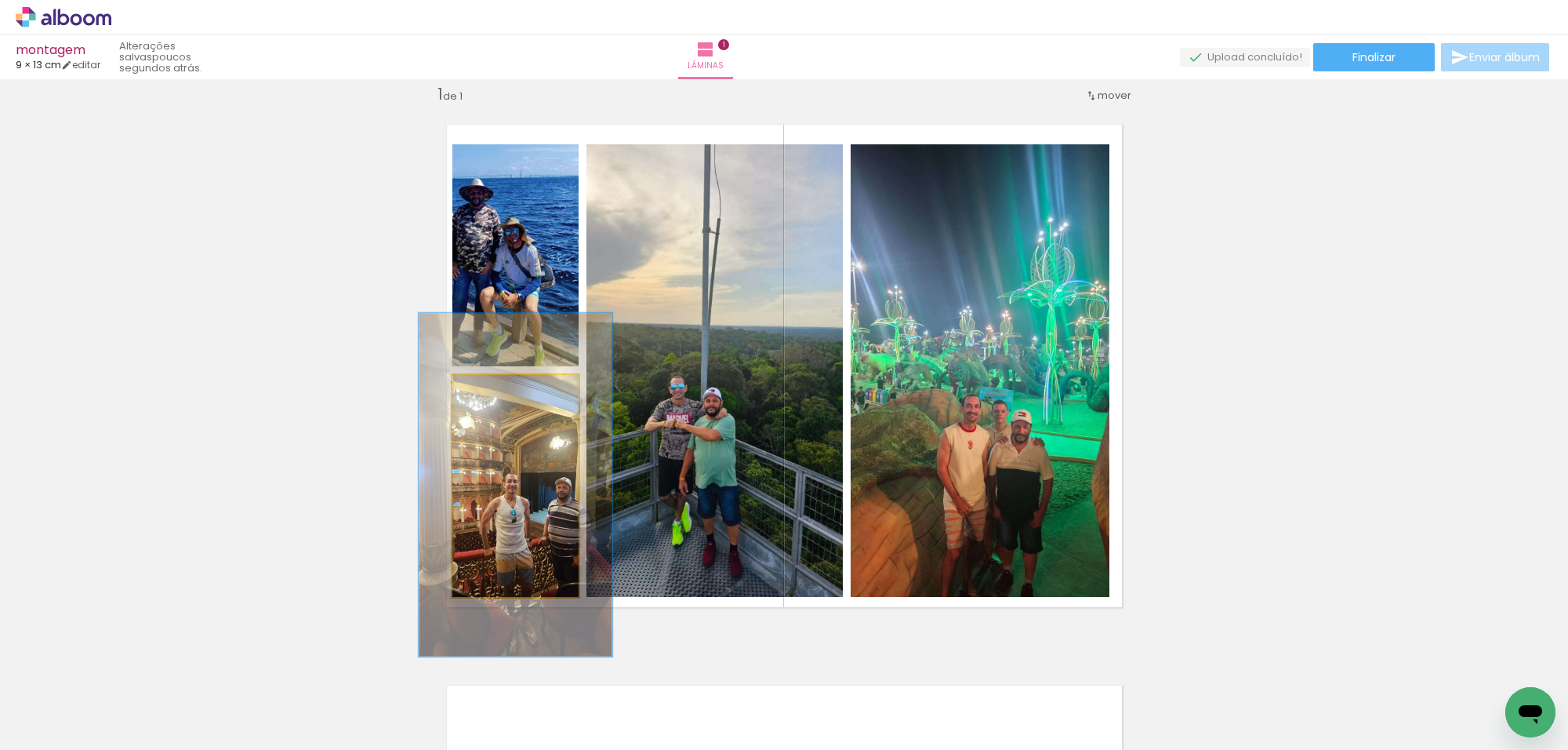
drag, startPoint x: 486, startPoint y: 391, endPoint x: 518, endPoint y: 386, distance: 32.4
type paper-slider "154"
click at [516, 386] on div at bounding box center [518, 391] width 25 height 25
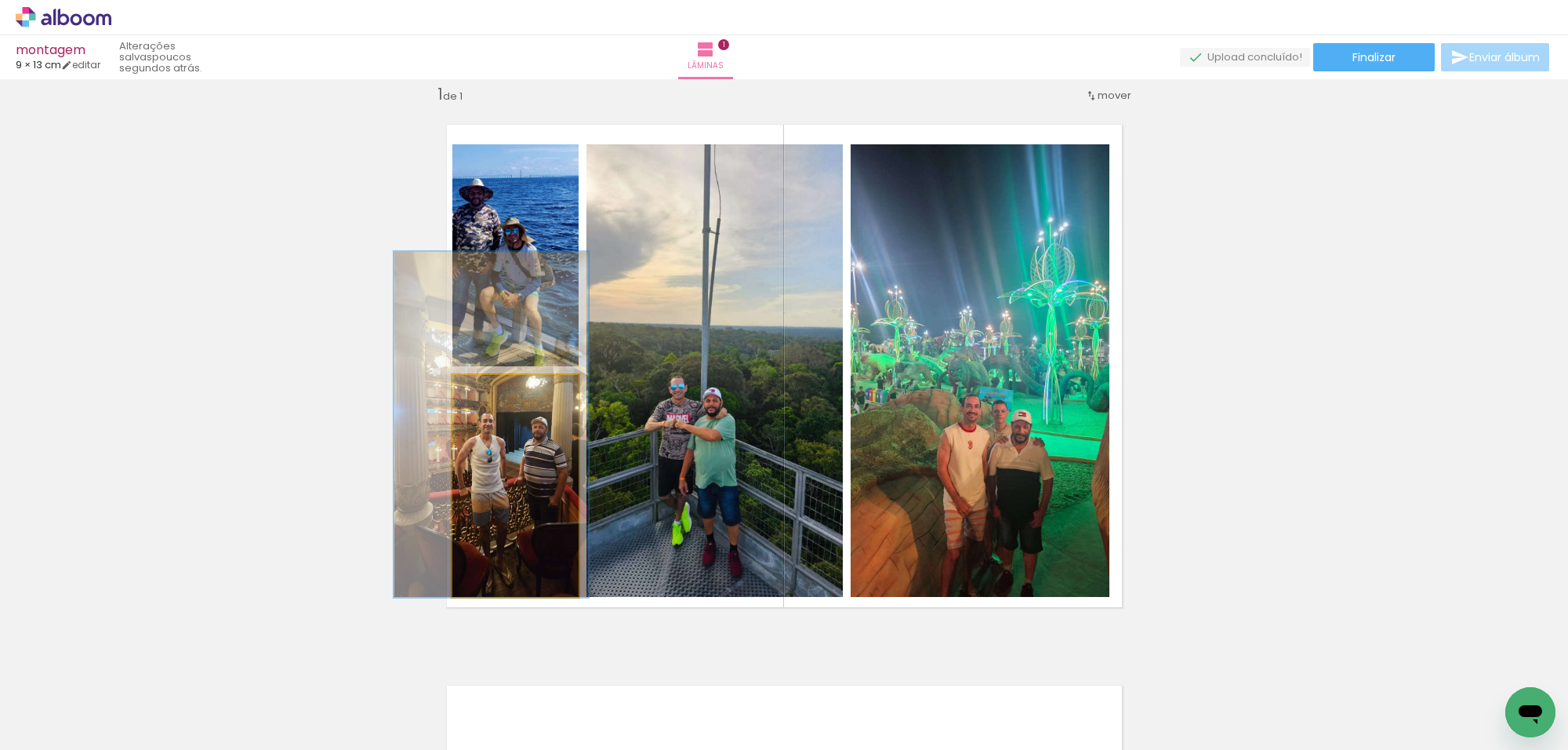
drag, startPoint x: 535, startPoint y: 506, endPoint x: 512, endPoint y: 437, distance: 72.7
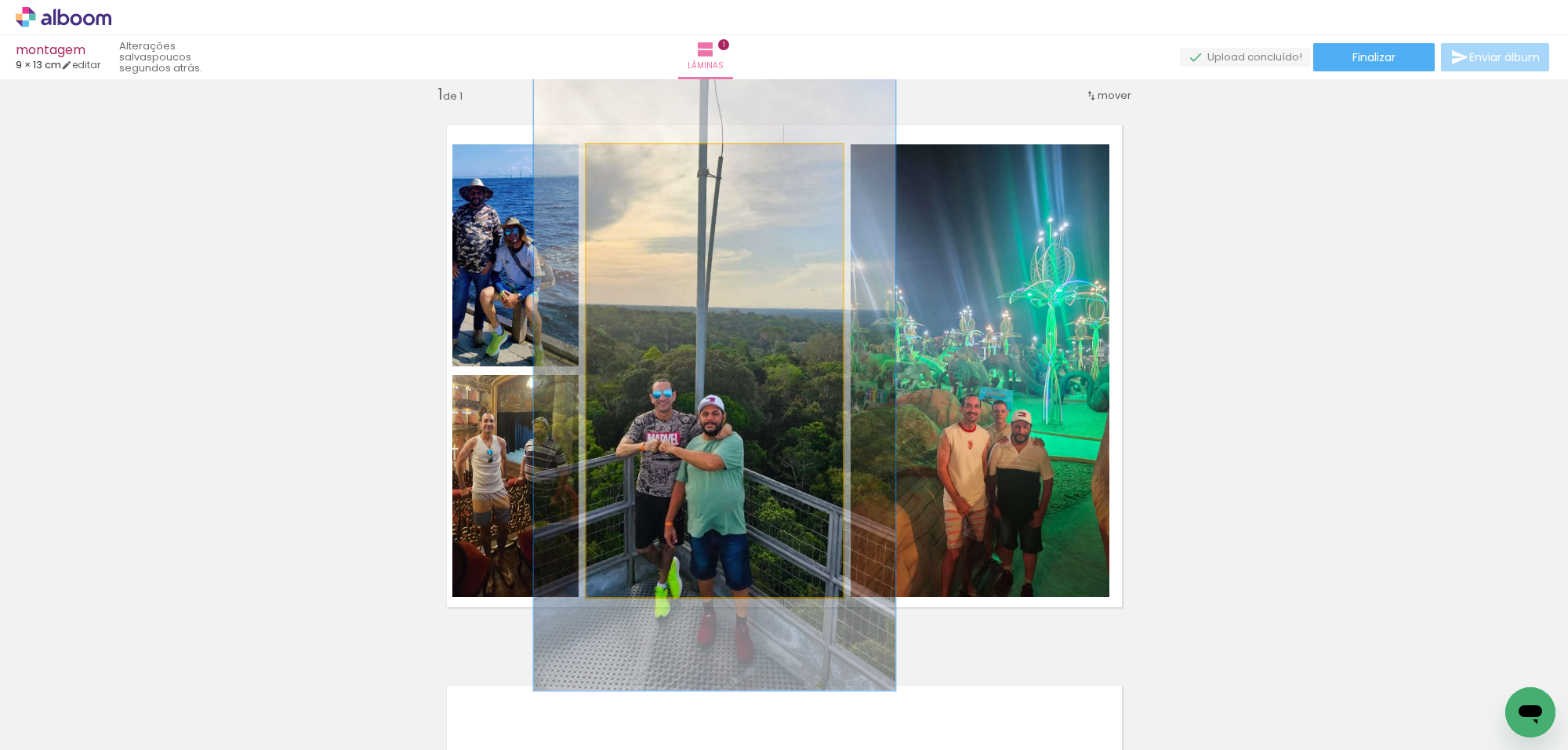
drag, startPoint x: 627, startPoint y: 162, endPoint x: 651, endPoint y: 159, distance: 24.2
type paper-slider "143"
click at [651, 159] on div at bounding box center [645, 161] width 25 height 25
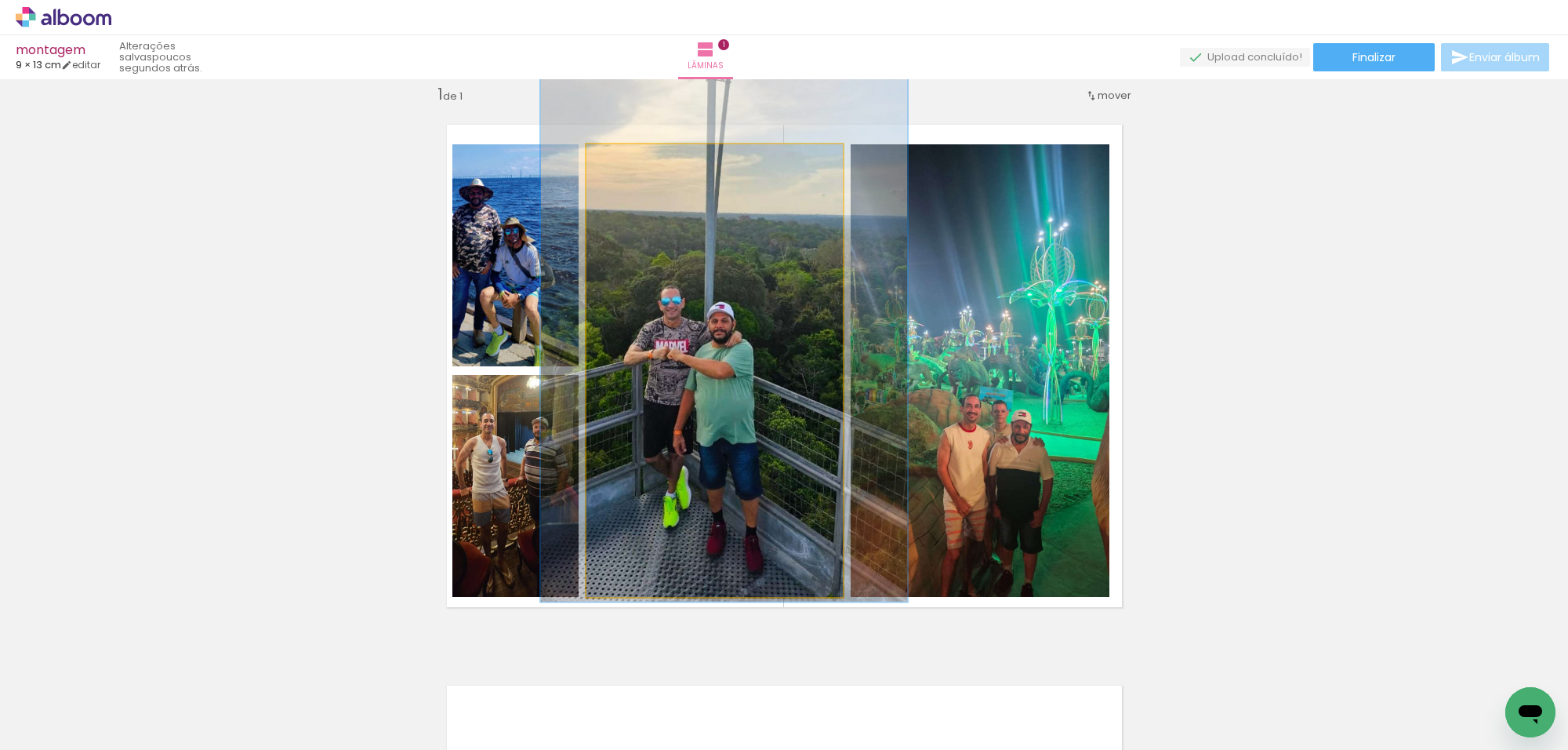
drag, startPoint x: 702, startPoint y: 311, endPoint x: 712, endPoint y: 218, distance: 93.5
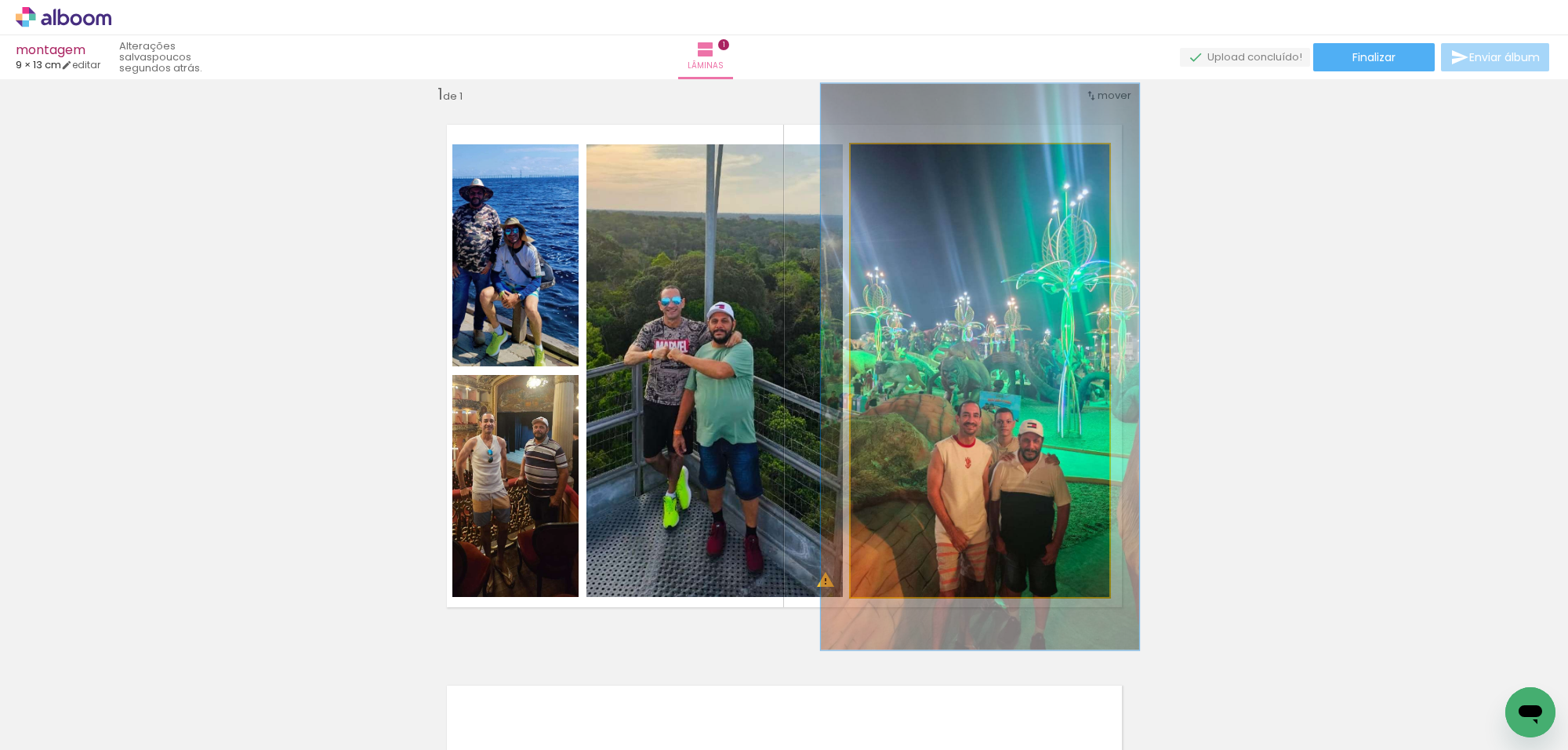
drag, startPoint x: 892, startPoint y: 165, endPoint x: 982, endPoint y: 247, distance: 121.8
click at [902, 164] on div at bounding box center [900, 161] width 25 height 25
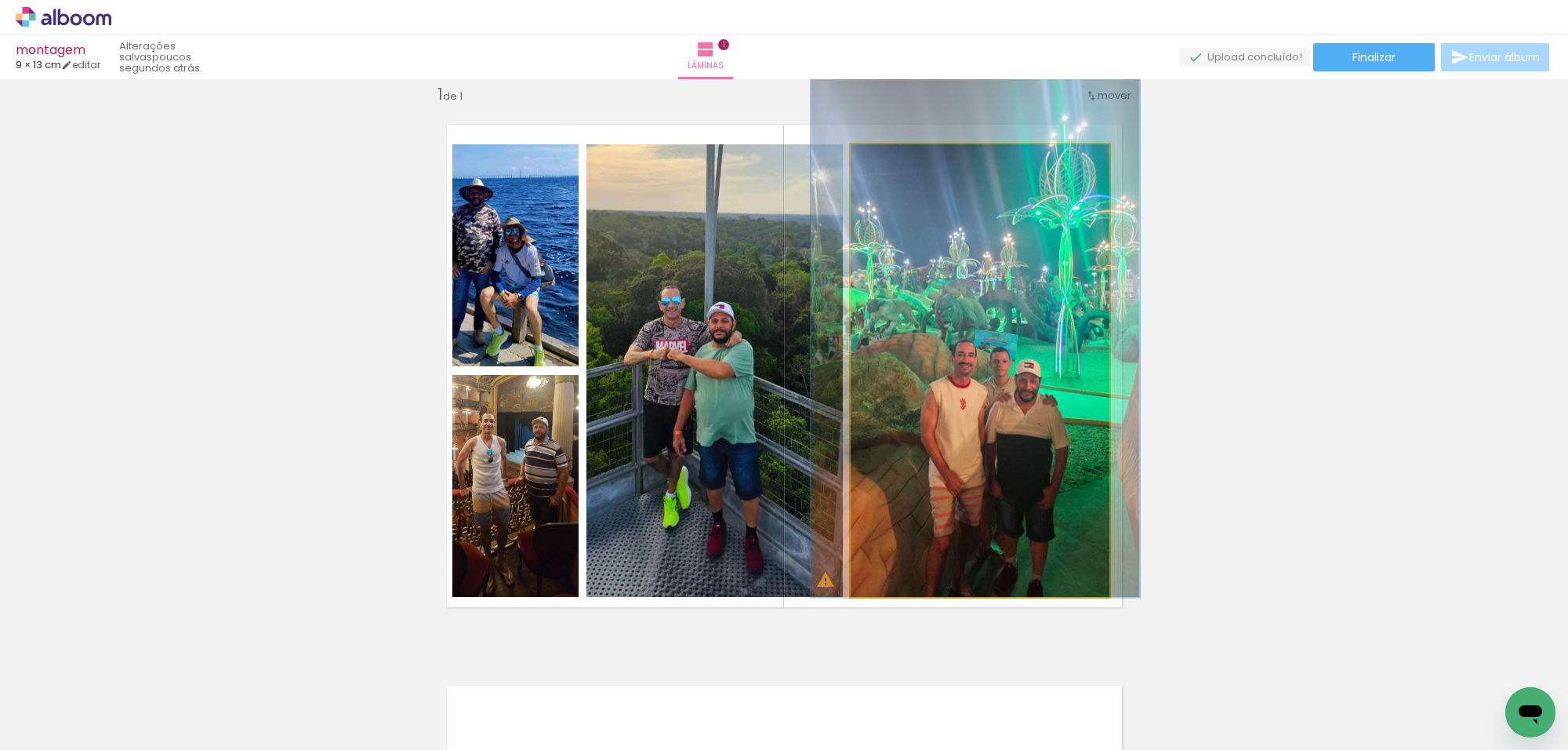
drag, startPoint x: 986, startPoint y: 299, endPoint x: 982, endPoint y: 219, distance: 80.1
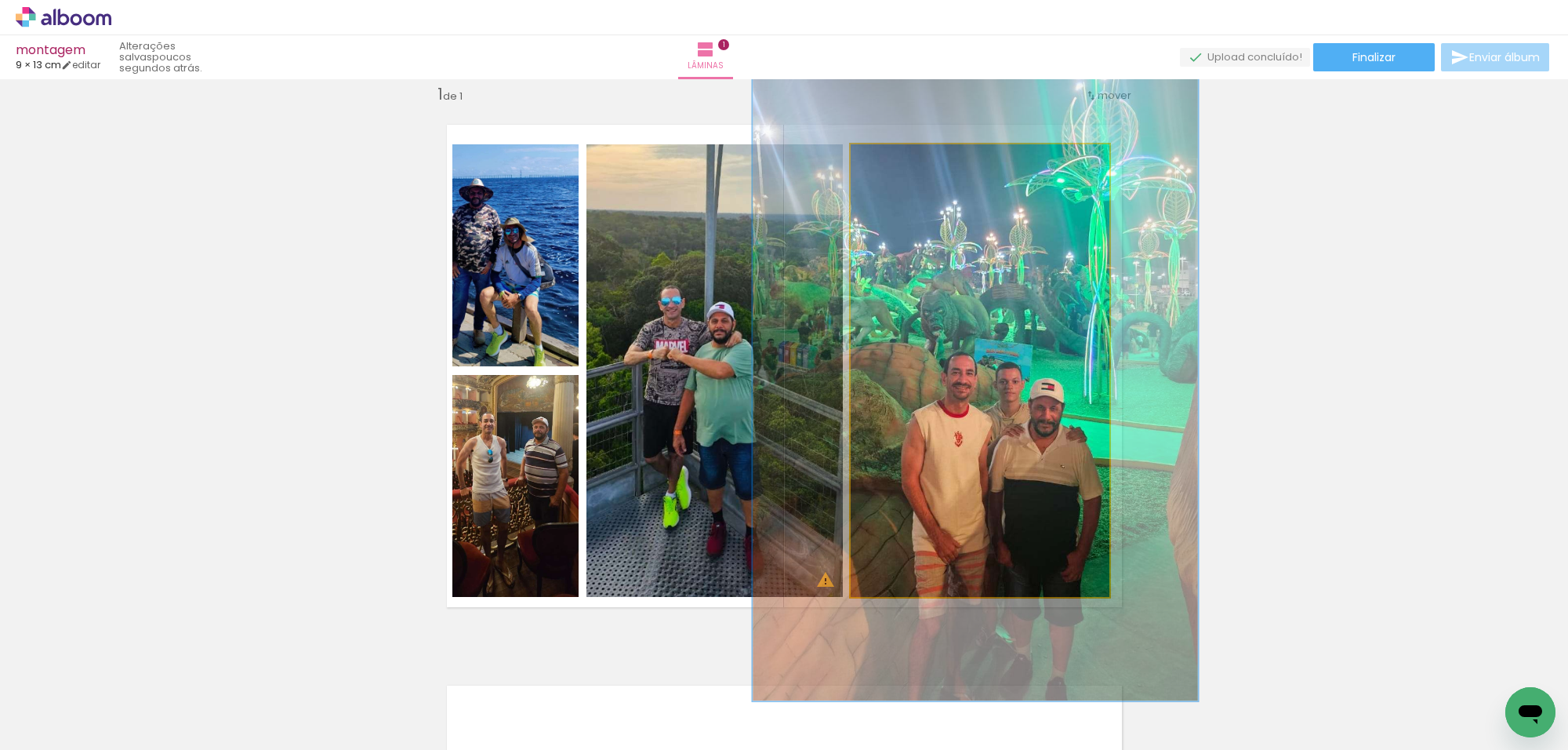
drag, startPoint x: 915, startPoint y: 159, endPoint x: 963, endPoint y: 209, distance: 69.3
type paper-slider "177"
click at [930, 156] on div at bounding box center [932, 161] width 14 height 14
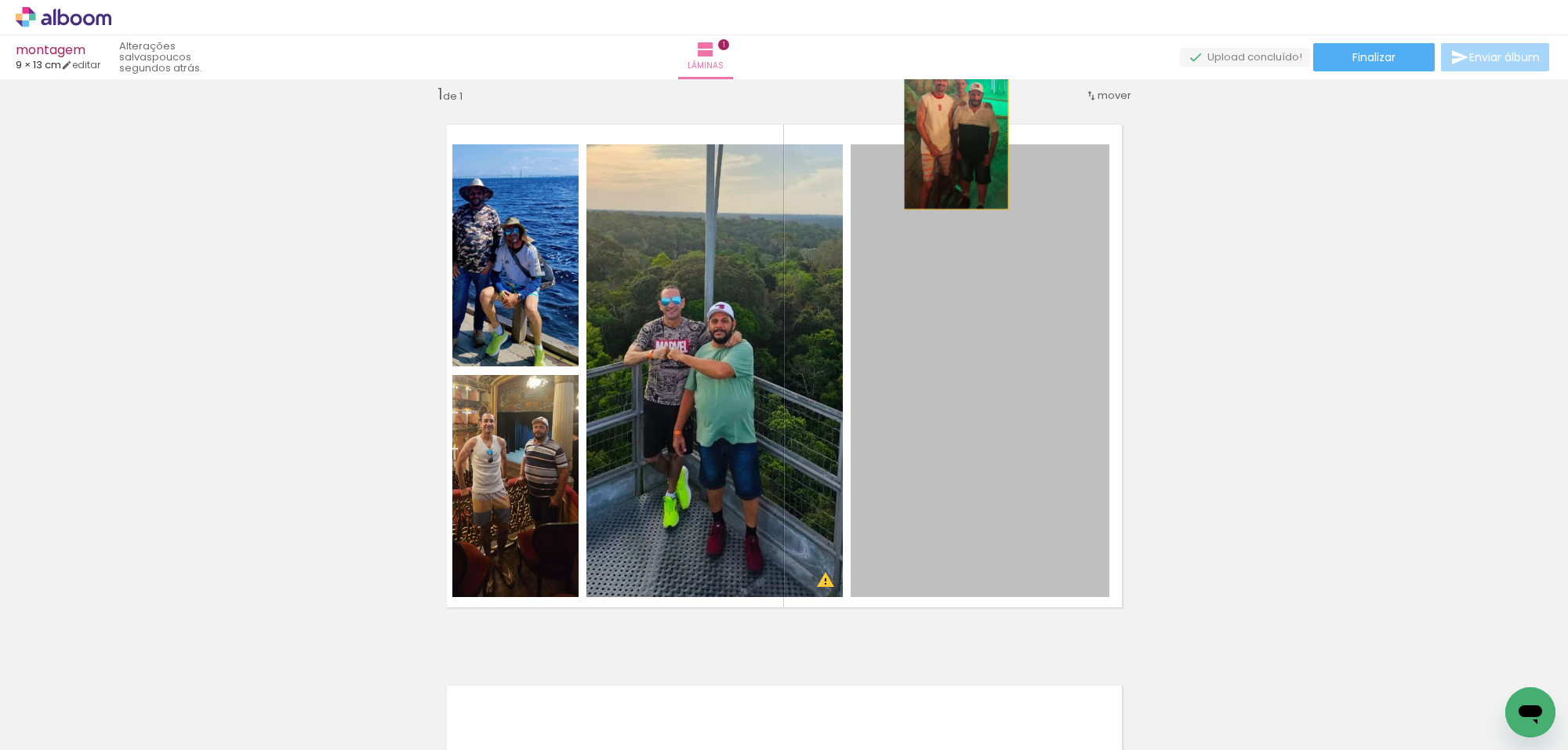
drag, startPoint x: 968, startPoint y: 237, endPoint x: 949, endPoint y: 118, distance: 120.5
click at [949, 118] on quentale-layouter at bounding box center [784, 365] width 714 height 522
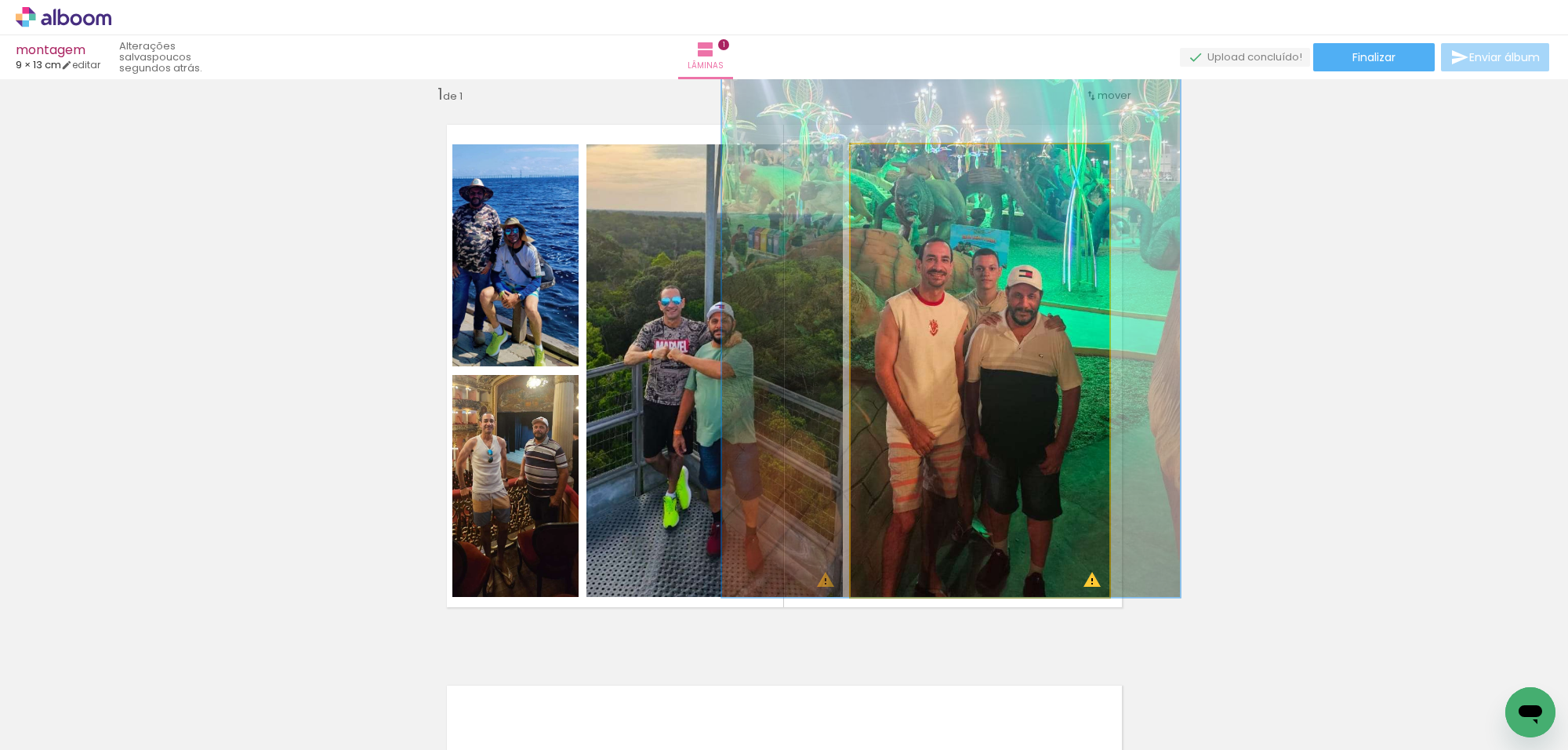
drag, startPoint x: 999, startPoint y: 304, endPoint x: 958, endPoint y: 307, distance: 41.1
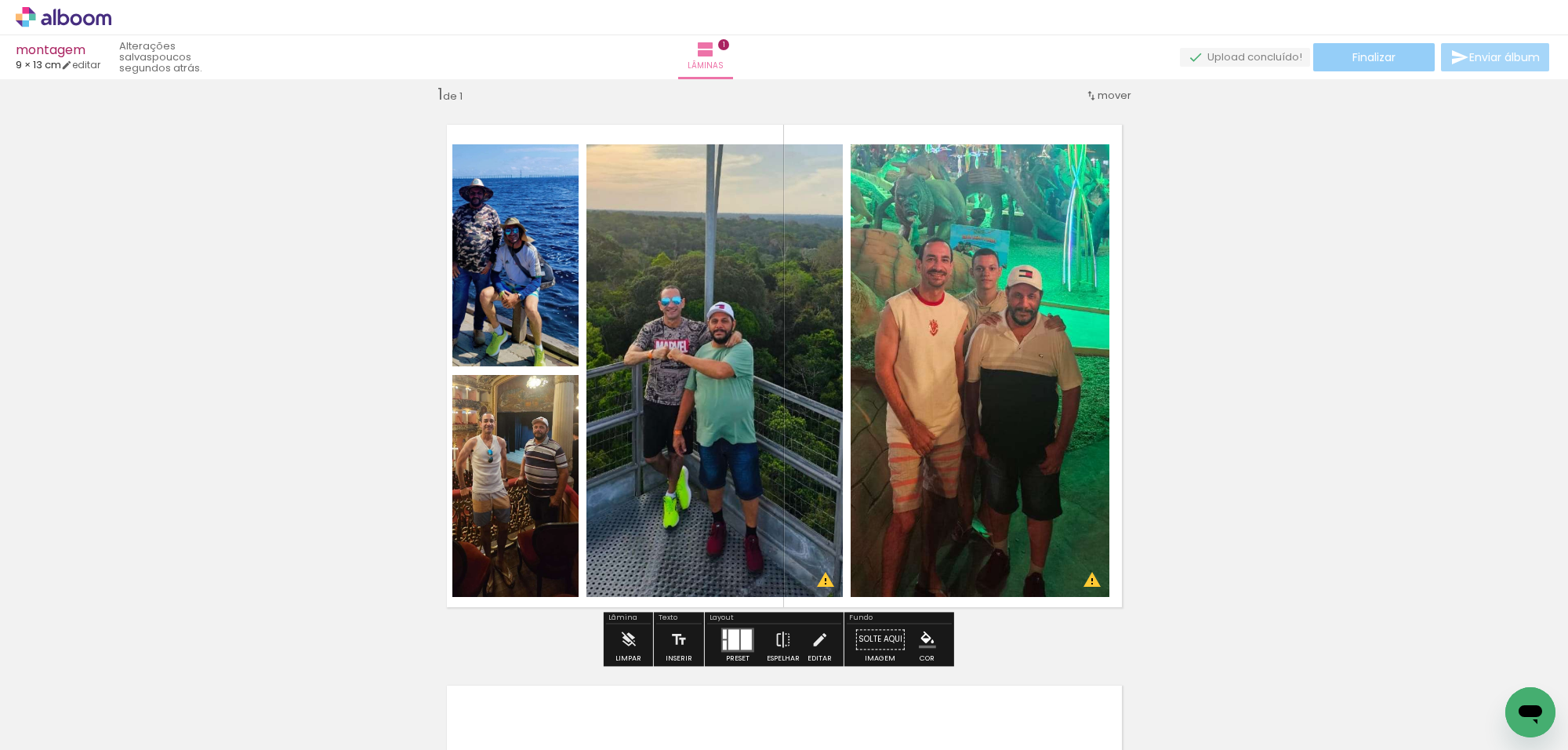
click at [1357, 75] on div "montagem 9 × 13 cm editar poucos segundos atrás. Lâminas 1 Finalizar Enviar álb…" at bounding box center [784, 39] width 1568 height 79
click at [1363, 56] on span "Finalizar" at bounding box center [1374, 57] width 44 height 11
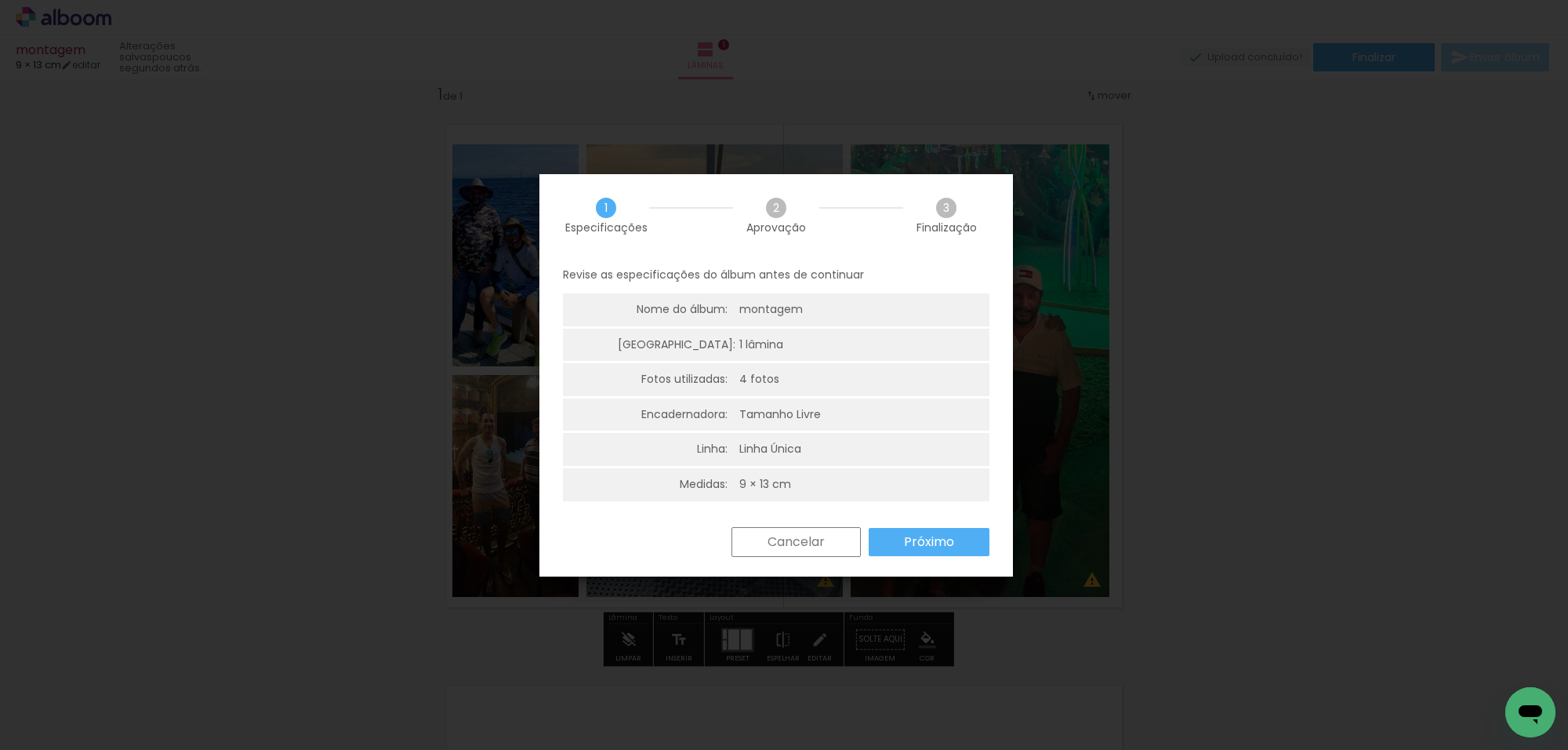
click at [957, 561] on div "Cancelar Próximo" at bounding box center [776, 554] width 474 height 53
drag, startPoint x: 963, startPoint y: 551, endPoint x: 953, endPoint y: 497, distance: 54.9
click at [962, 550] on paper-button "Próximo" at bounding box center [929, 542] width 121 height 28
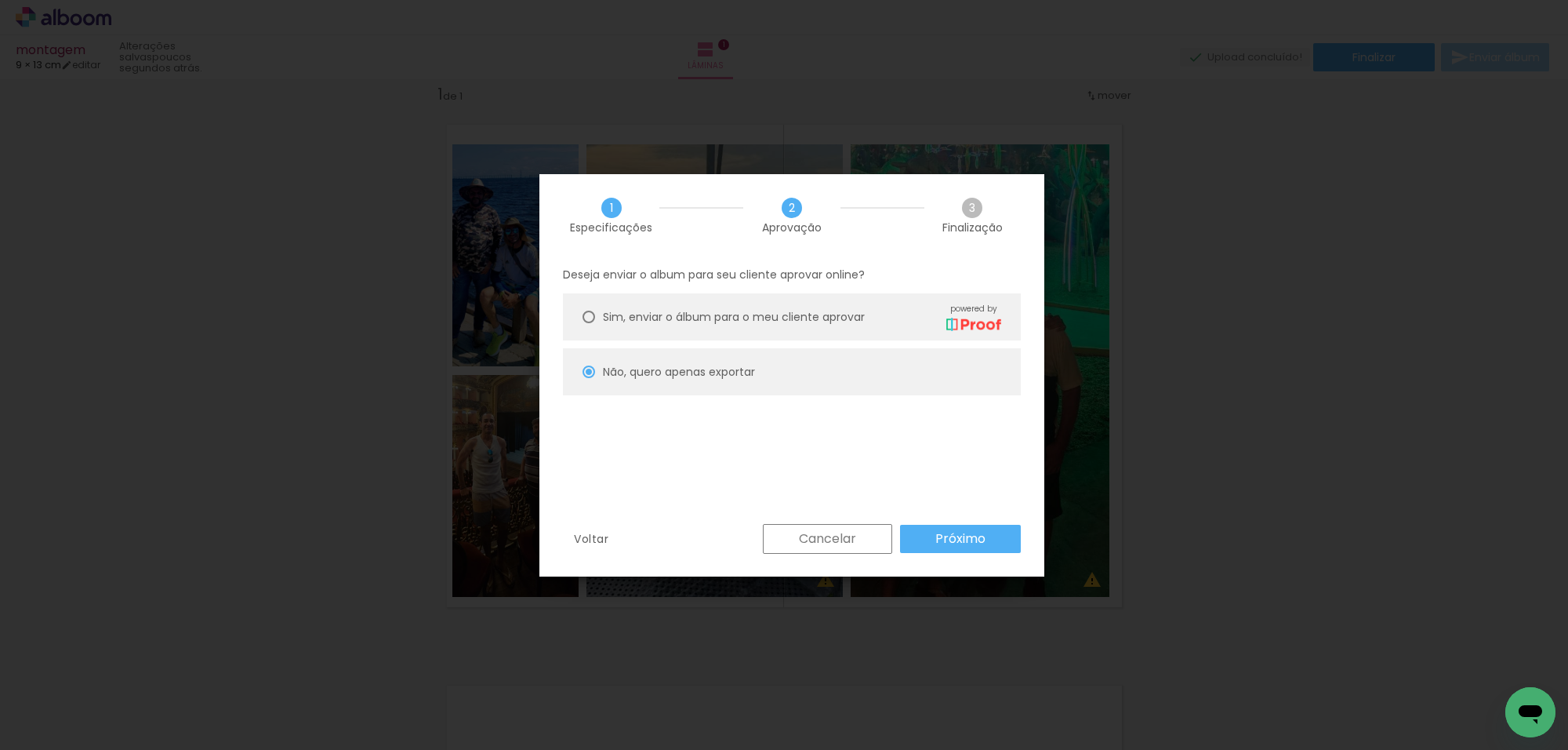
click at [946, 377] on paper-radio-button "Não, quero apenas exportar" at bounding box center [792, 371] width 458 height 47
click at [0, 0] on slot "Próximo" at bounding box center [0, 0] width 0 height 0
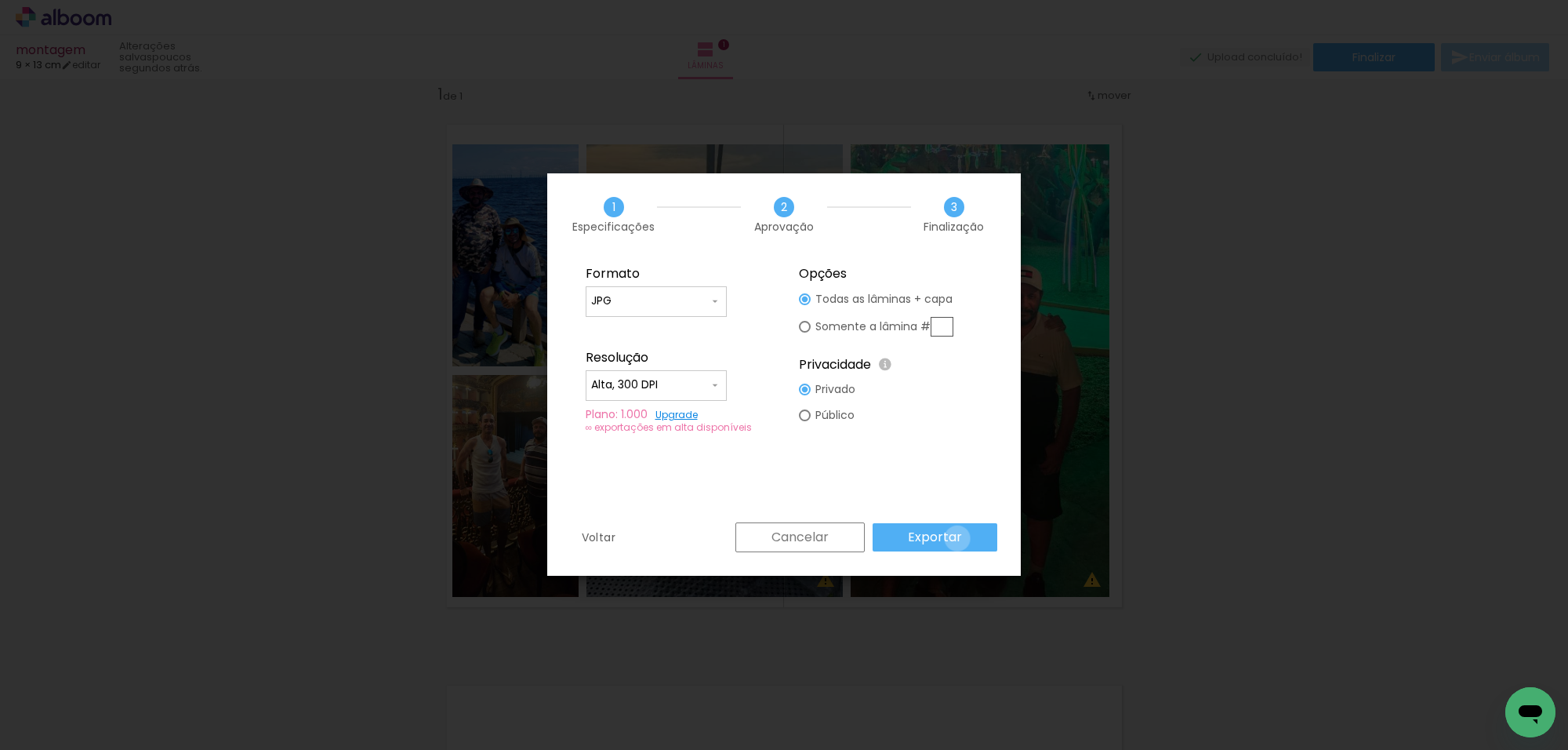
click at [0, 0] on slot "Exportar" at bounding box center [0, 0] width 0 height 0
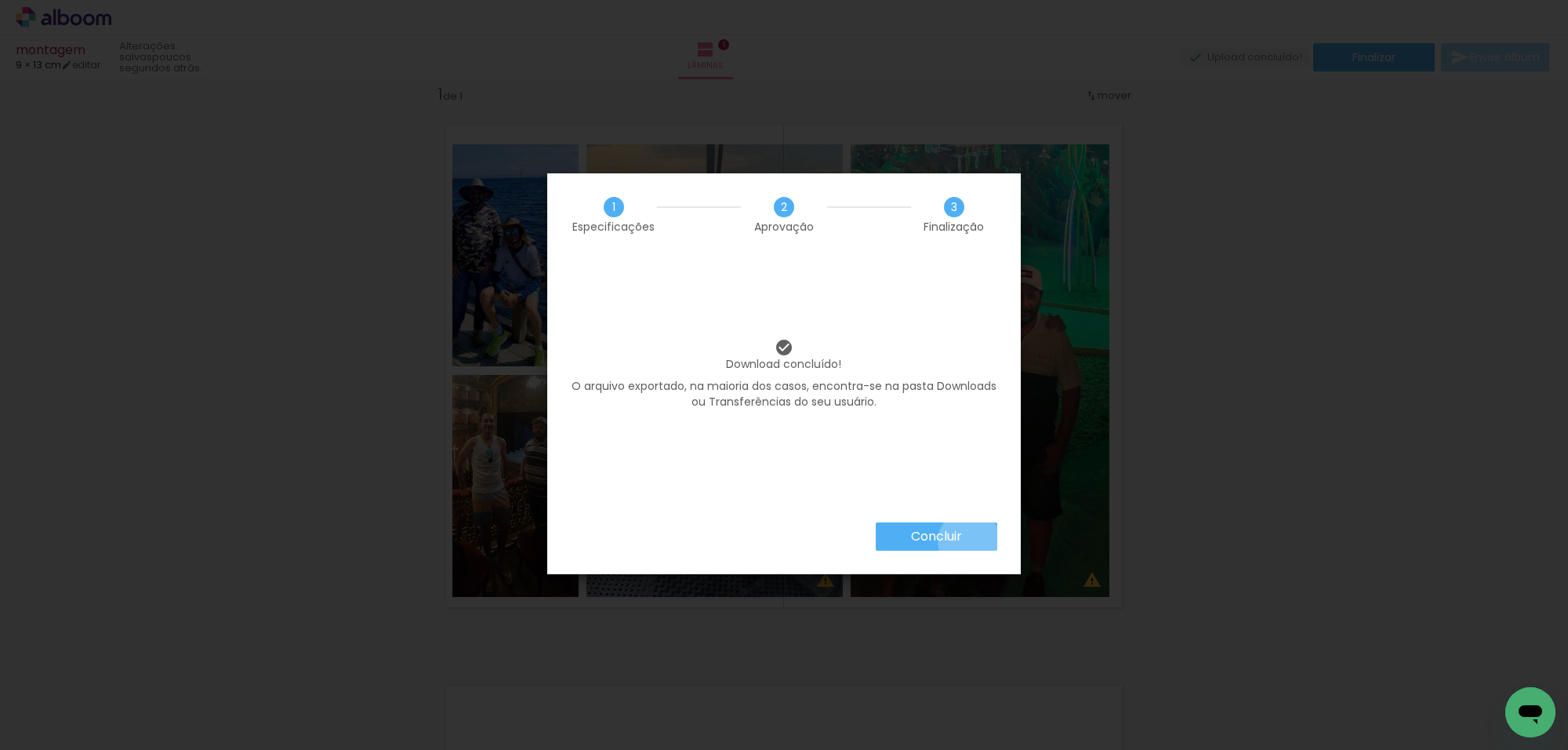
click at [968, 541] on paper-button "Concluir" at bounding box center [936, 537] width 122 height 28
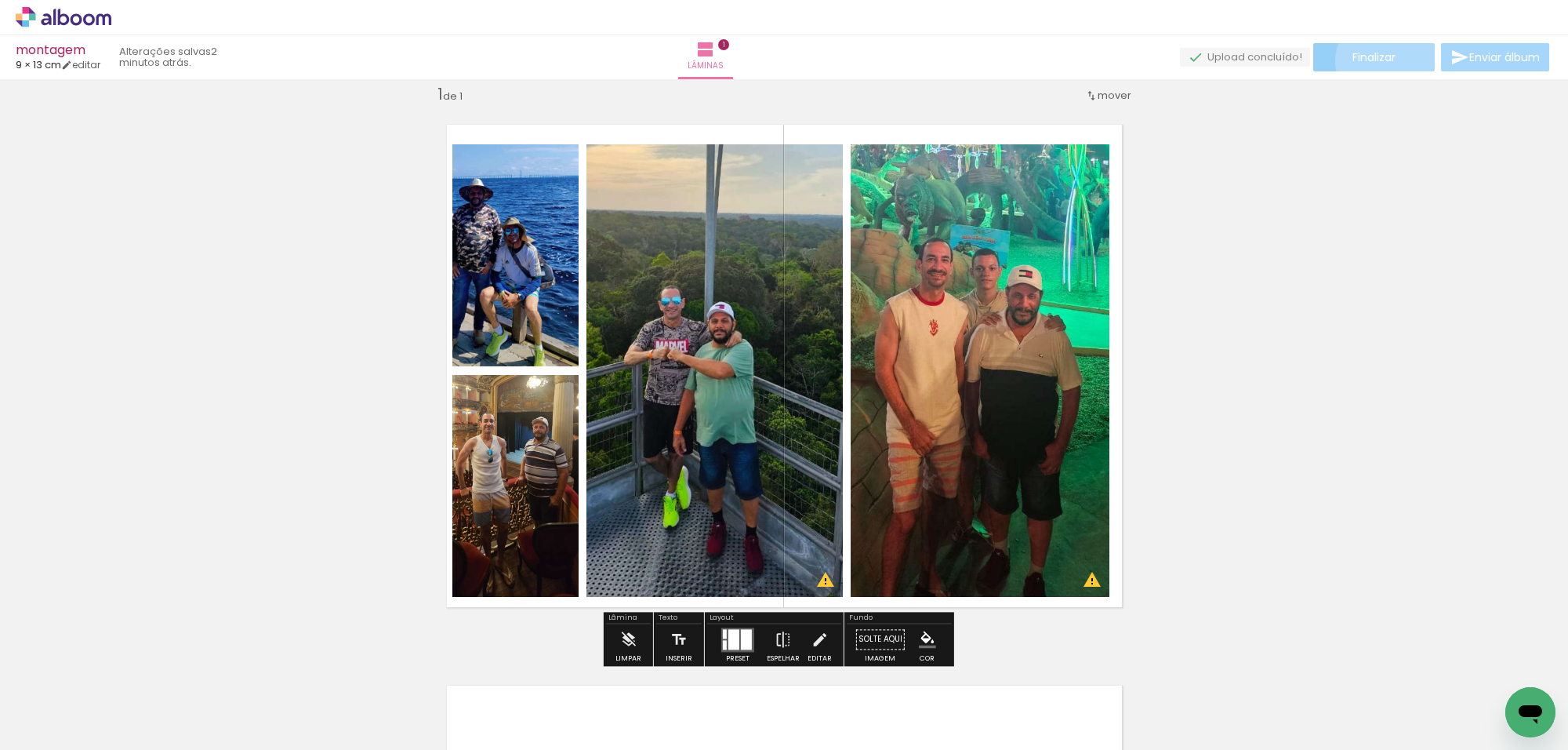
click at [1381, 60] on span "Finalizar" at bounding box center [1374, 57] width 44 height 11
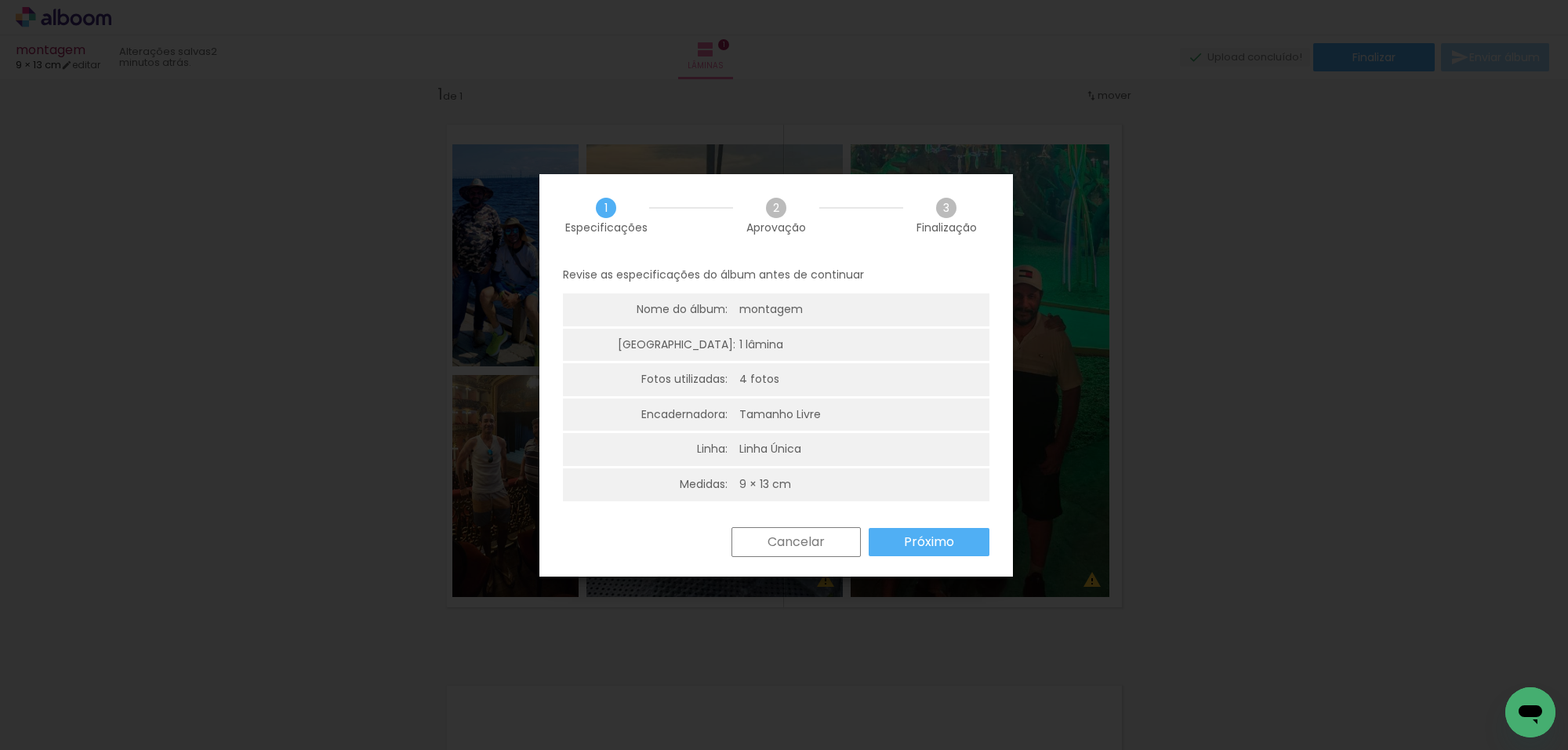
drag, startPoint x: 923, startPoint y: 541, endPoint x: 933, endPoint y: 544, distance: 10.4
click at [0, 0] on slot "Próximo" at bounding box center [0, 0] width 0 height 0
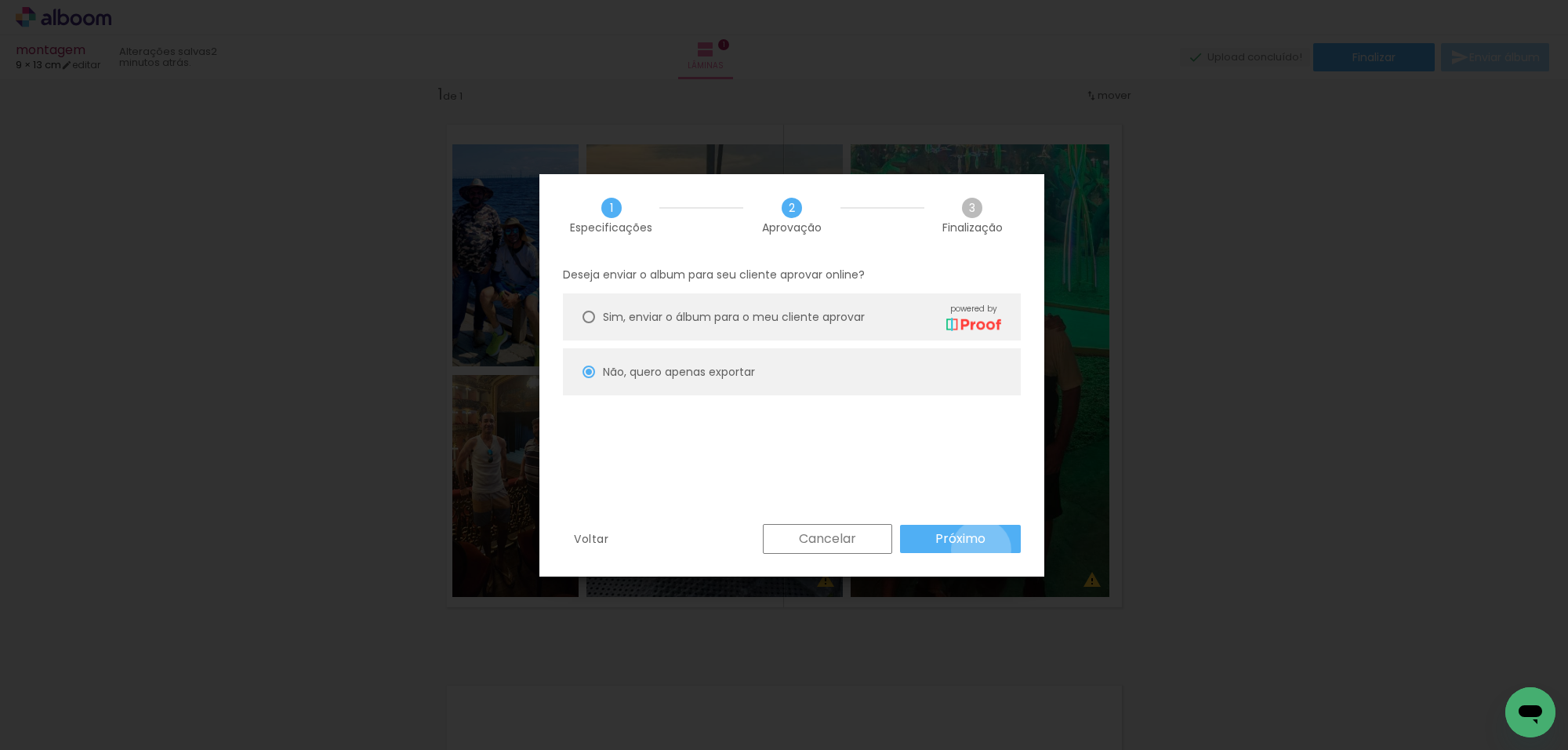
click at [982, 550] on paper-button "Próximo" at bounding box center [960, 539] width 121 height 28
type input "Alta, 300 DPI"
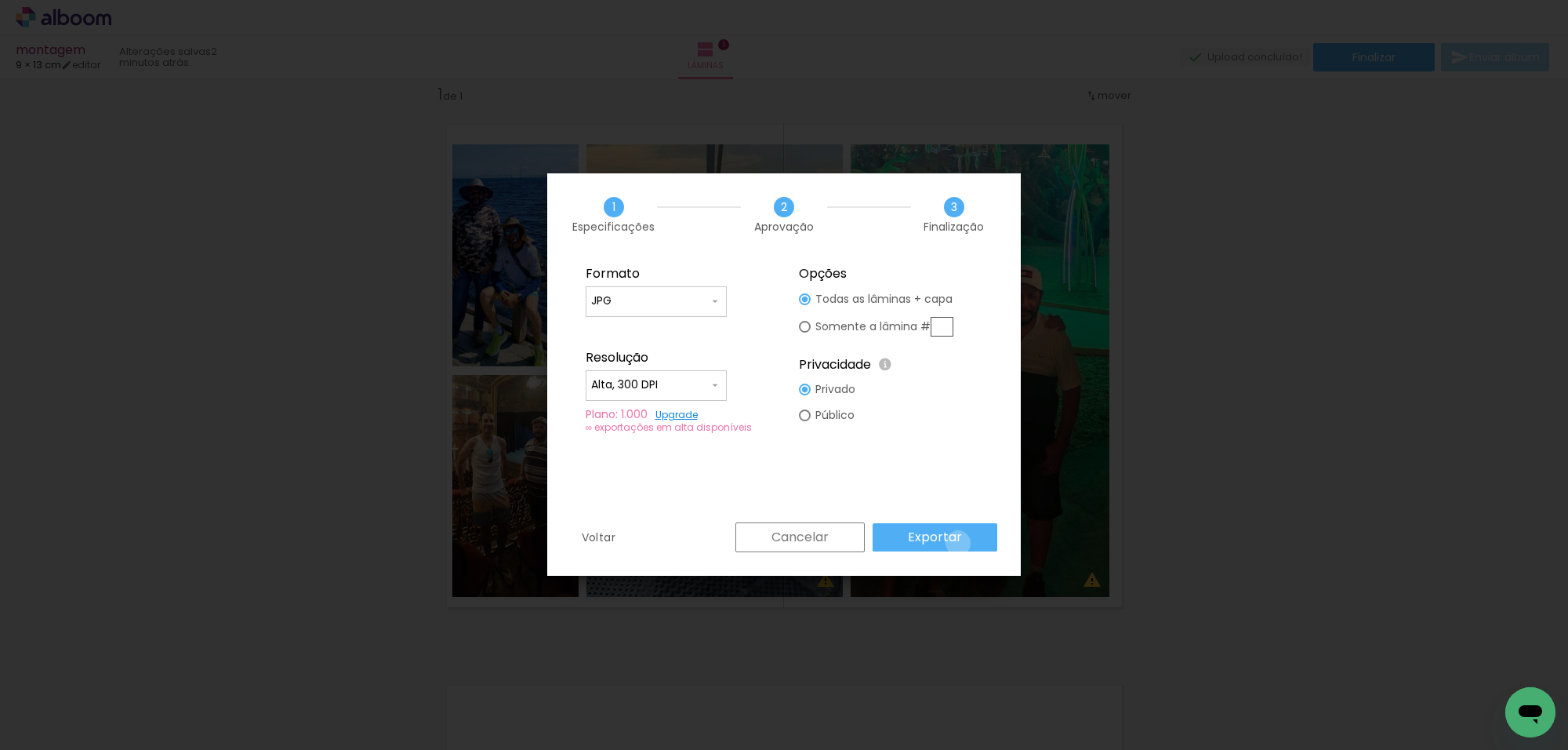
click at [0, 0] on slot "Exportar" at bounding box center [0, 0] width 0 height 0
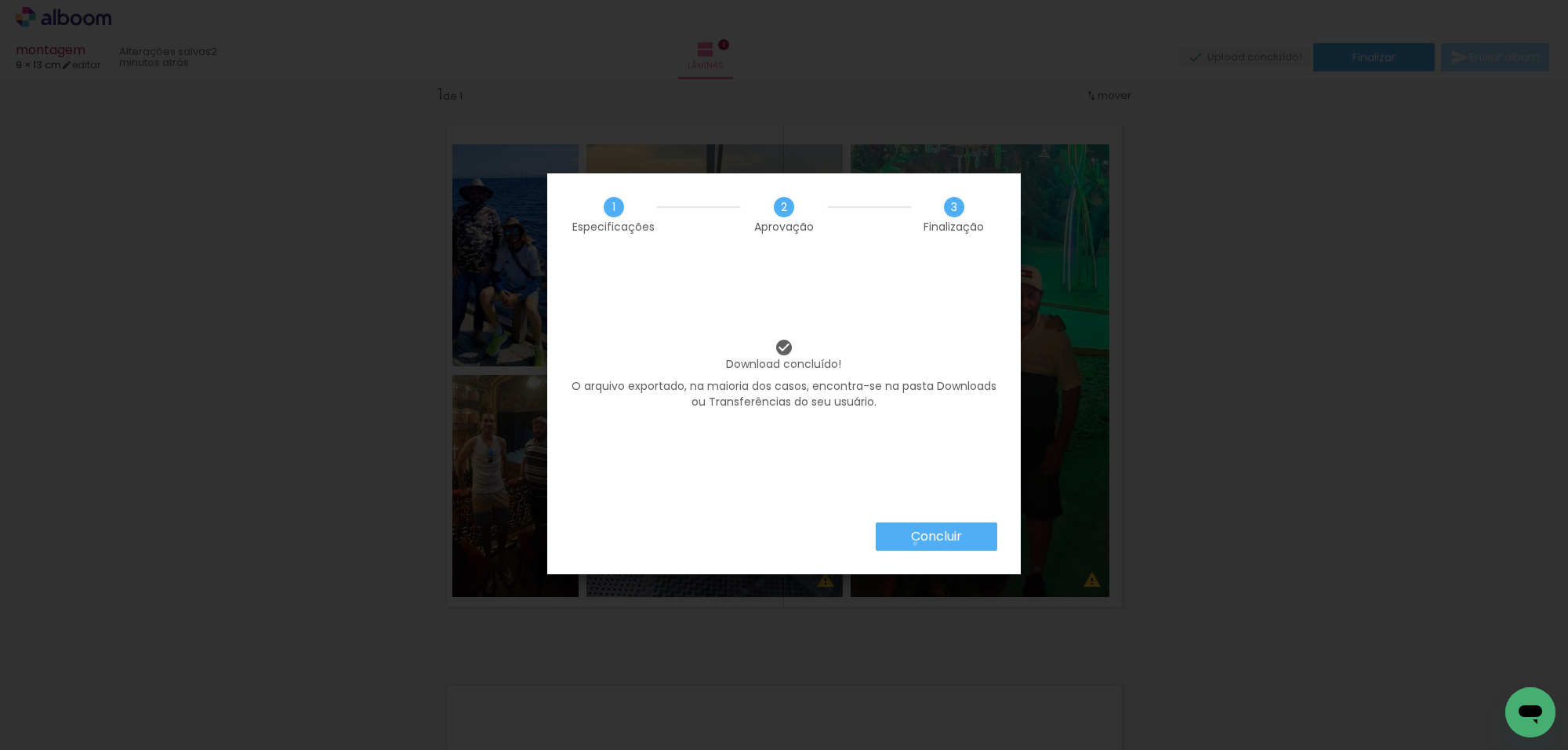
click at [914, 544] on paper-button "Concluir" at bounding box center [936, 537] width 122 height 28
